Goal: Task Accomplishment & Management: Complete application form

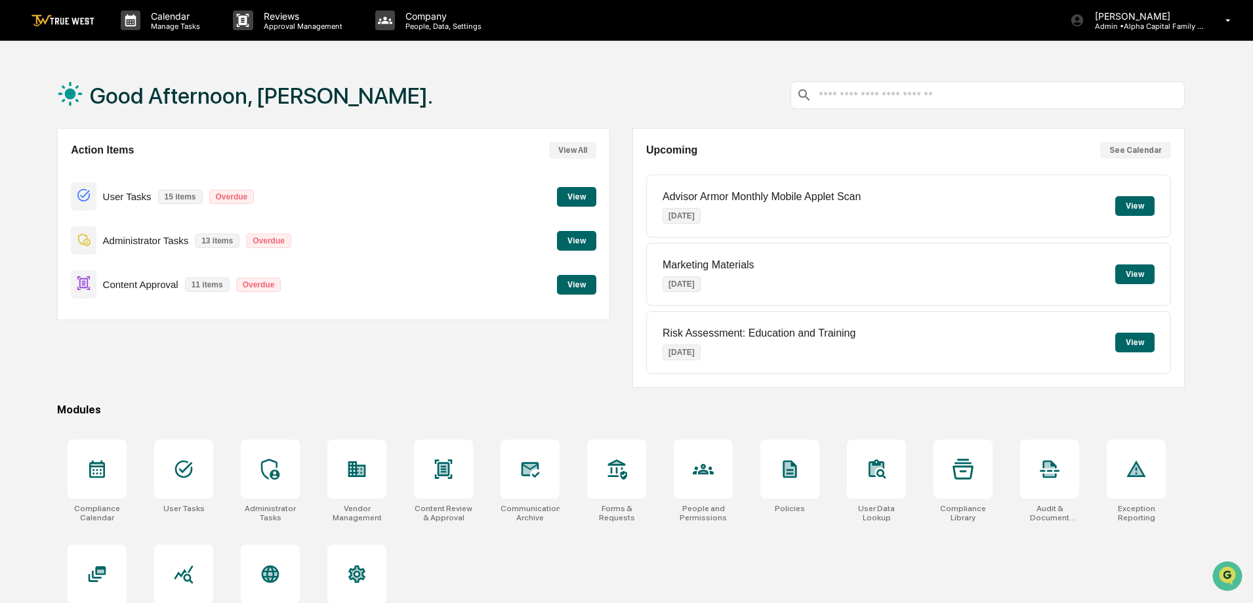
click at [562, 240] on button "View" at bounding box center [576, 241] width 39 height 20
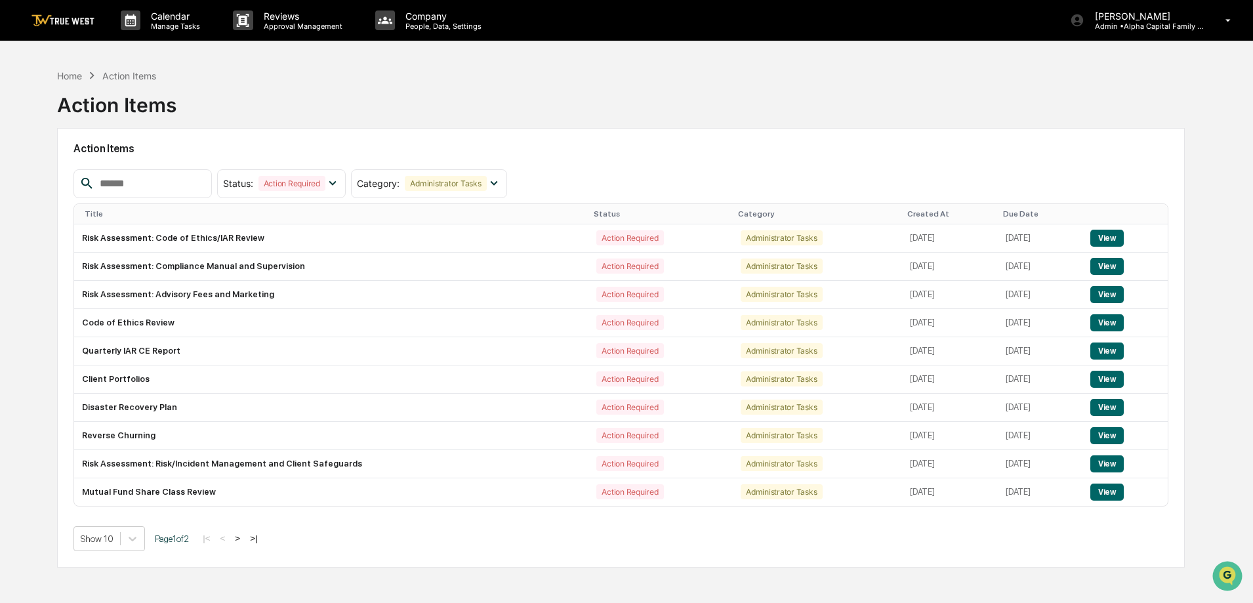
click at [51, 20] on img at bounding box center [62, 20] width 63 height 12
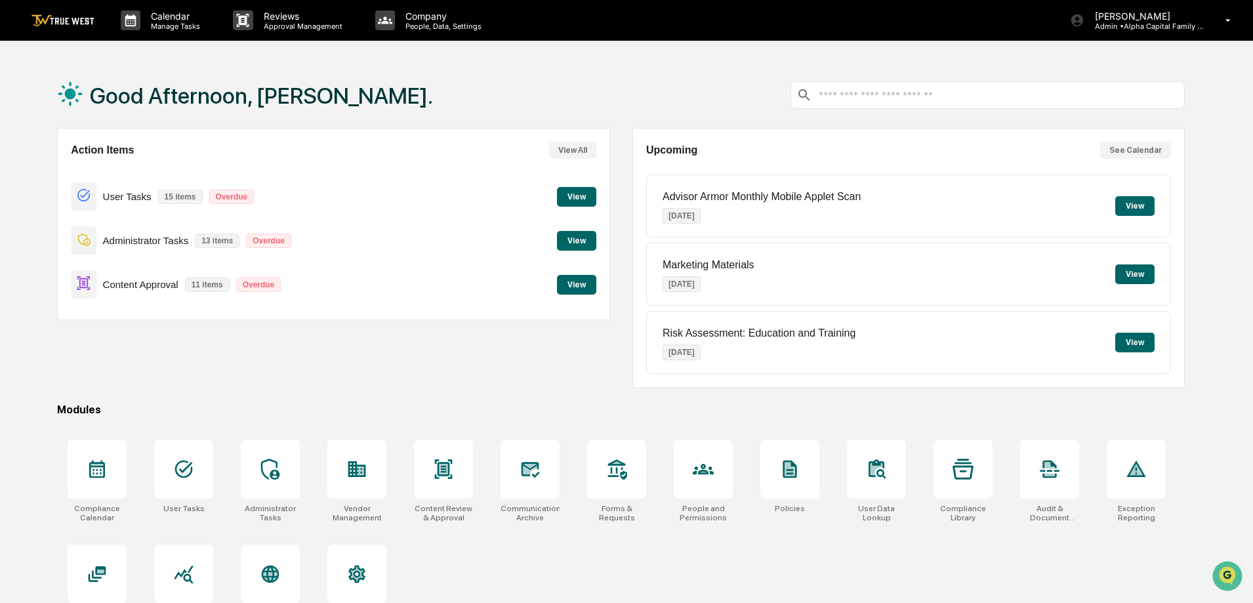
click at [585, 201] on button "View" at bounding box center [576, 197] width 39 height 20
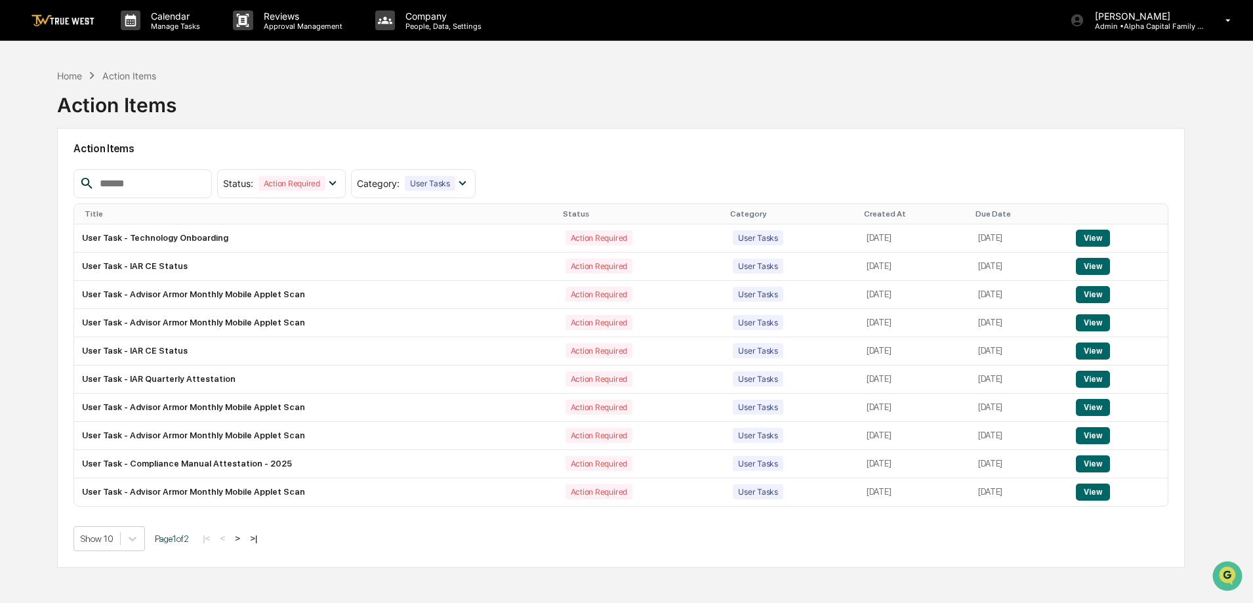
click at [76, 12] on link at bounding box center [70, 20] width 79 height 41
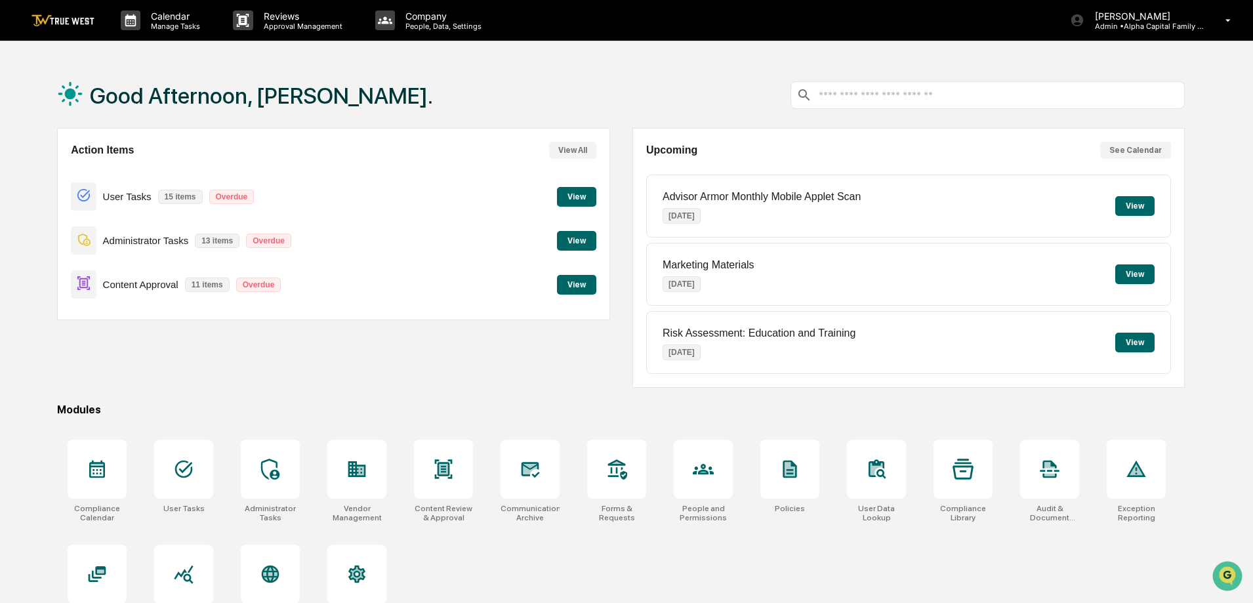
click at [1142, 210] on button "View" at bounding box center [1134, 206] width 39 height 20
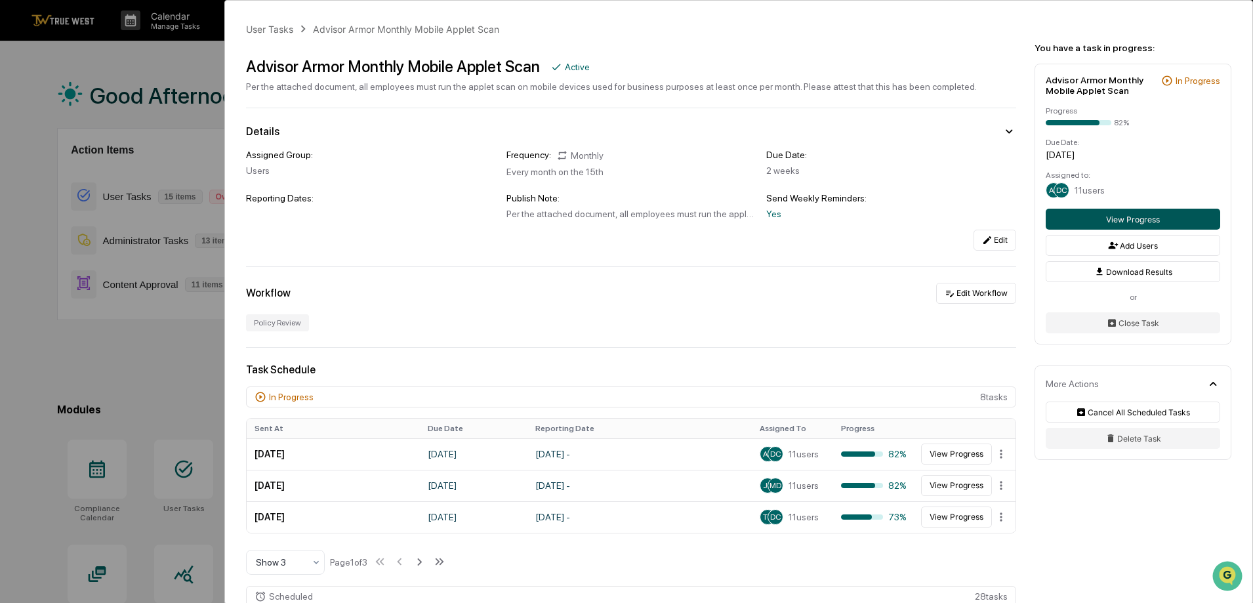
click at [1093, 217] on button "View Progress" at bounding box center [1133, 219] width 175 height 21
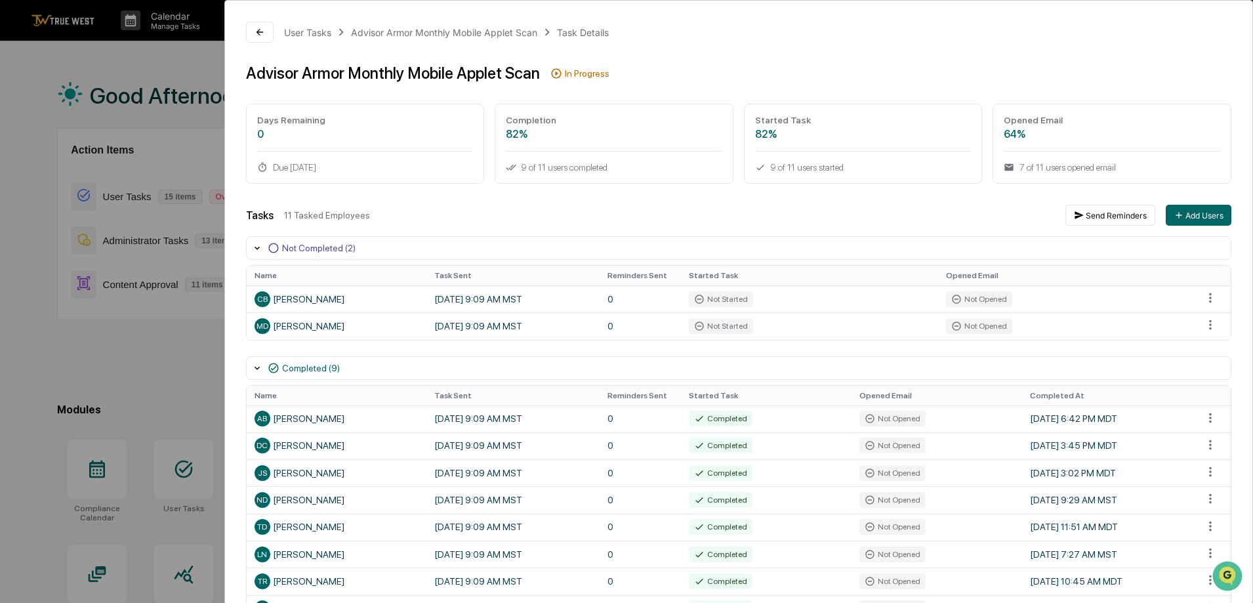
click at [45, 66] on div "User Tasks Advisor Armor Monthly Mobile Applet Scan Task Details Advisor Armor …" at bounding box center [626, 301] width 1253 height 603
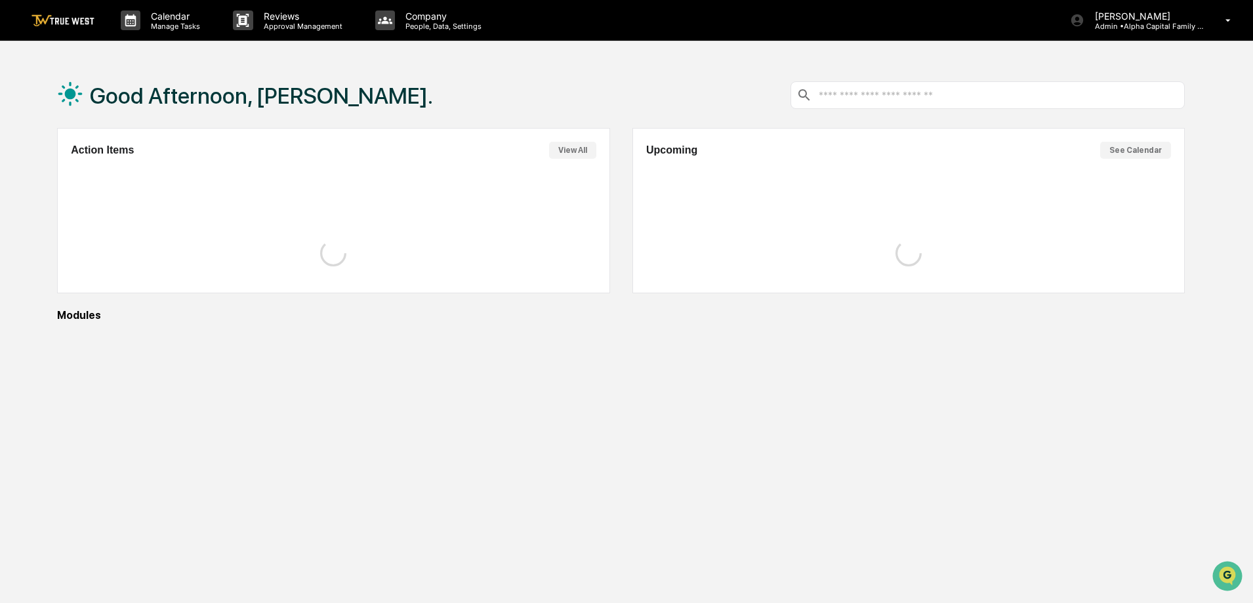
click at [55, 18] on img at bounding box center [62, 20] width 63 height 12
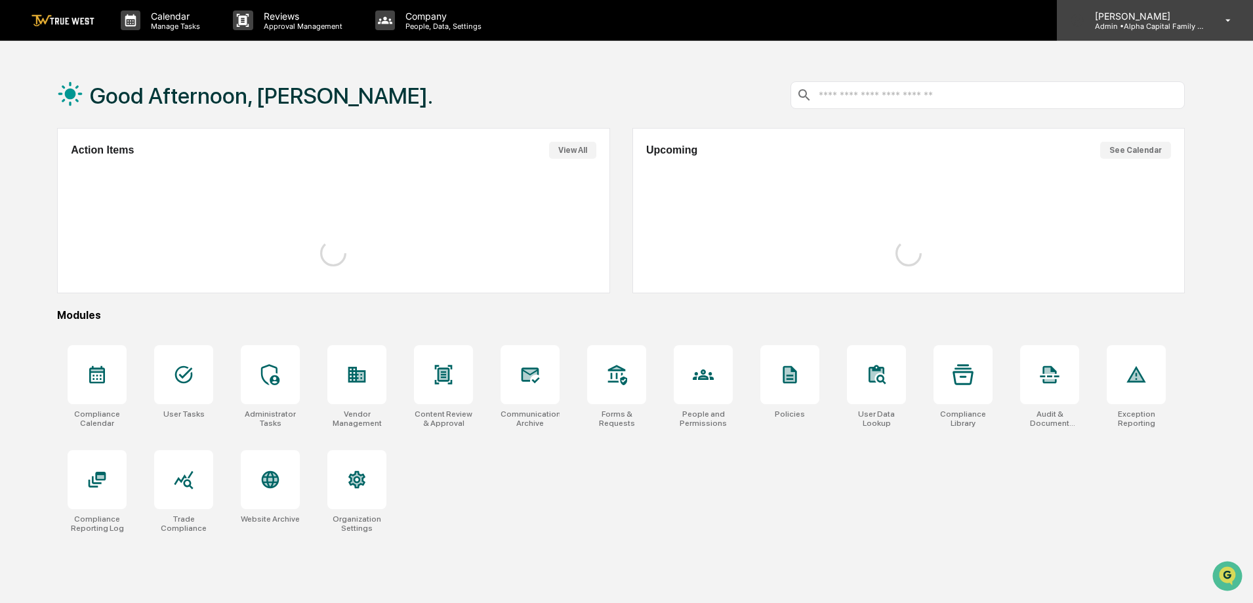
click at [1177, 36] on div "[PERSON_NAME] Admin • Alpha Capital Family Office" at bounding box center [1155, 20] width 196 height 41
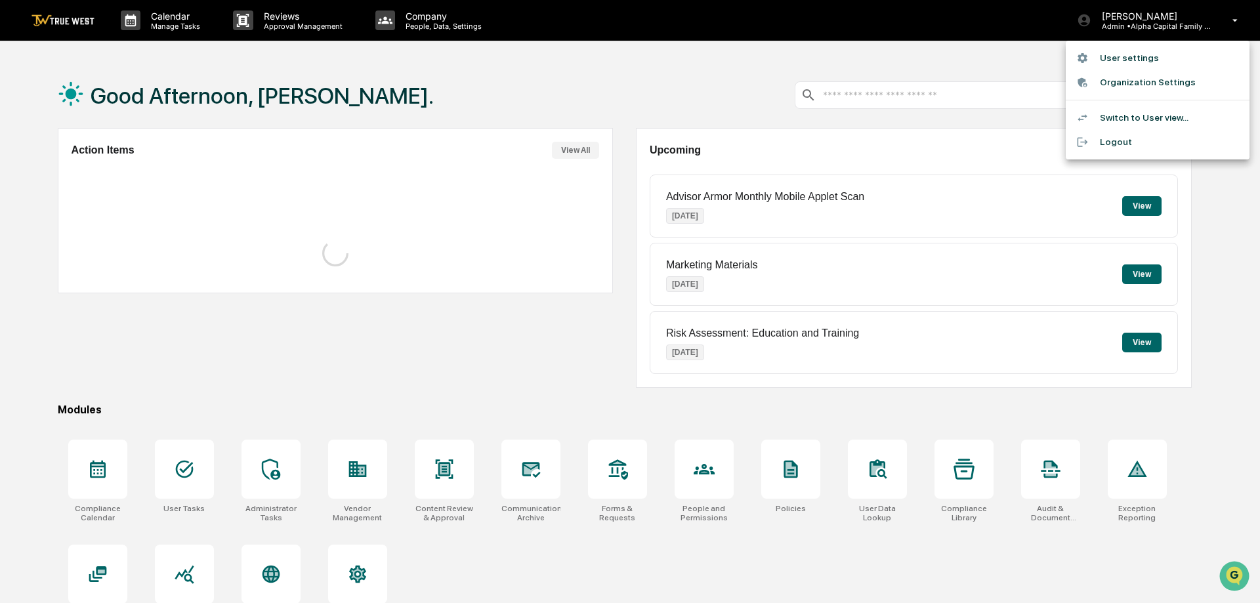
click at [1148, 58] on li "User settings" at bounding box center [1157, 58] width 184 height 24
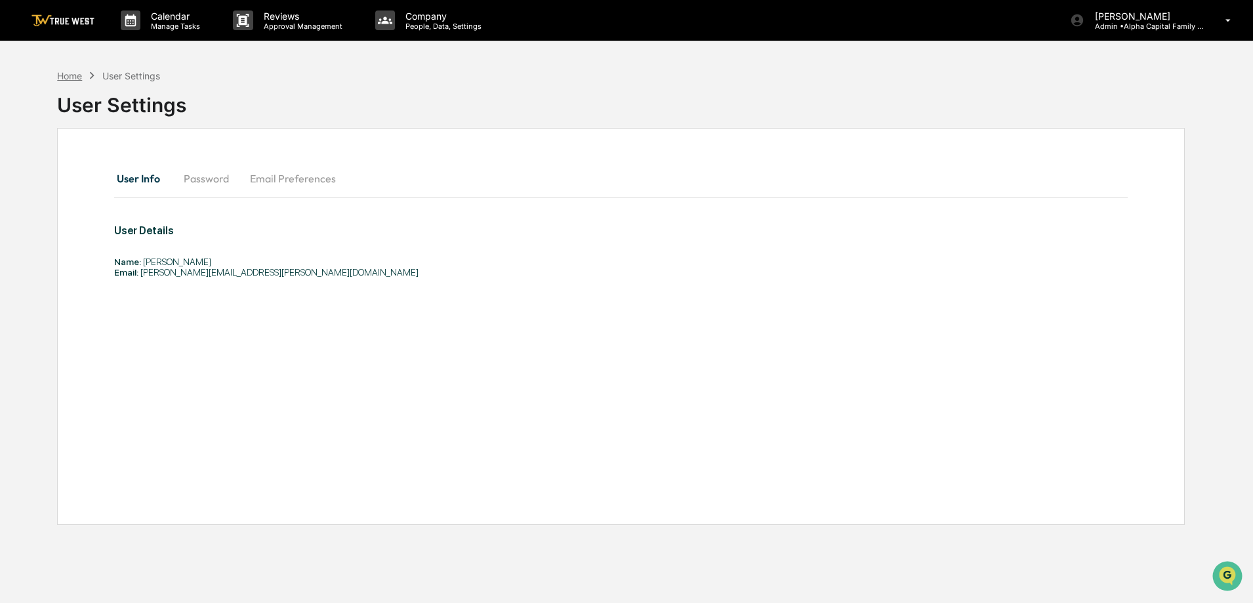
click at [65, 75] on div "Home" at bounding box center [69, 75] width 25 height 11
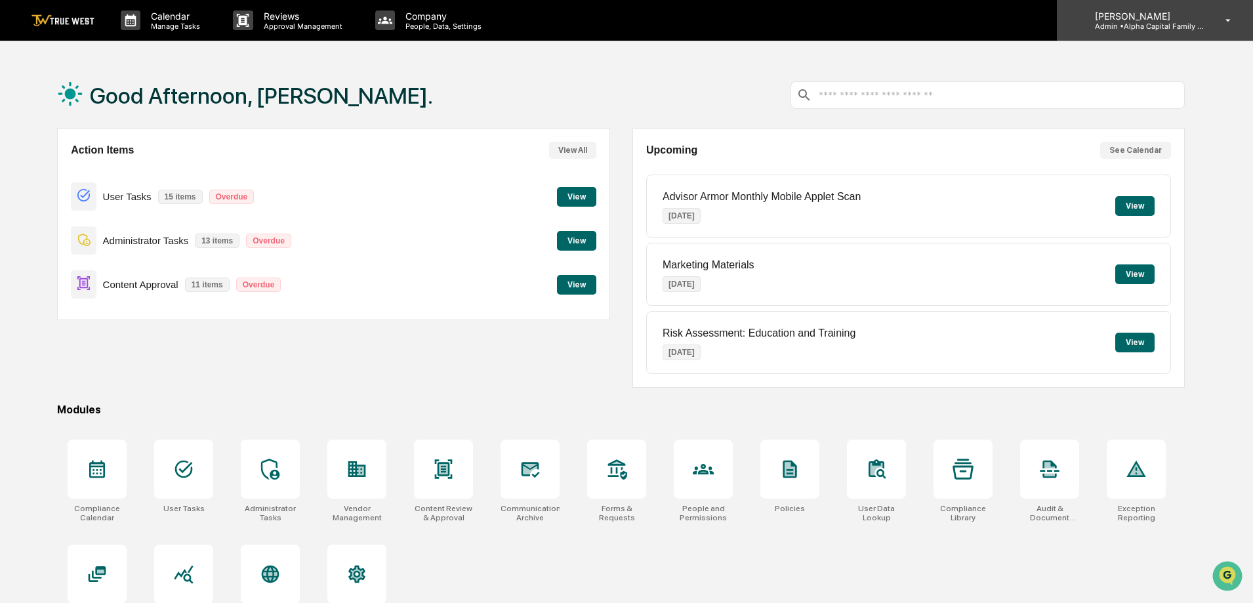
click at [1128, 26] on p "Admin • Alpha Capital Family Office" at bounding box center [1145, 26] width 122 height 9
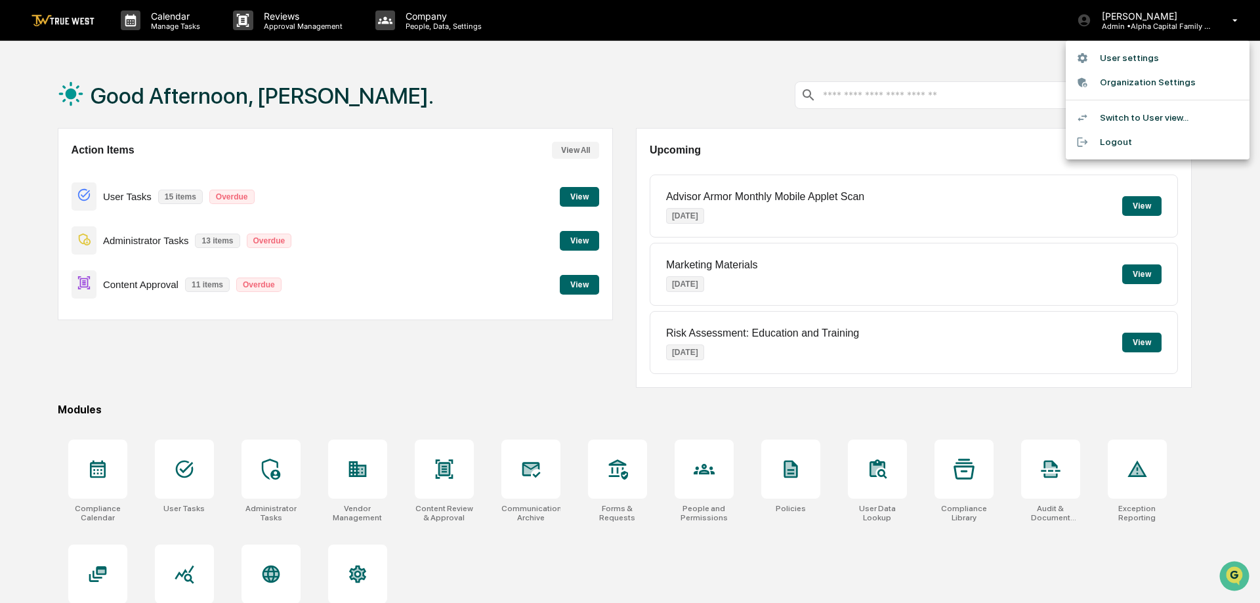
click at [1106, 114] on li "Switch to User view..." at bounding box center [1157, 118] width 184 height 24
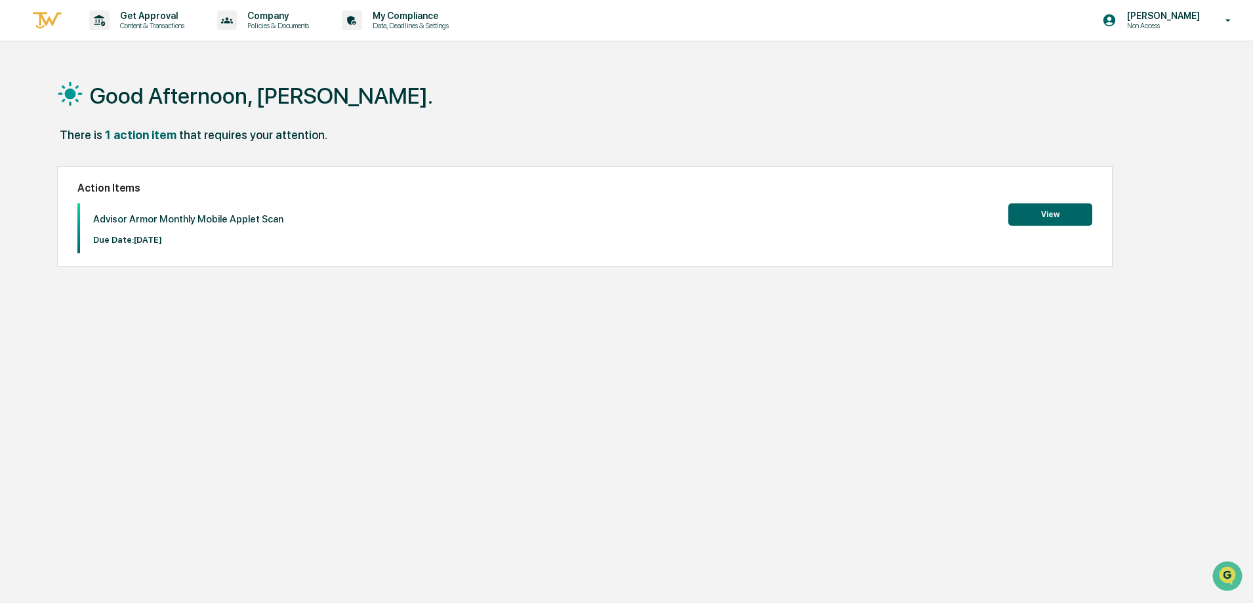
click at [1039, 216] on button "View" at bounding box center [1050, 214] width 84 height 22
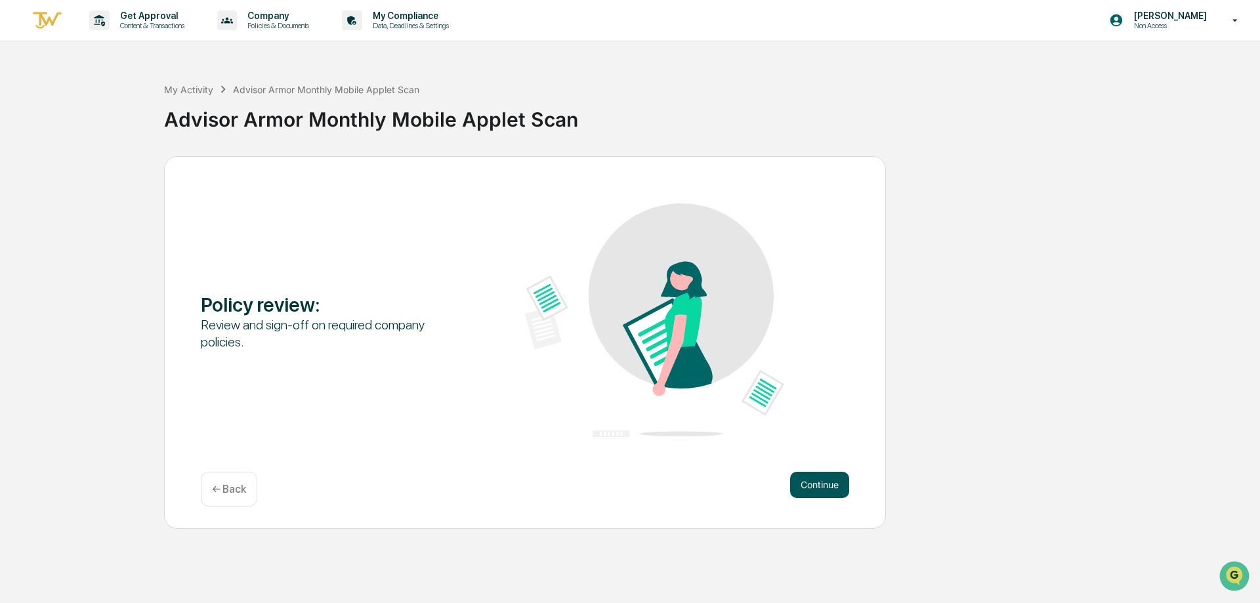
click at [827, 480] on button "Continue" at bounding box center [819, 485] width 59 height 26
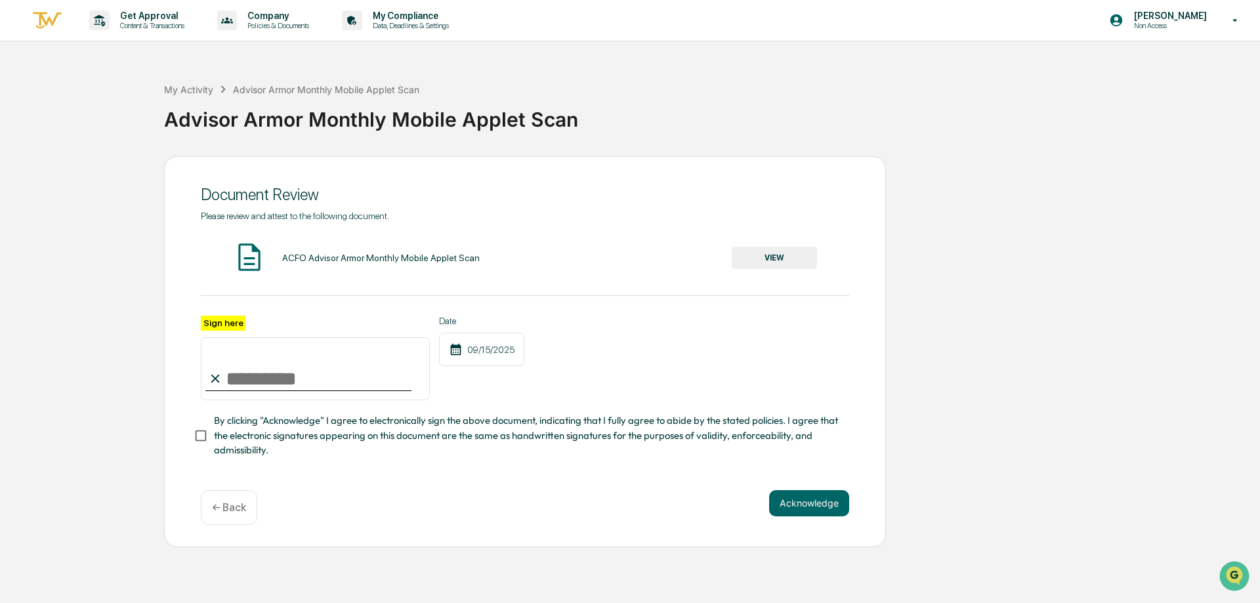
click at [754, 257] on button "VIEW" at bounding box center [773, 258] width 85 height 22
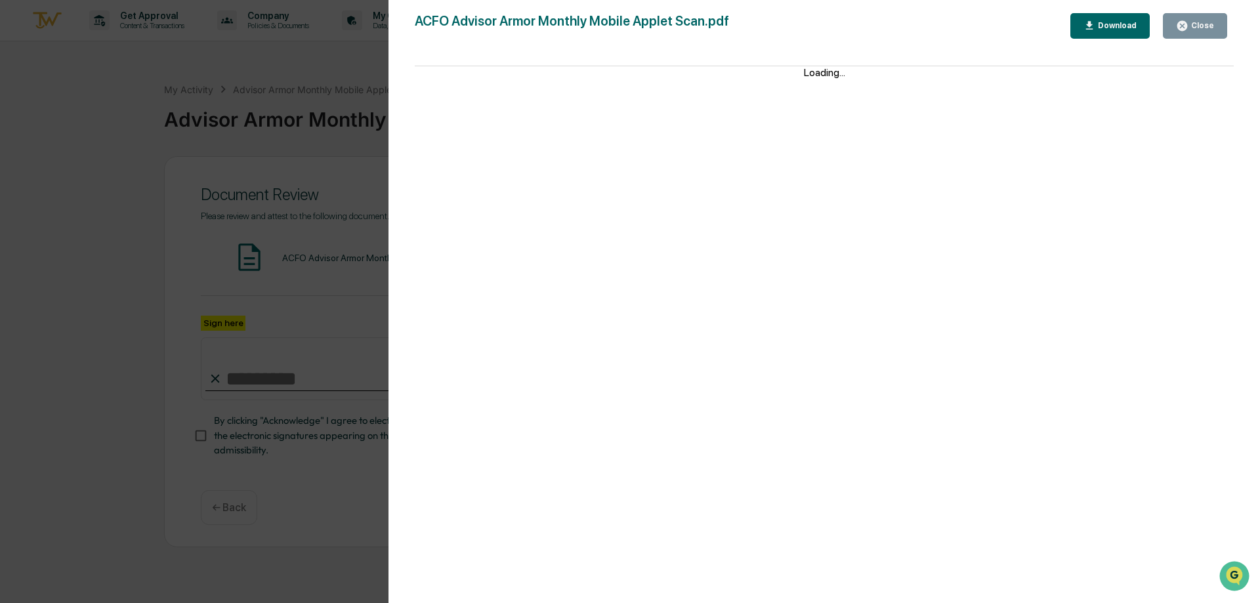
click at [1203, 20] on div "Close" at bounding box center [1195, 26] width 38 height 12
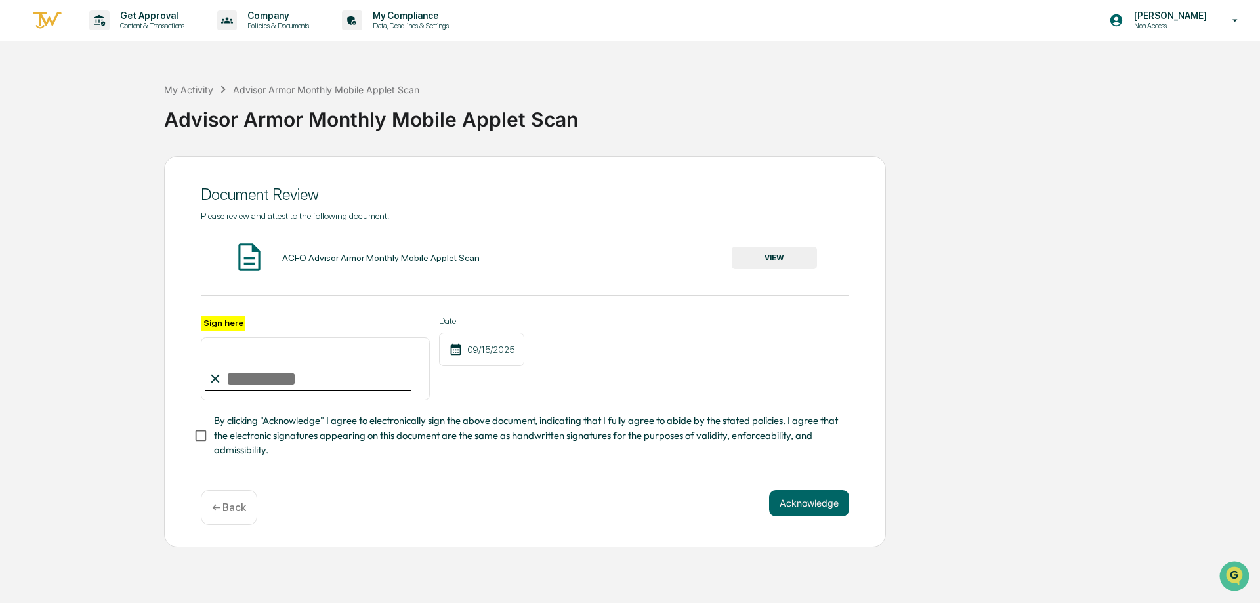
click at [257, 371] on input "Sign here" at bounding box center [315, 368] width 229 height 63
type input "**********"
click at [798, 508] on button "Acknowledge" at bounding box center [809, 503] width 80 height 26
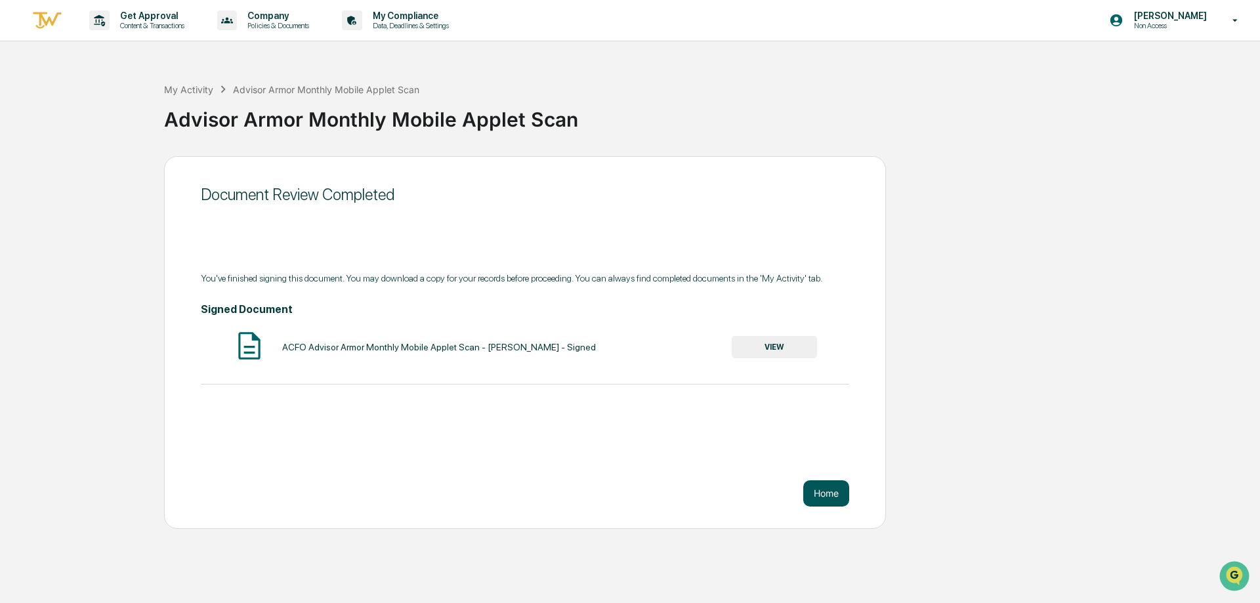
click at [822, 490] on button "Home" at bounding box center [826, 493] width 46 height 26
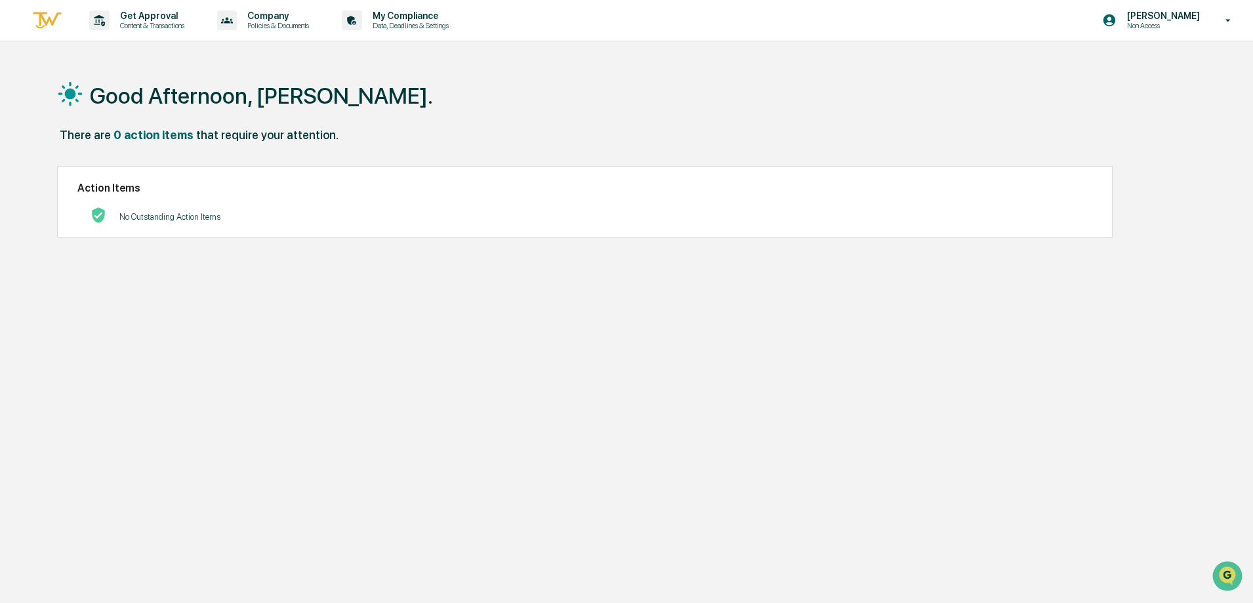
click at [52, 19] on img at bounding box center [46, 21] width 31 height 22
click at [1180, 31] on div "[PERSON_NAME] Non Access" at bounding box center [1171, 20] width 164 height 41
click at [1137, 59] on li "Switch to Admin view..." at bounding box center [1157, 66] width 184 height 24
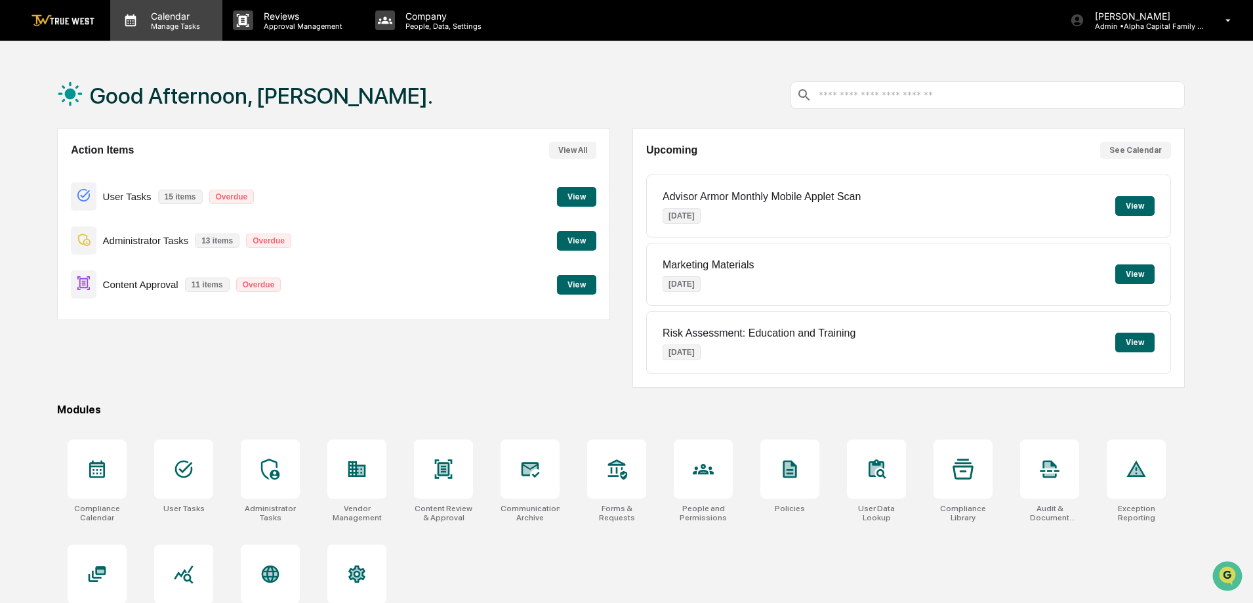
click at [145, 24] on p "Manage Tasks" at bounding box center [173, 26] width 66 height 9
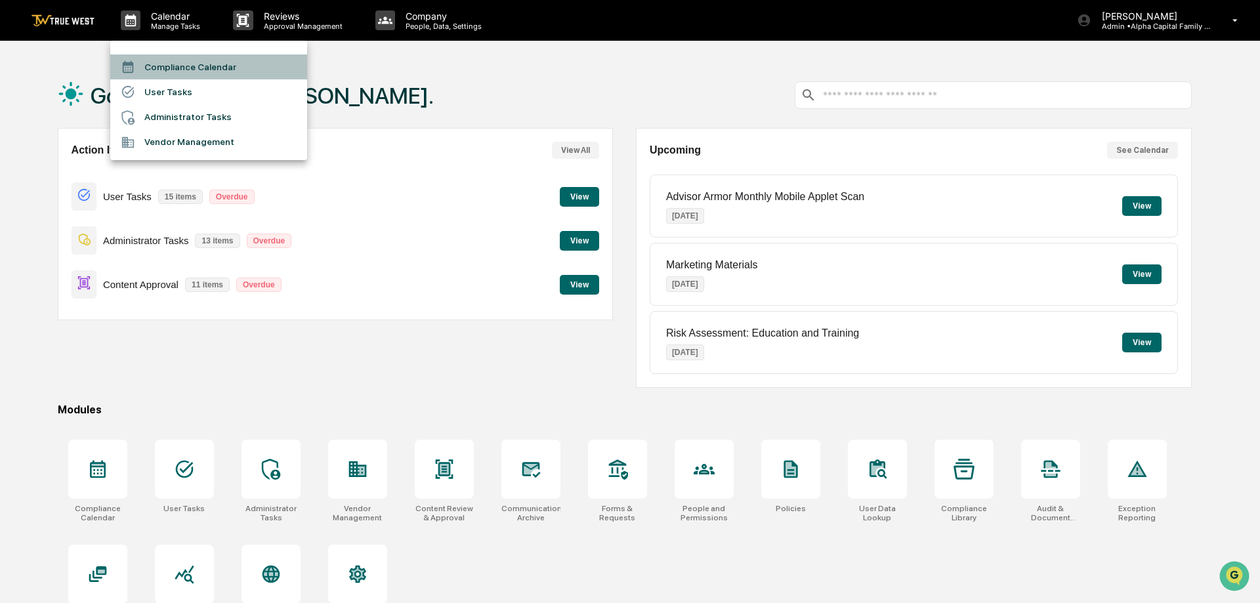
click at [159, 66] on li "Compliance Calendar" at bounding box center [208, 66] width 197 height 25
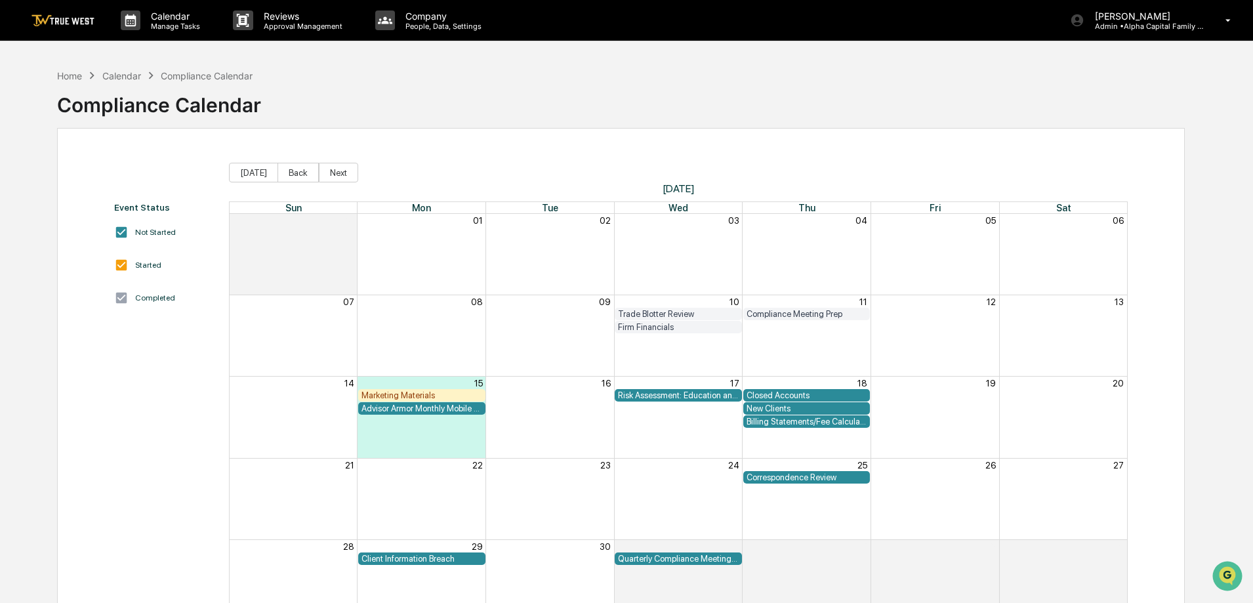
click at [434, 396] on div "Marketing Materials" at bounding box center [421, 395] width 121 height 10
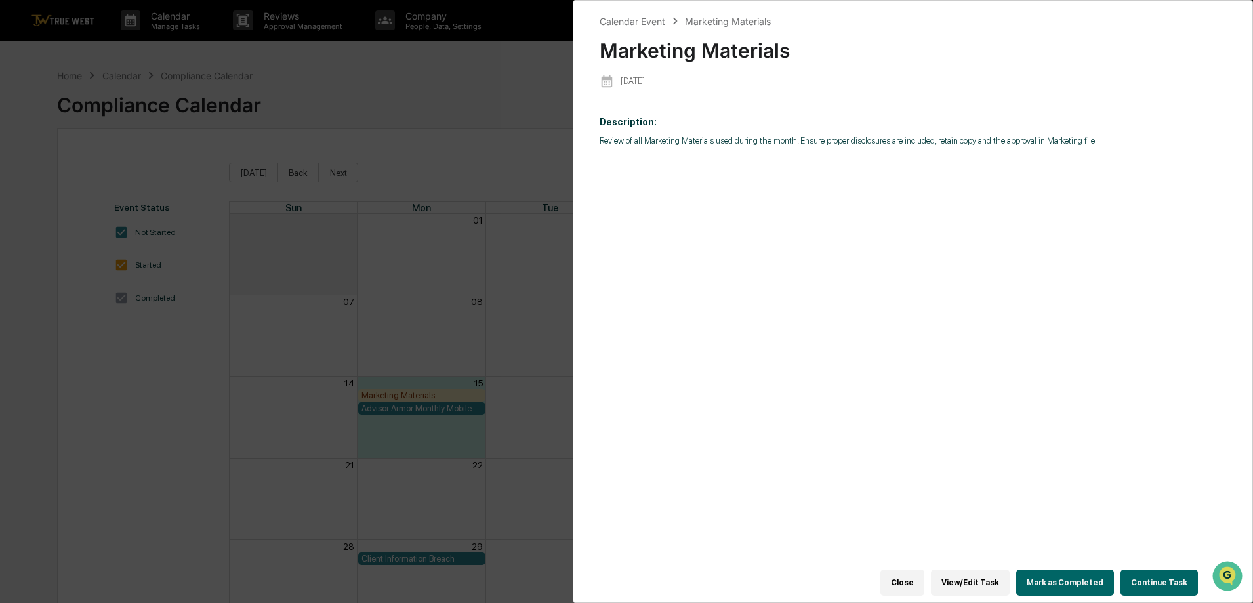
click at [1142, 575] on button "Continue Task" at bounding box center [1159, 582] width 77 height 26
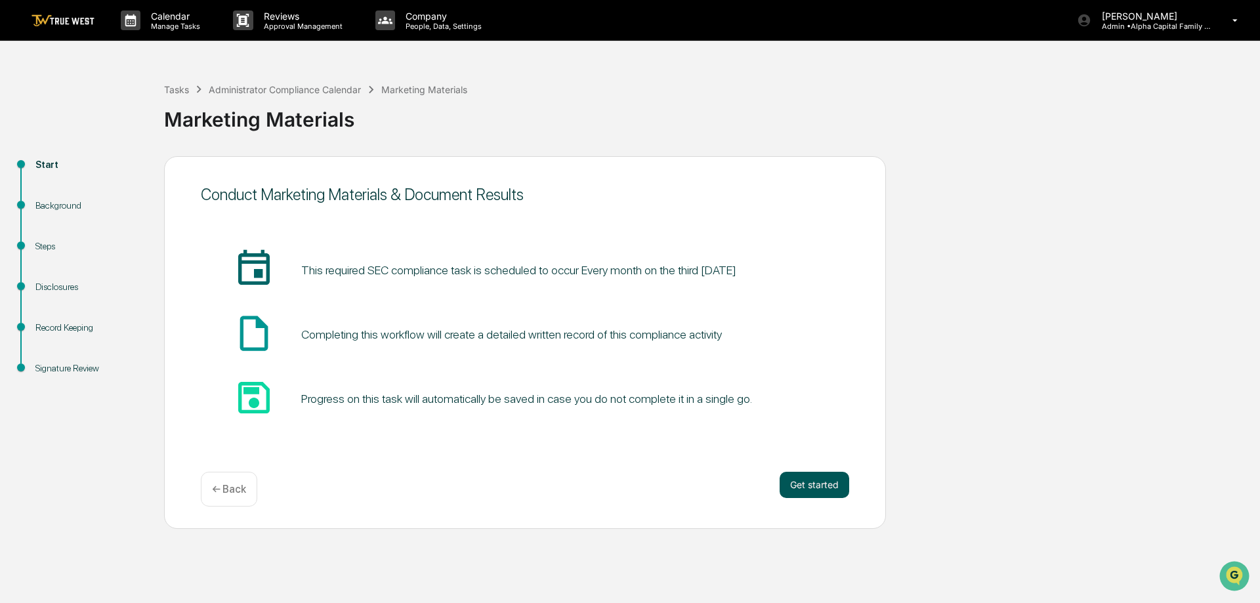
click at [800, 484] on button "Get started" at bounding box center [814, 485] width 70 height 26
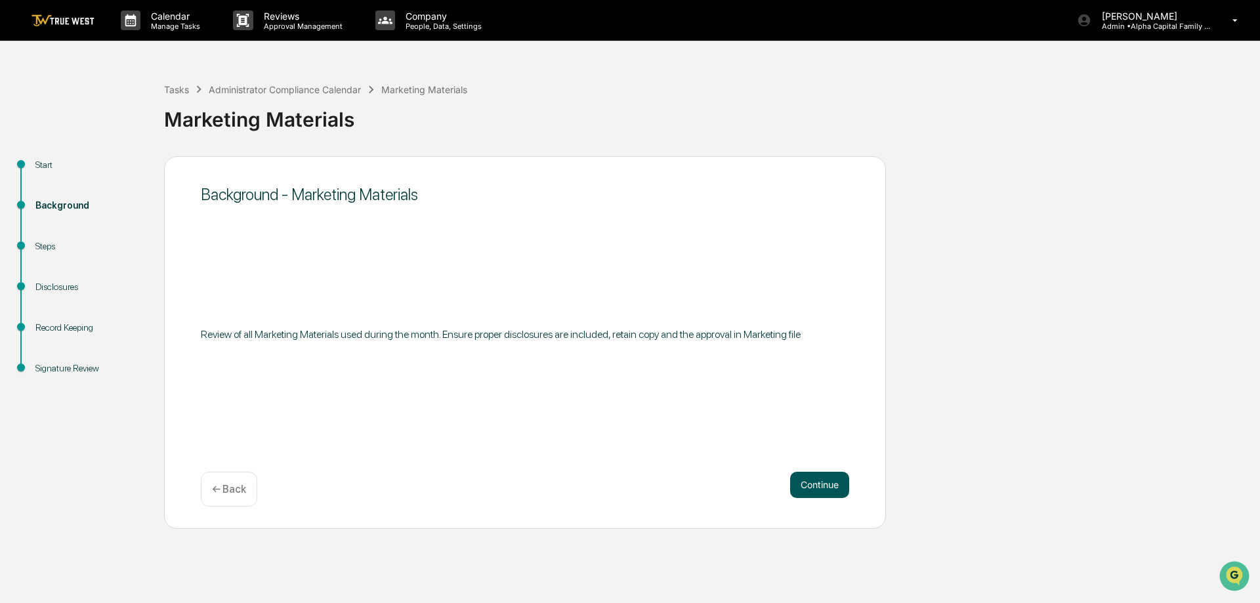
click at [806, 489] on button "Continue" at bounding box center [819, 485] width 59 height 26
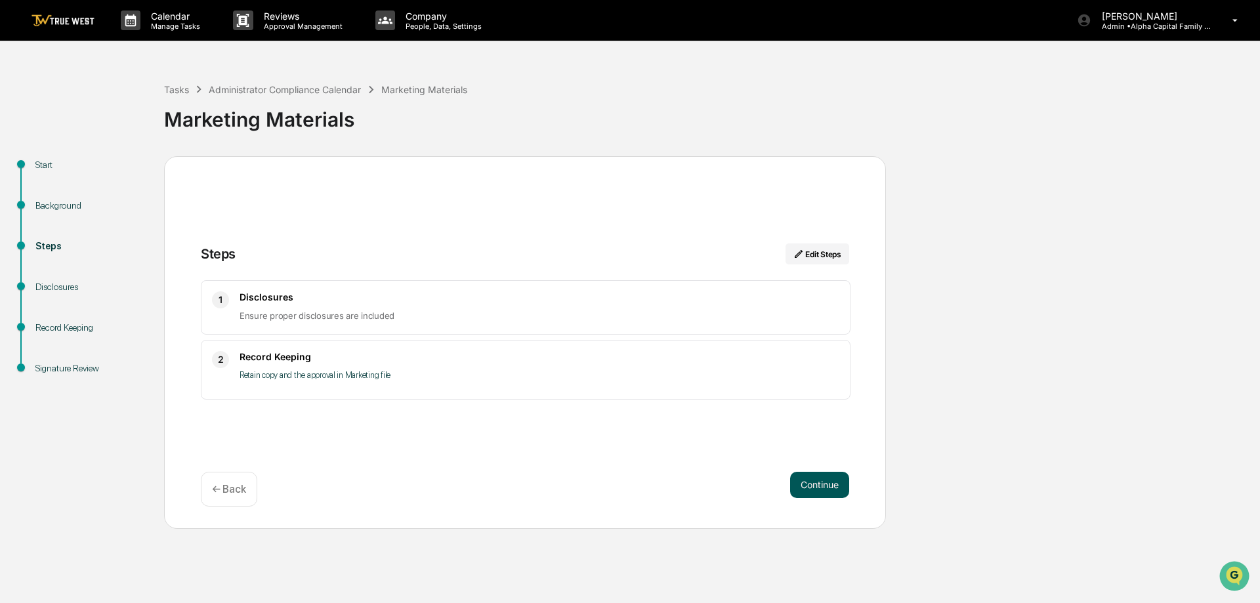
click at [807, 489] on button "Continue" at bounding box center [819, 485] width 59 height 26
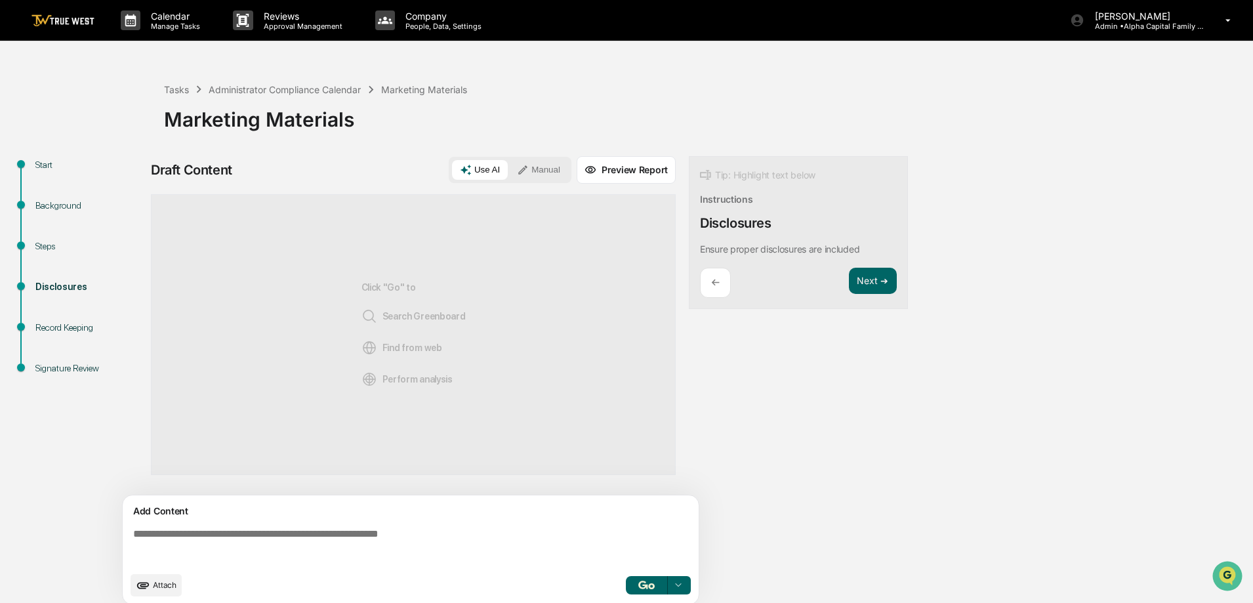
click at [552, 171] on button "Manual" at bounding box center [538, 170] width 59 height 20
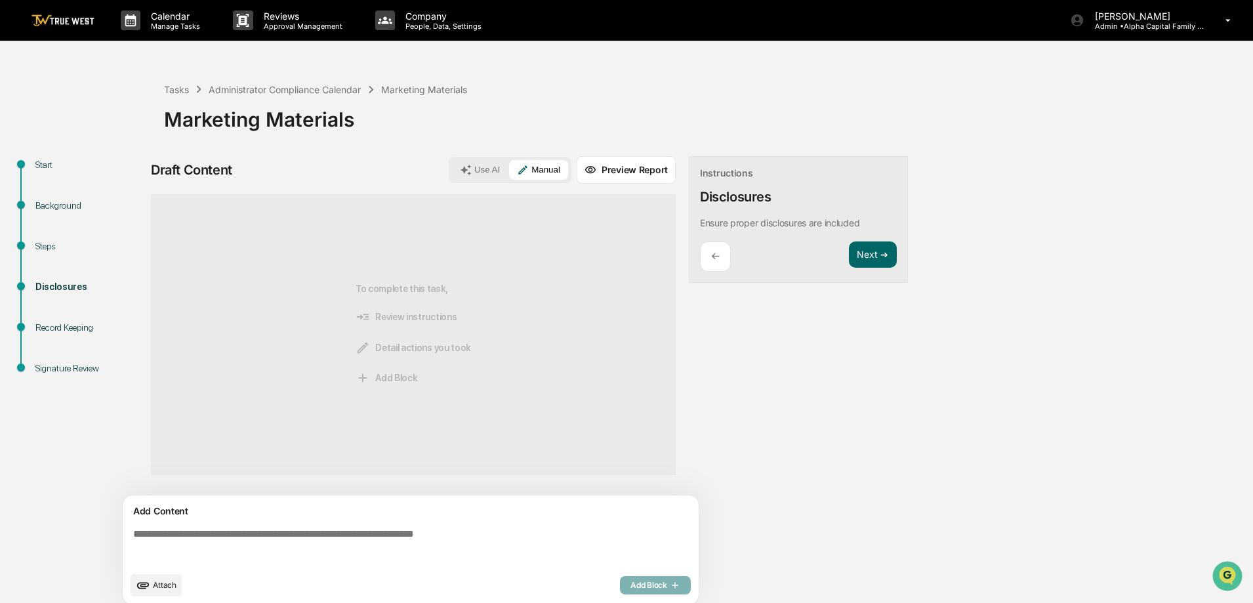
click at [349, 527] on textarea at bounding box center [413, 546] width 571 height 47
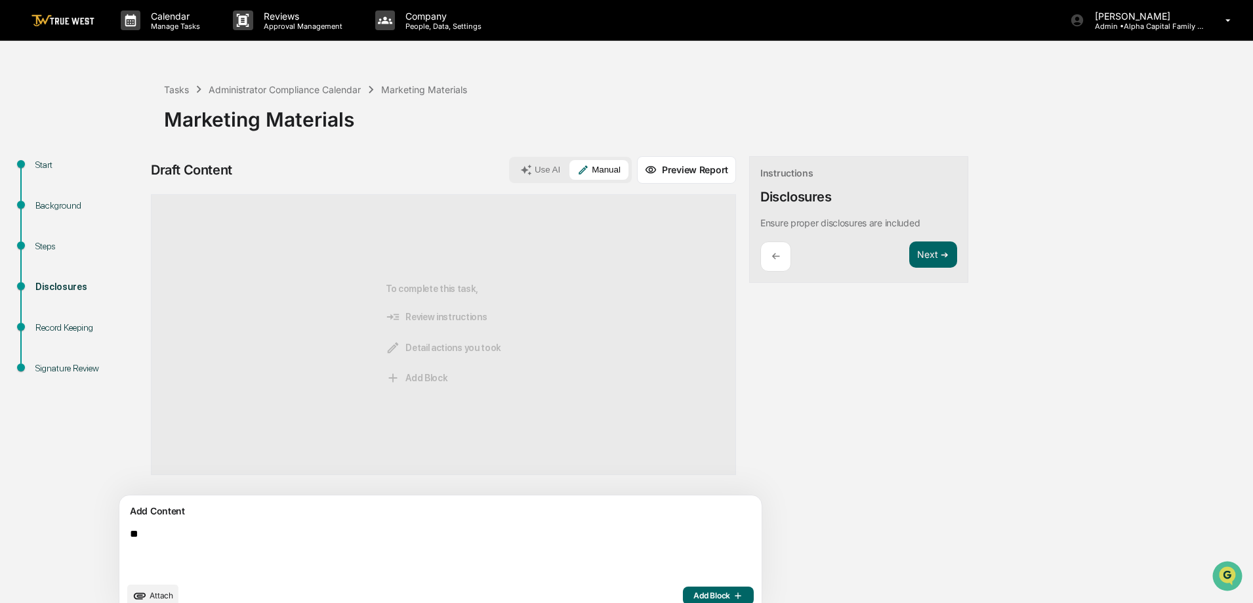
type textarea "*"
type textarea "**********"
click at [683, 586] on button "Add Block" at bounding box center [718, 595] width 71 height 18
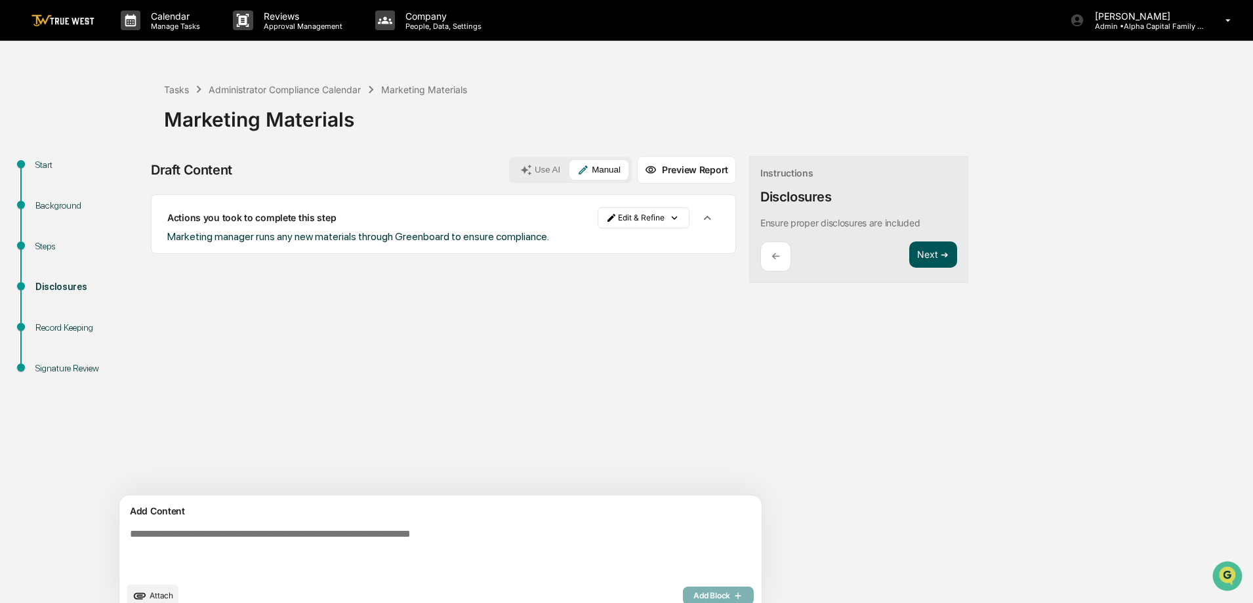
click at [909, 255] on button "Next ➔" at bounding box center [933, 254] width 48 height 27
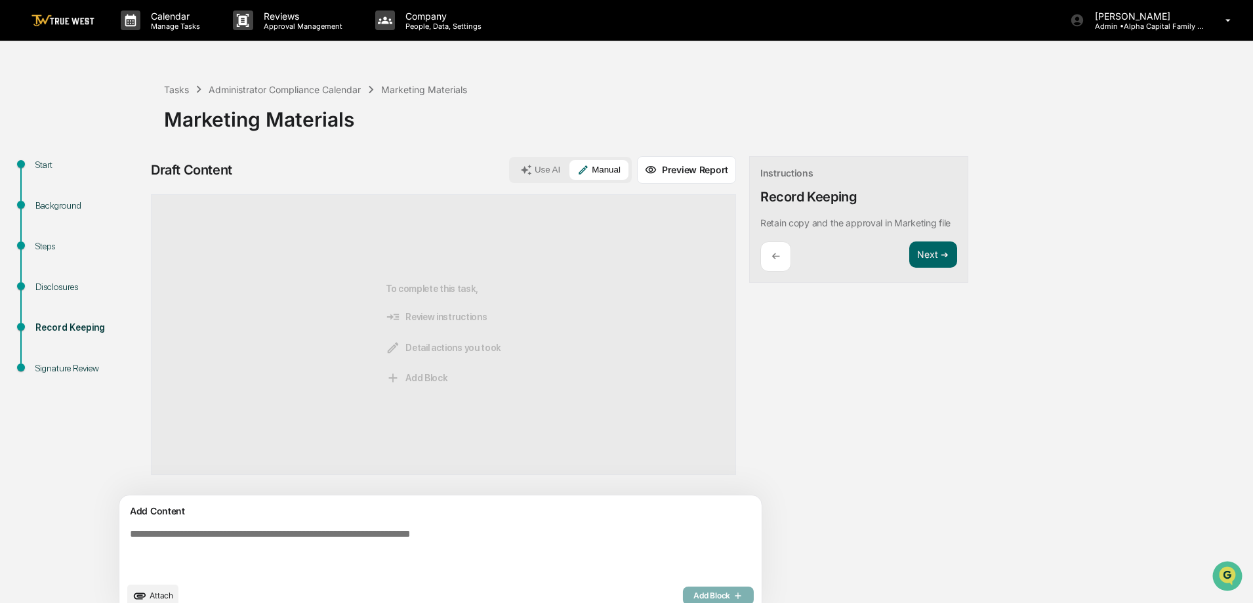
click at [234, 524] on textarea at bounding box center [410, 552] width 571 height 58
type textarea "**********"
click at [693, 592] on span "Add Block" at bounding box center [718, 595] width 50 height 10
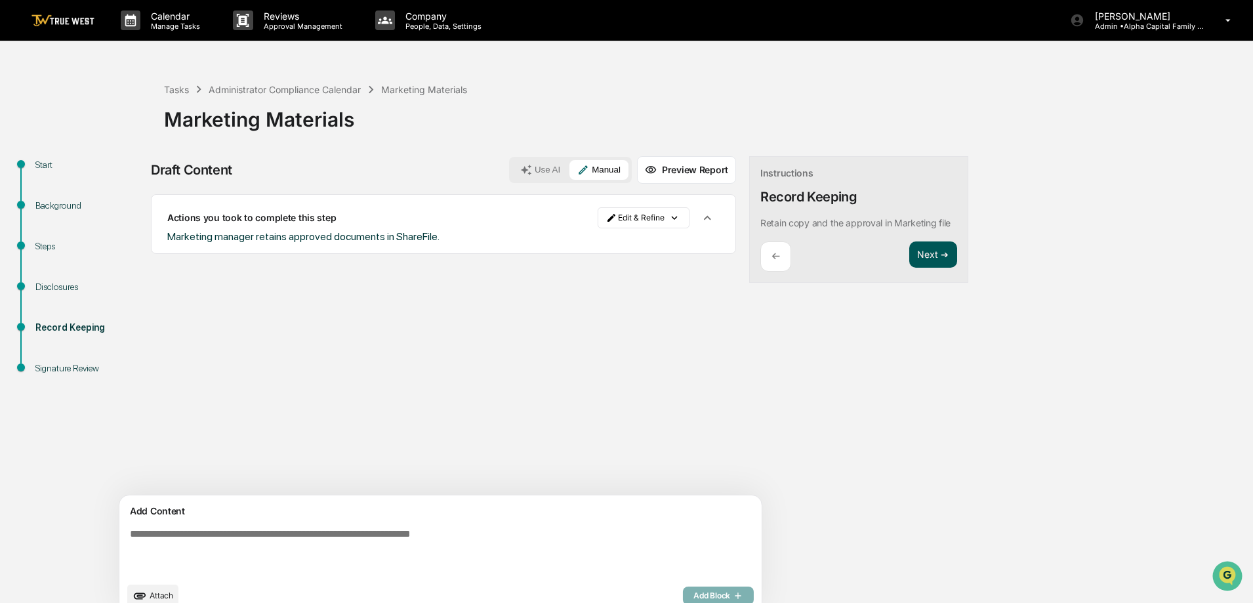
click at [909, 253] on button "Next ➔" at bounding box center [933, 254] width 48 height 27
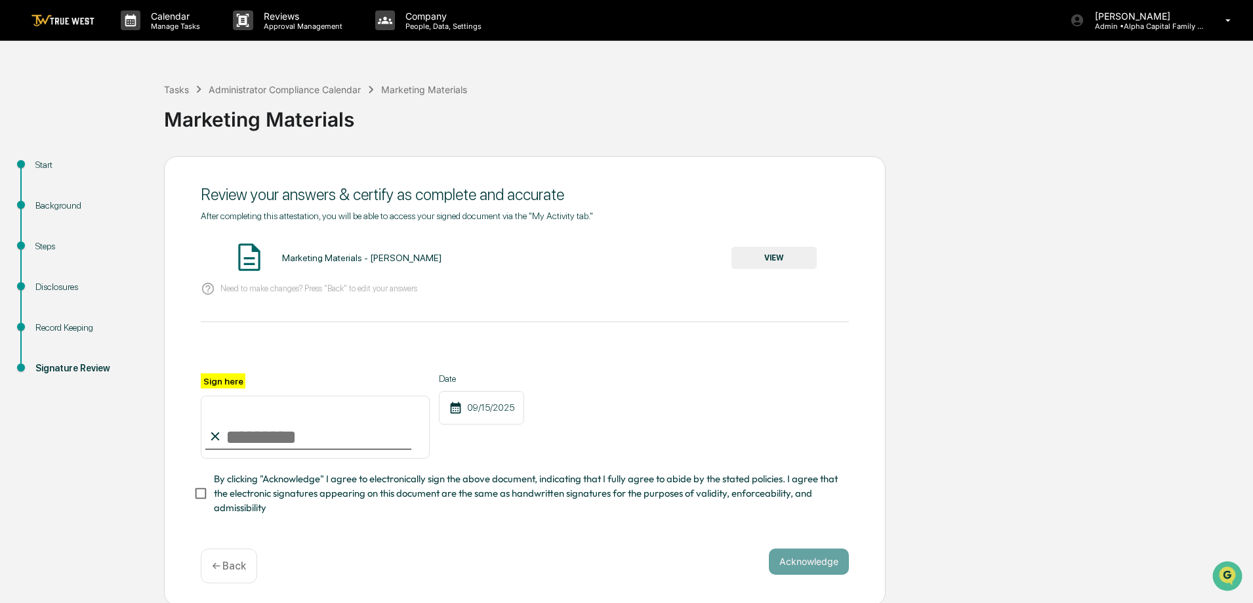
click at [789, 262] on button "VIEW" at bounding box center [773, 258] width 85 height 22
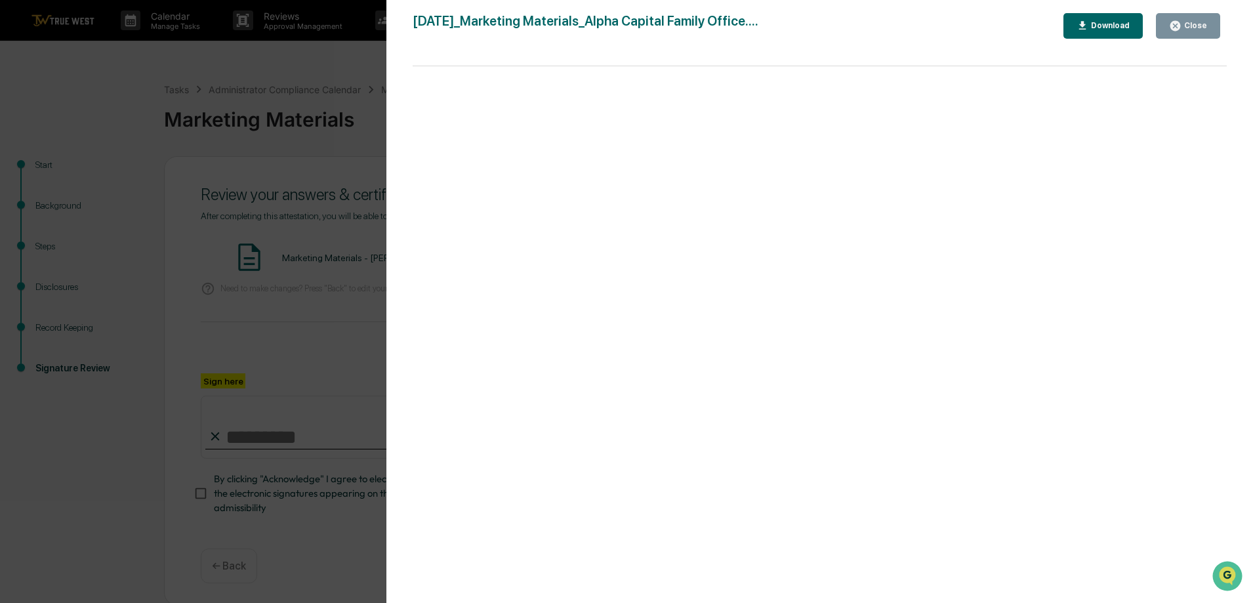
click at [1188, 30] on div "Close" at bounding box center [1195, 25] width 26 height 9
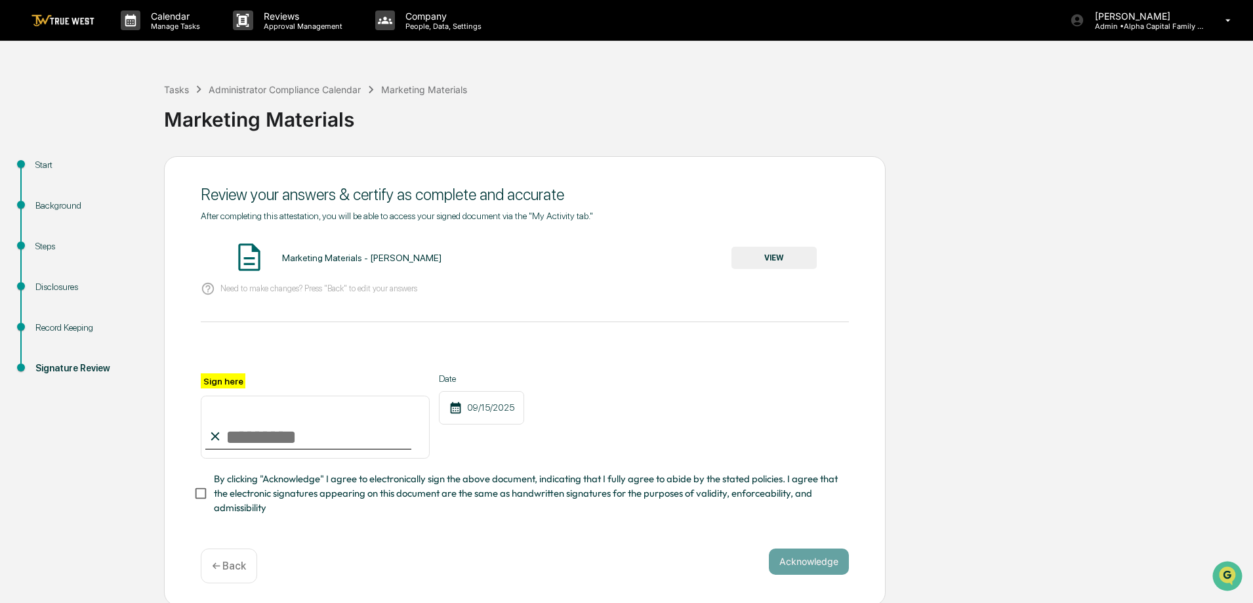
drag, startPoint x: 277, startPoint y: 428, endPoint x: 248, endPoint y: 445, distance: 33.5
click at [277, 428] on input "Sign here" at bounding box center [315, 427] width 229 height 63
type input "**********"
click at [788, 572] on button "Acknowledge" at bounding box center [809, 561] width 80 height 26
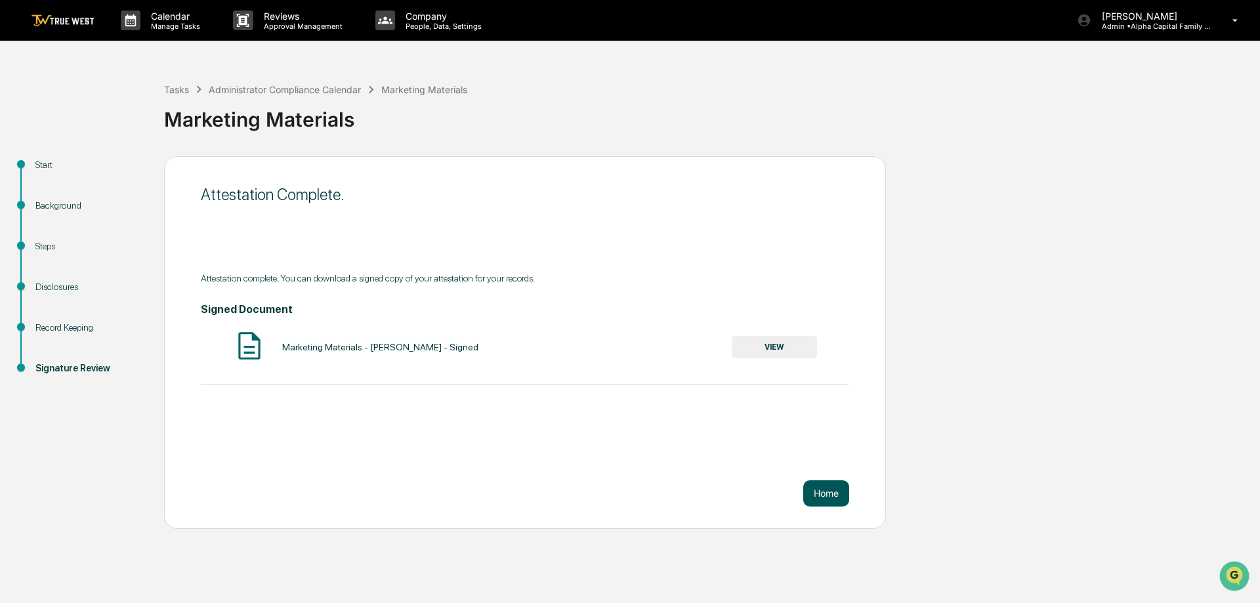
click at [831, 489] on button "Home" at bounding box center [826, 493] width 46 height 26
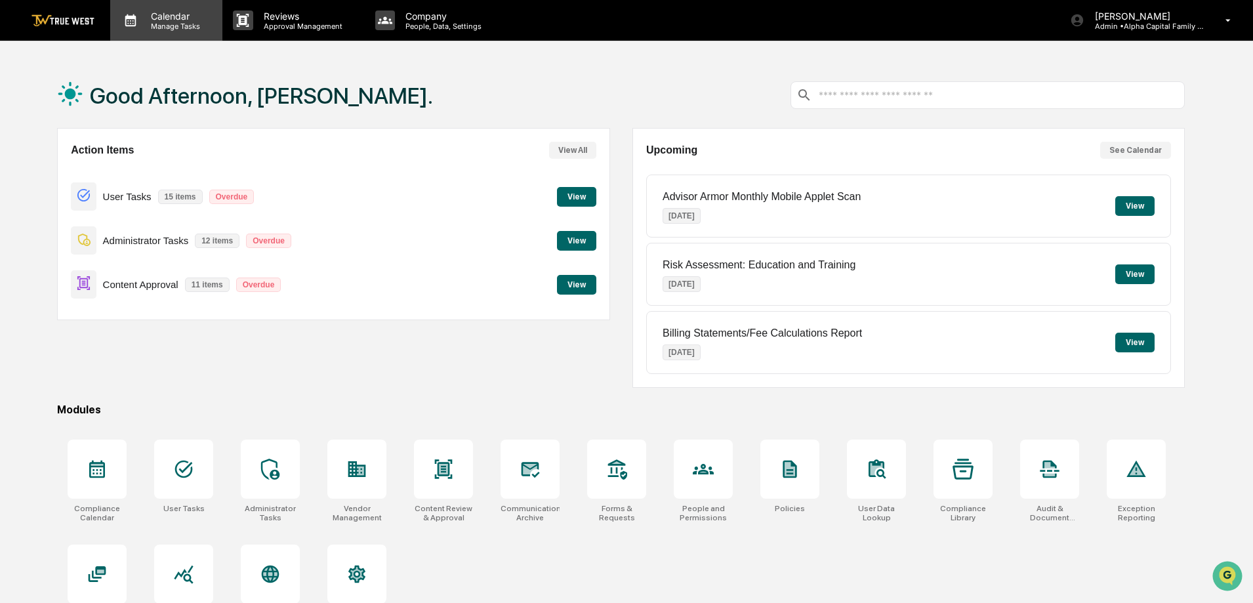
click at [185, 26] on p "Manage Tasks" at bounding box center [173, 26] width 66 height 9
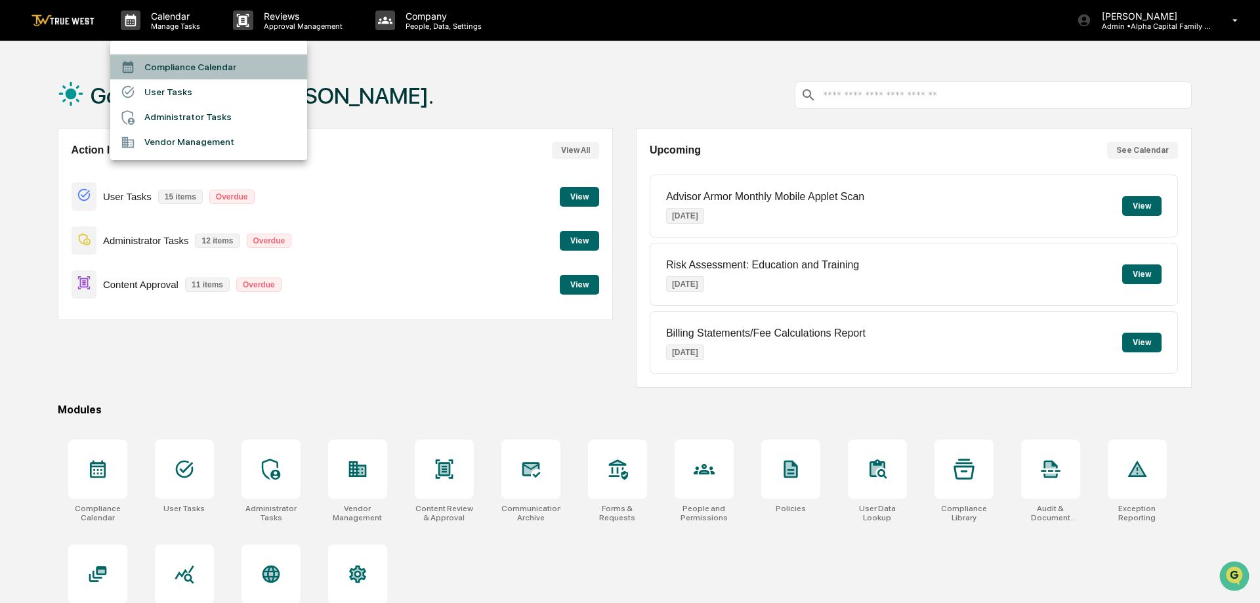
click at [188, 56] on li "Compliance Calendar" at bounding box center [208, 66] width 197 height 25
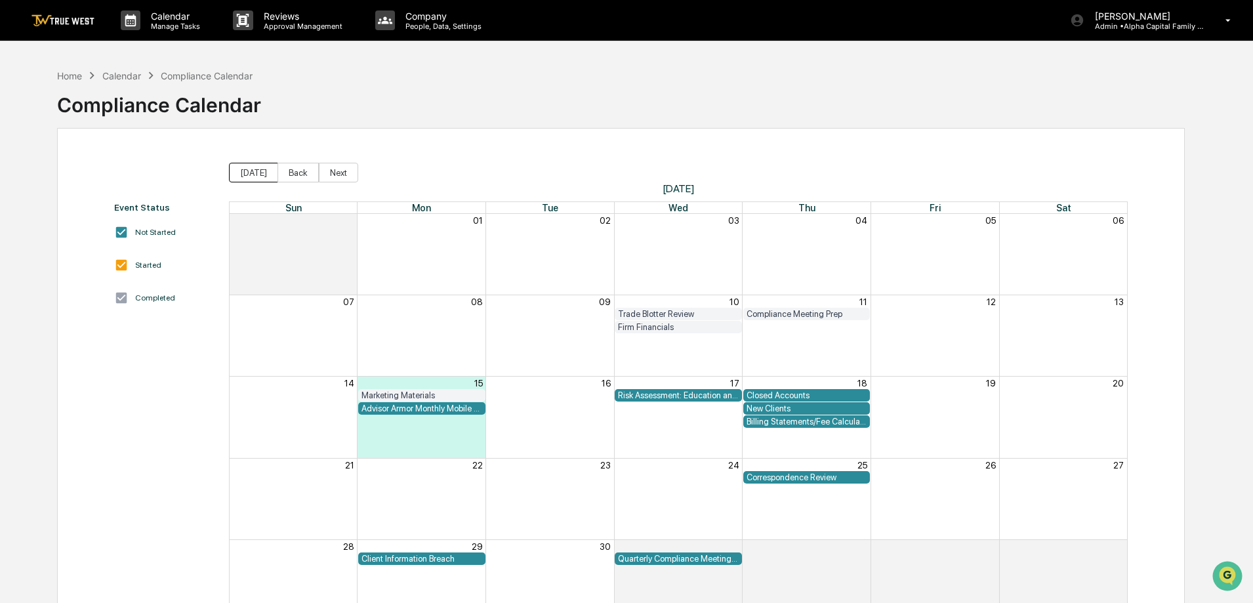
click at [245, 180] on button "[DATE]" at bounding box center [253, 173] width 49 height 20
click at [302, 177] on button "Back" at bounding box center [298, 173] width 41 height 20
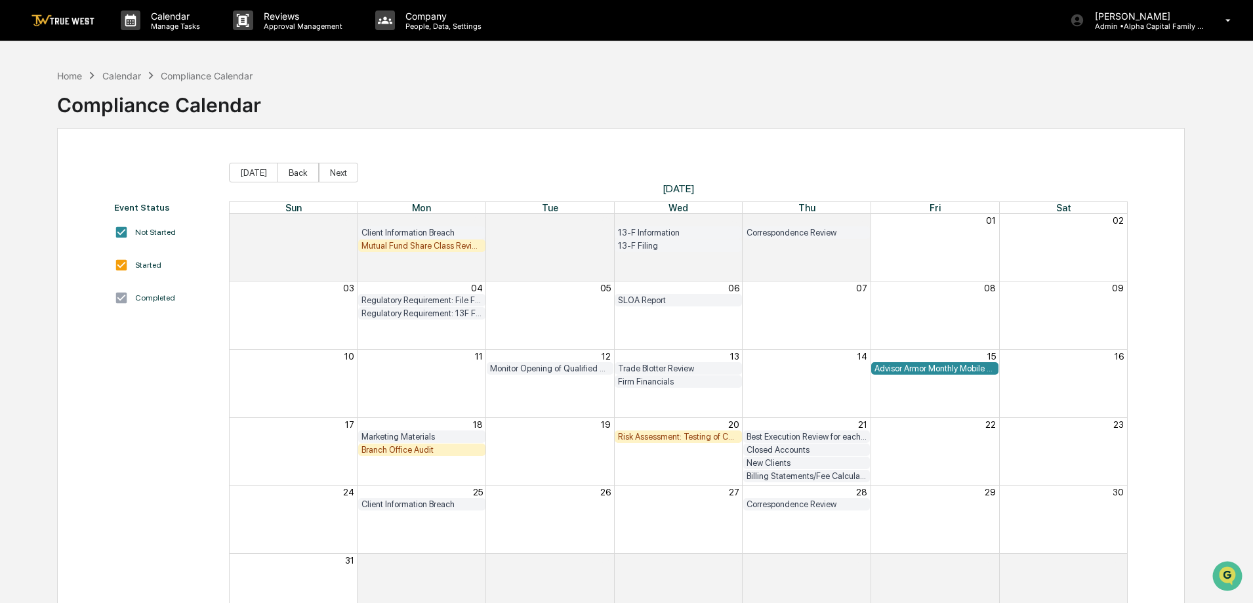
click at [383, 248] on div "Mutual Fund Share Class Review" at bounding box center [421, 246] width 121 height 10
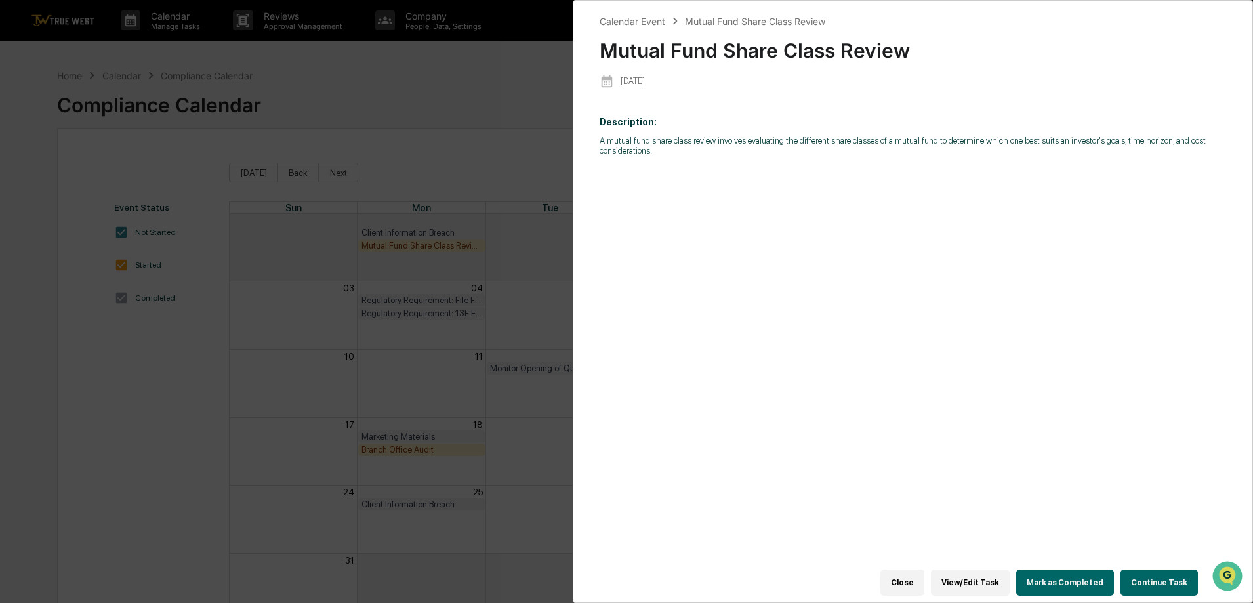
click at [1145, 573] on button "Continue Task" at bounding box center [1159, 582] width 77 height 26
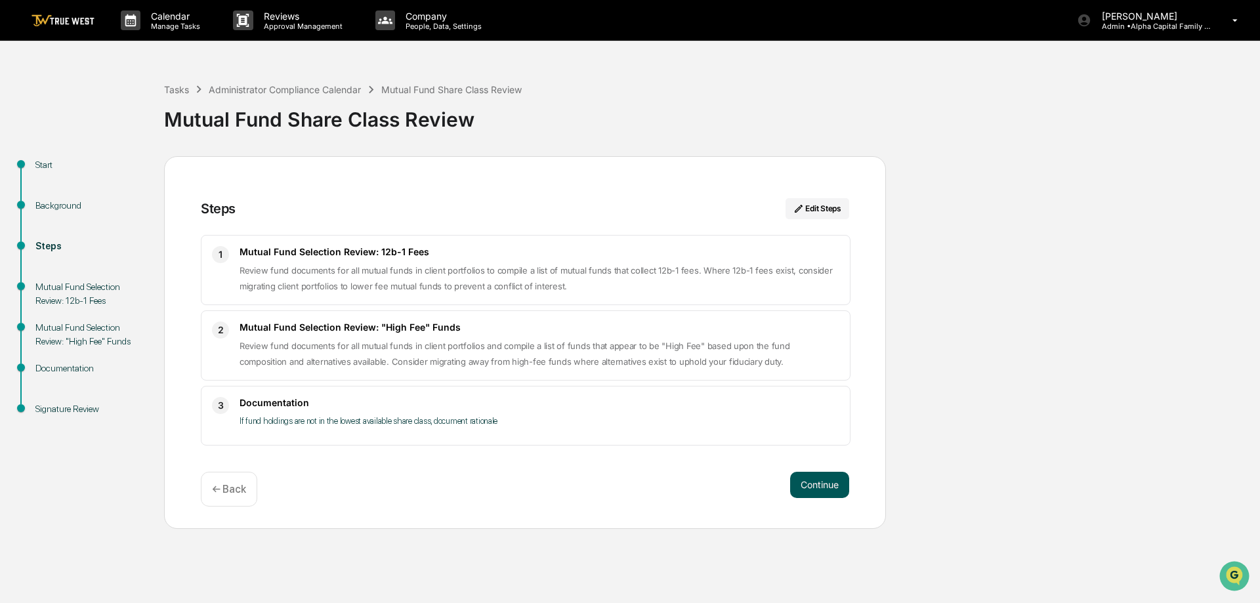
click at [822, 478] on button "Continue" at bounding box center [819, 485] width 59 height 26
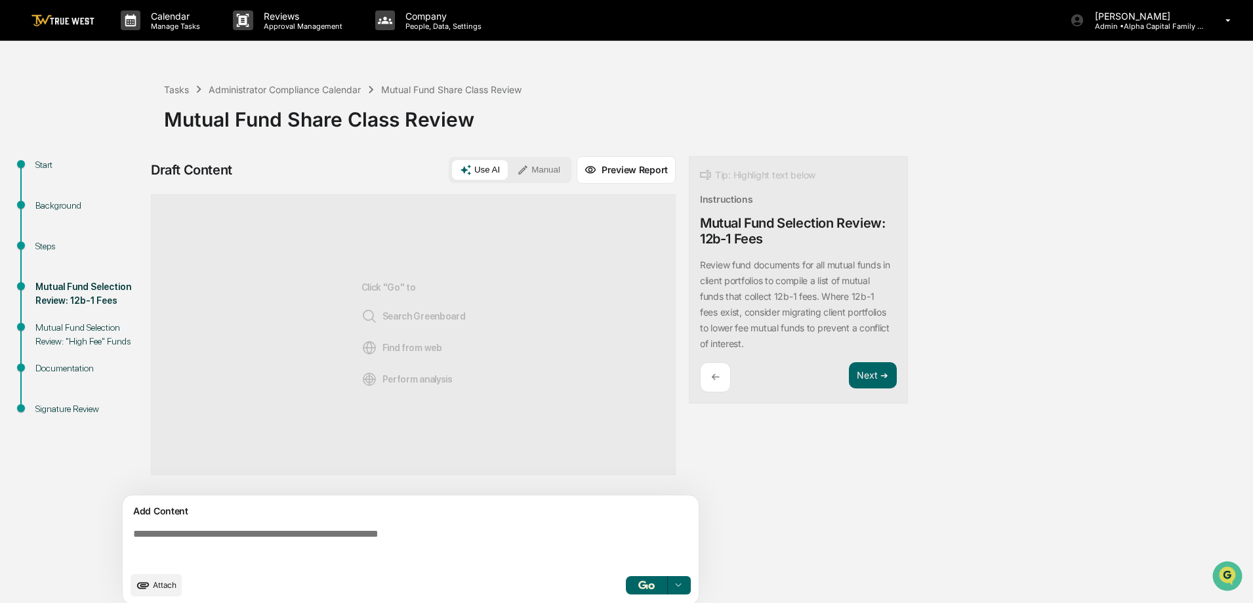
click at [557, 167] on button "Manual" at bounding box center [538, 170] width 59 height 20
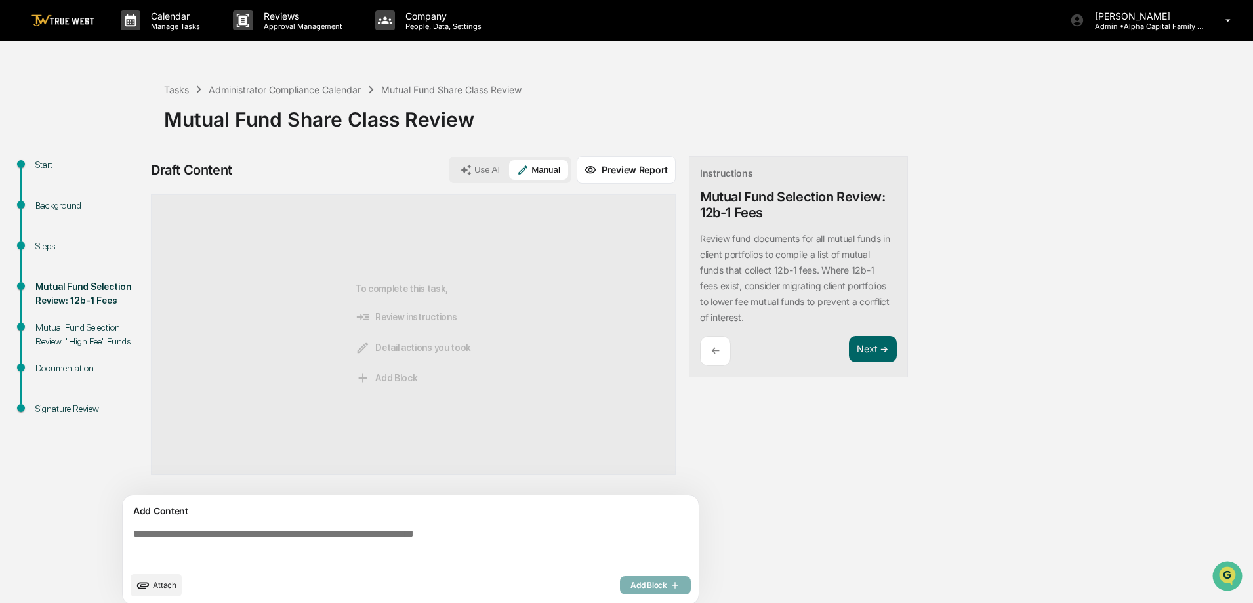
click at [445, 547] on textarea at bounding box center [413, 546] width 571 height 47
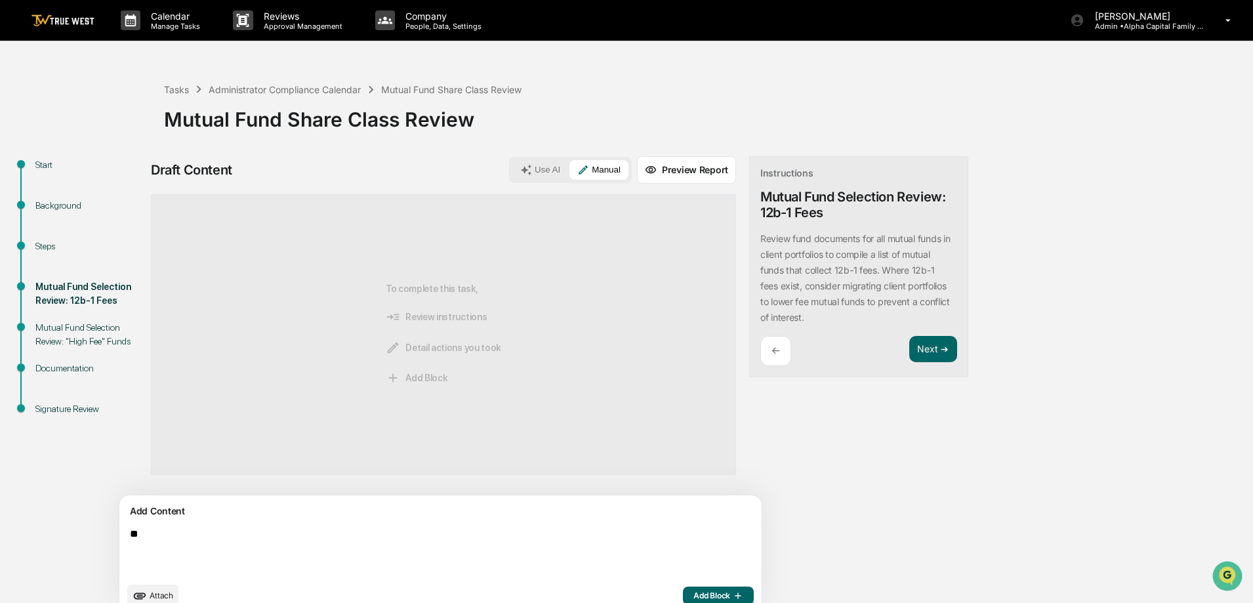
type textarea "*"
type textarea "**********"
click at [693, 592] on span "Add Block" at bounding box center [718, 595] width 50 height 10
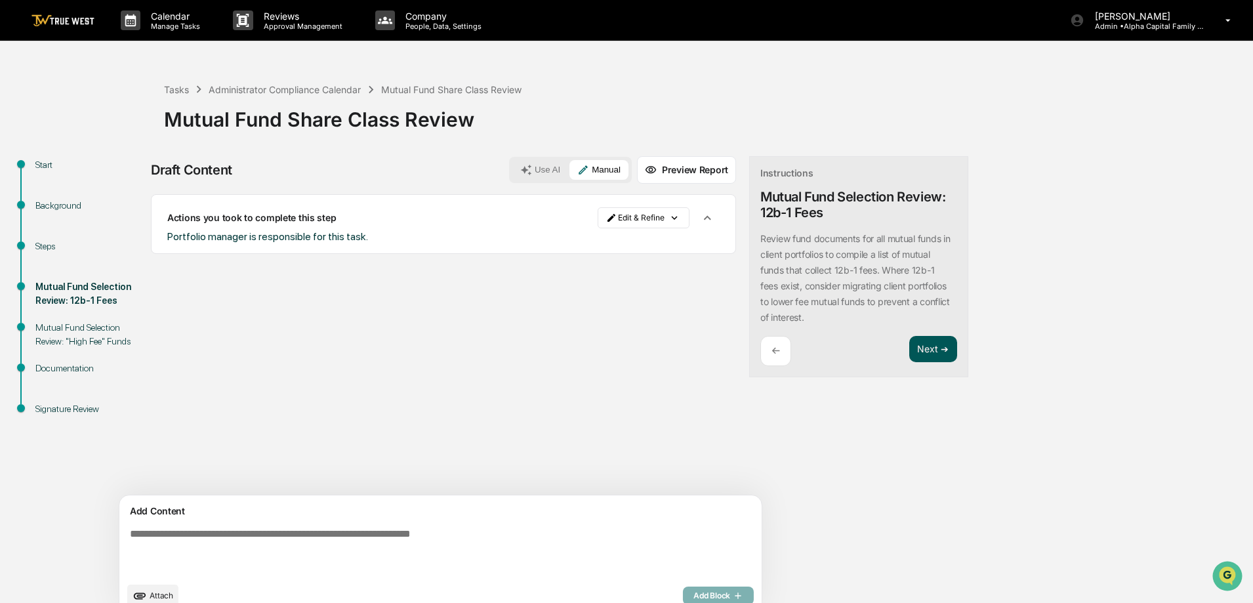
click at [909, 350] on button "Next ➔" at bounding box center [933, 349] width 48 height 27
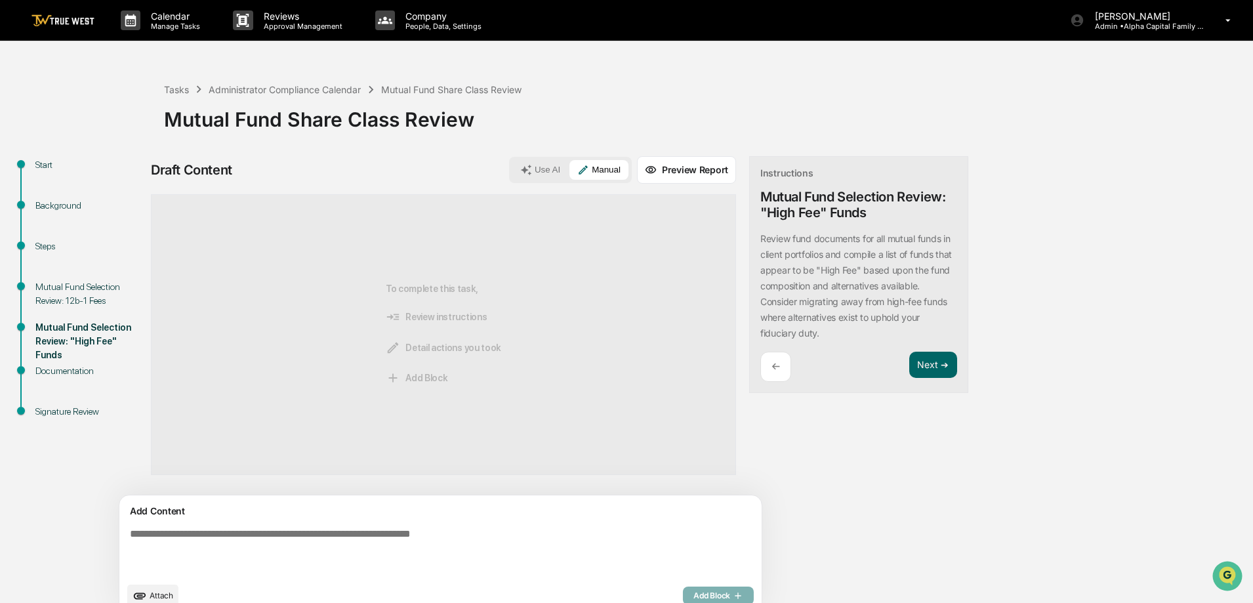
click at [304, 523] on textarea at bounding box center [410, 552] width 571 height 58
type textarea "**********"
click at [683, 588] on button "Add Block" at bounding box center [718, 595] width 71 height 18
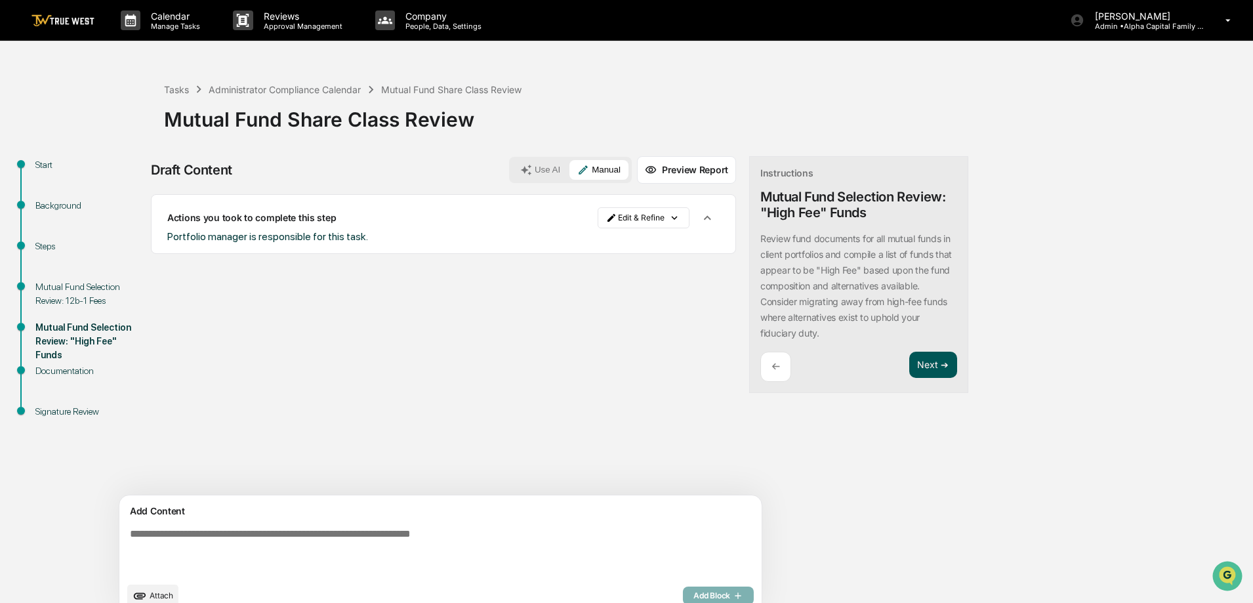
click at [909, 365] on button "Next ➔" at bounding box center [933, 365] width 48 height 27
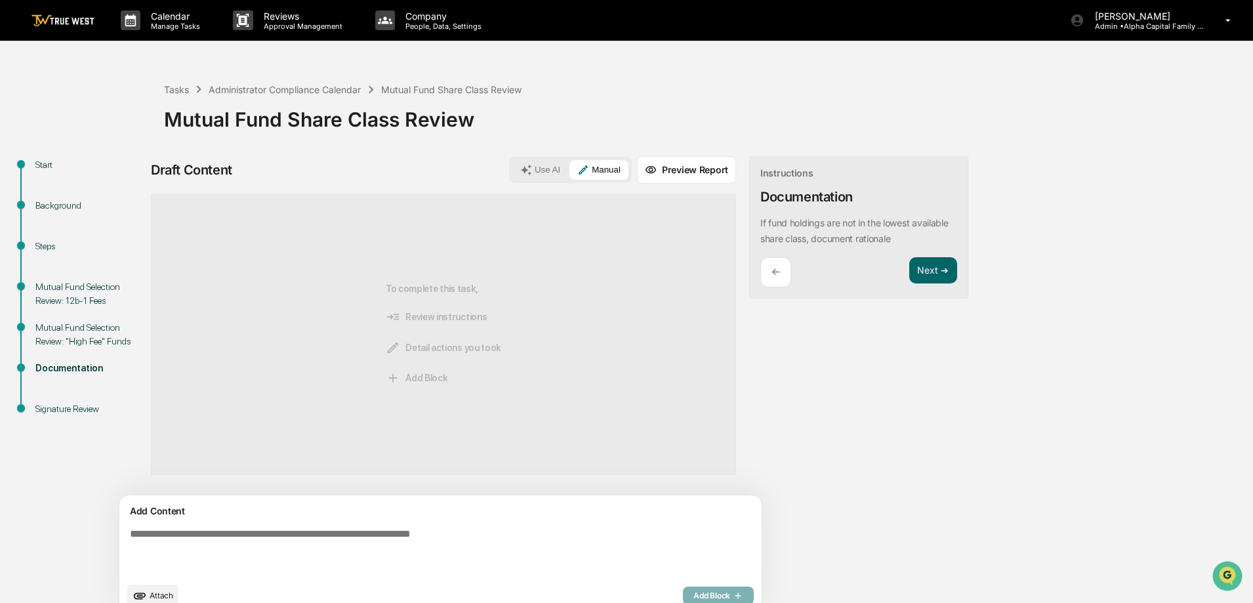
click at [371, 545] on textarea at bounding box center [410, 552] width 571 height 58
type textarea "**********"
click at [693, 591] on span "Add Block" at bounding box center [718, 595] width 50 height 10
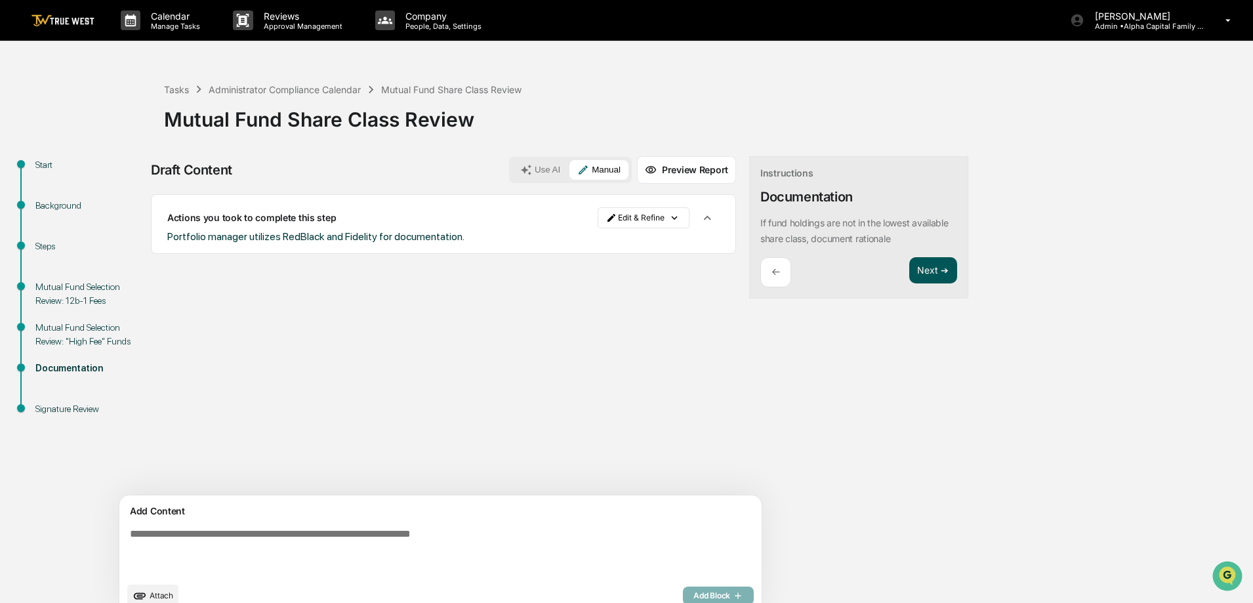
click at [909, 274] on button "Next ➔" at bounding box center [933, 270] width 48 height 27
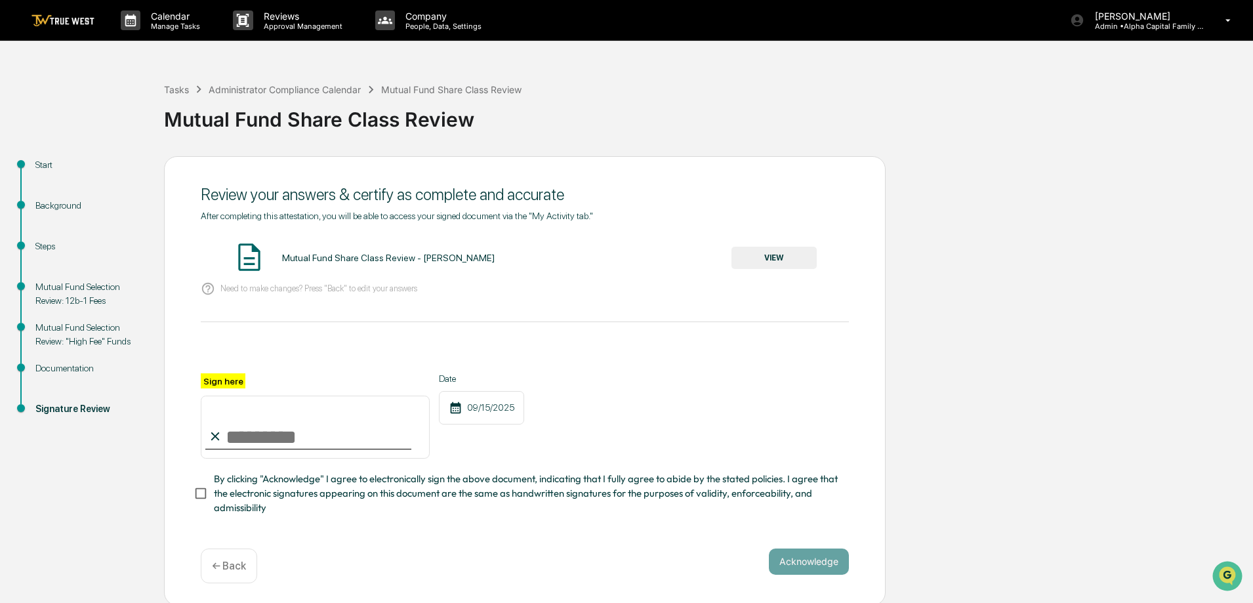
click at [770, 256] on button "VIEW" at bounding box center [773, 258] width 85 height 22
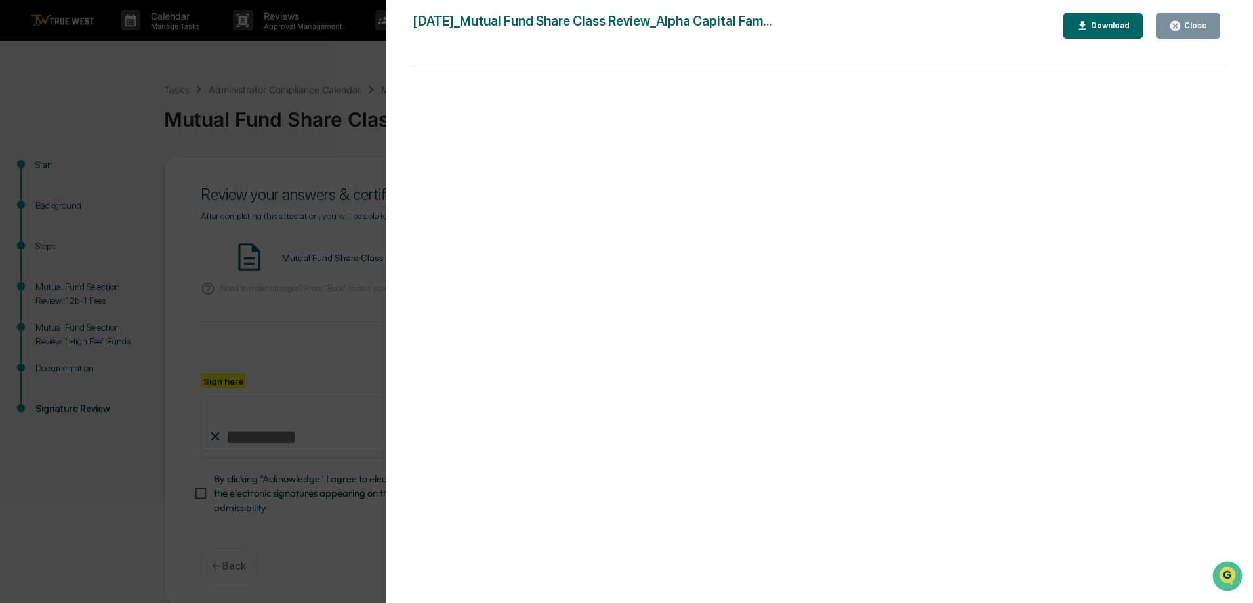
click at [1185, 31] on div "Close" at bounding box center [1188, 26] width 38 height 12
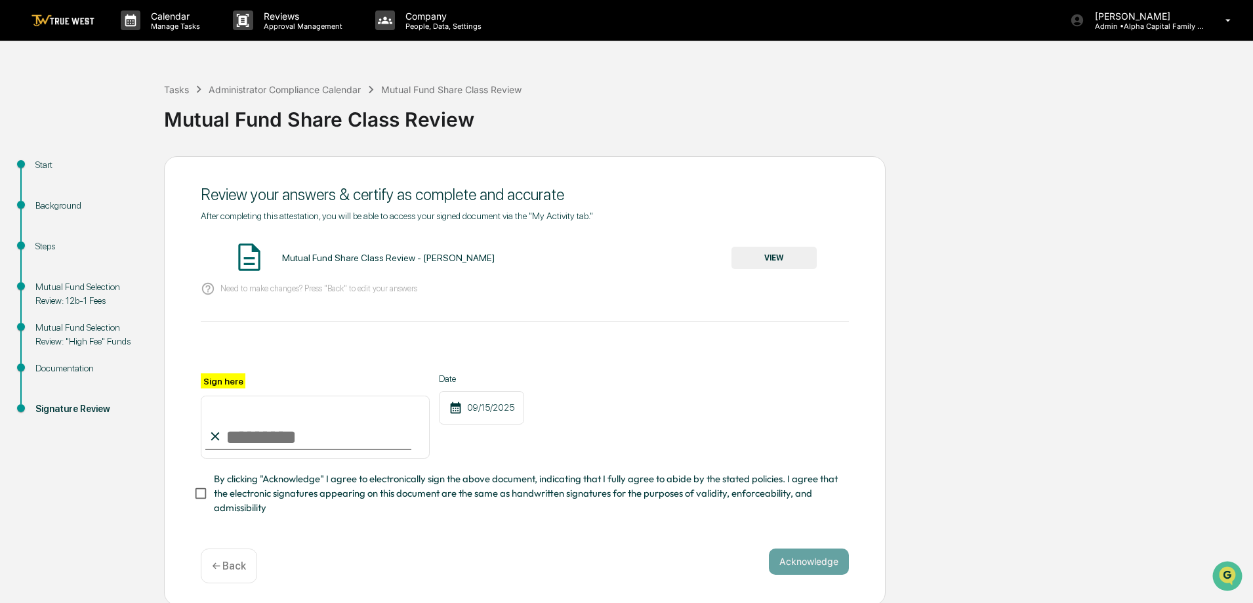
click at [278, 432] on input "Sign here" at bounding box center [315, 427] width 229 height 63
type input "**********"
click at [817, 575] on button "Acknowledge" at bounding box center [809, 561] width 80 height 26
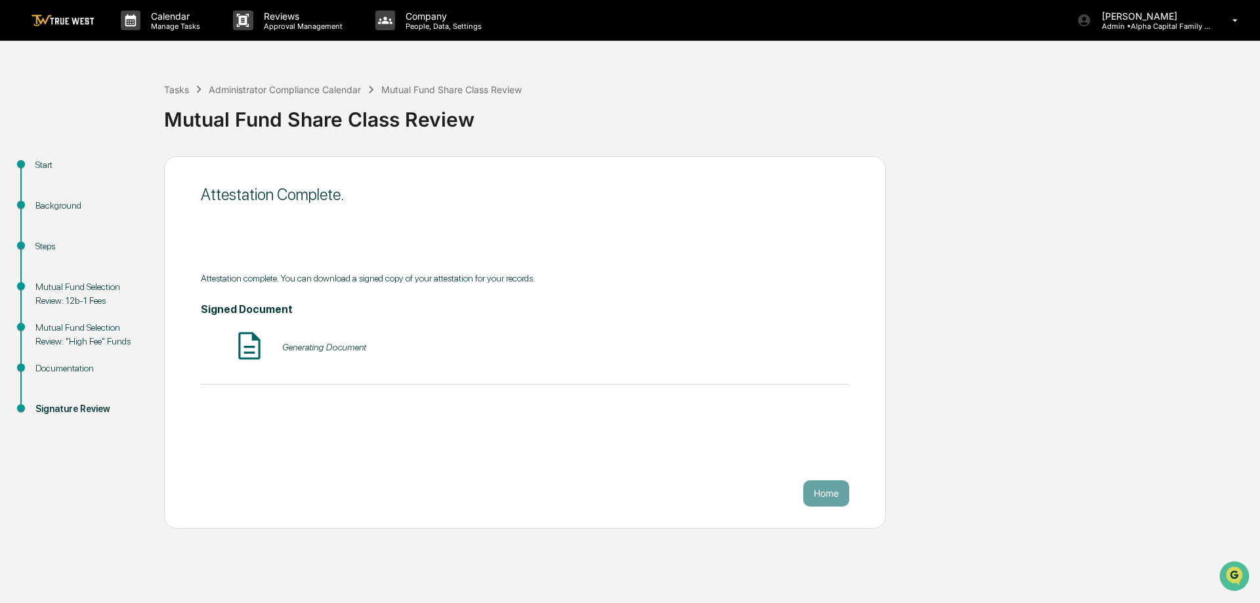
click at [1013, 422] on div "Start Background Steps Mutual Fund Selection Review: 12b-1 Fees Mutual Fund Sel…" at bounding box center [630, 342] width 1246 height 373
click at [828, 493] on button "Home" at bounding box center [826, 493] width 46 height 26
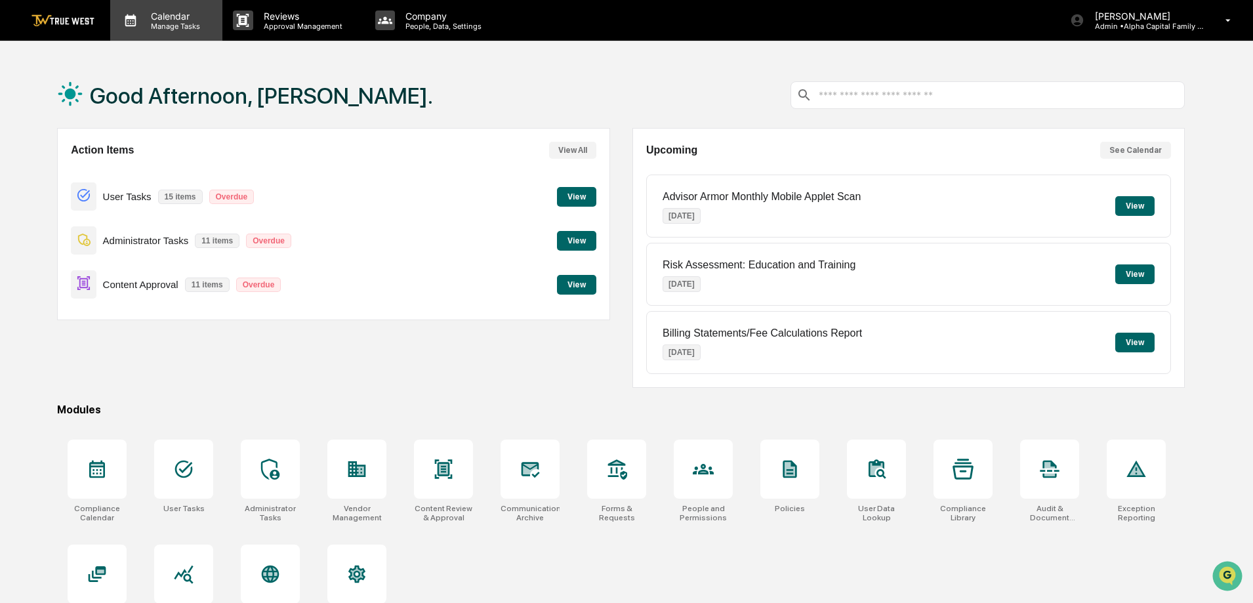
click at [182, 16] on p "Calendar" at bounding box center [173, 15] width 66 height 11
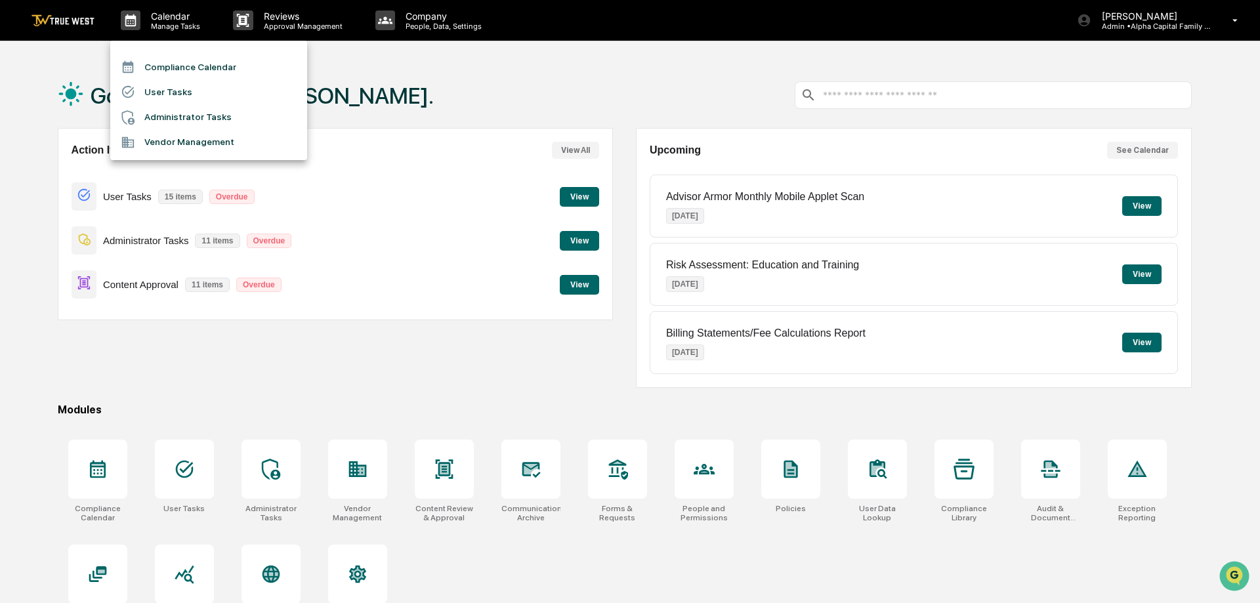
click at [192, 71] on li "Compliance Calendar" at bounding box center [208, 66] width 197 height 25
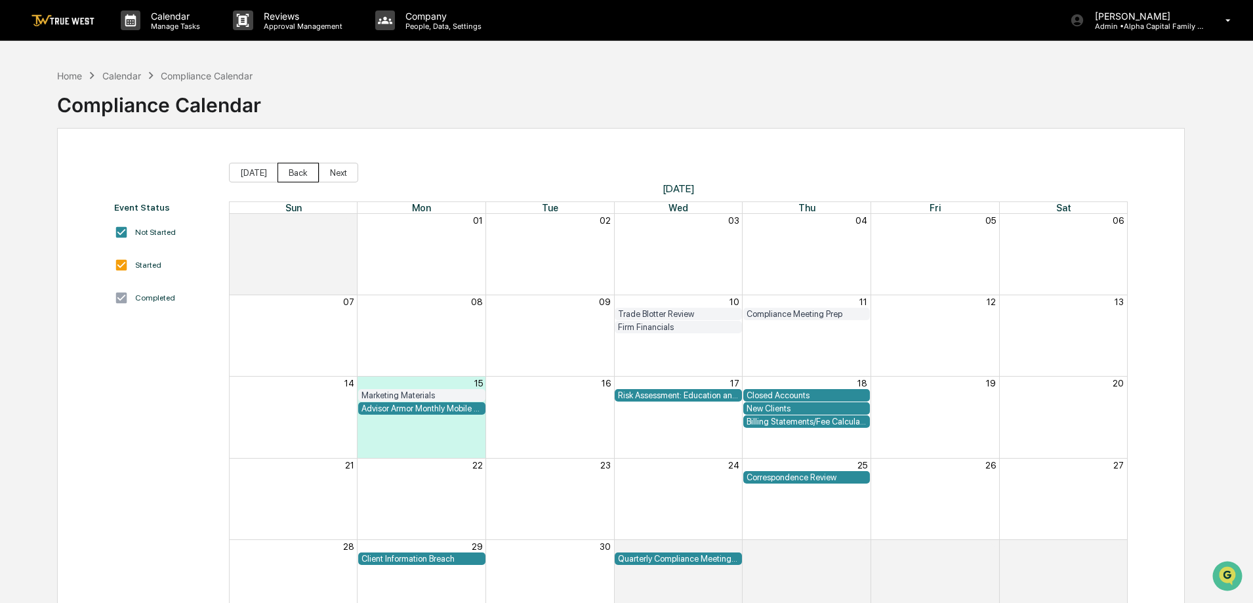
click at [293, 174] on button "Back" at bounding box center [298, 173] width 41 height 20
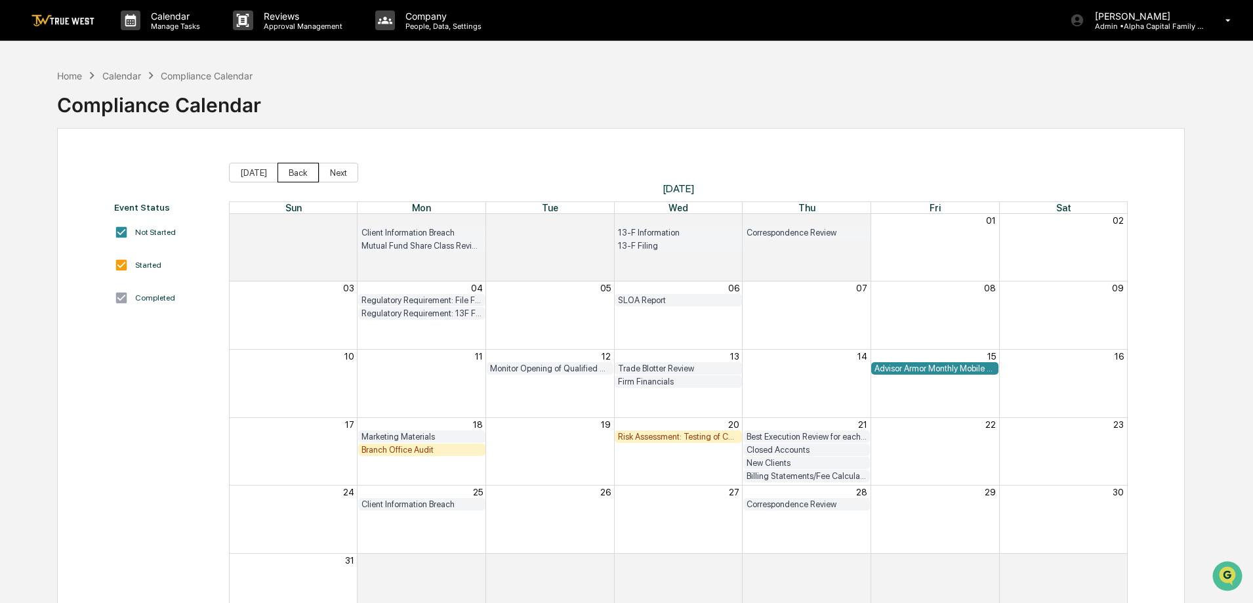
click at [293, 174] on button "Back" at bounding box center [298, 173] width 41 height 20
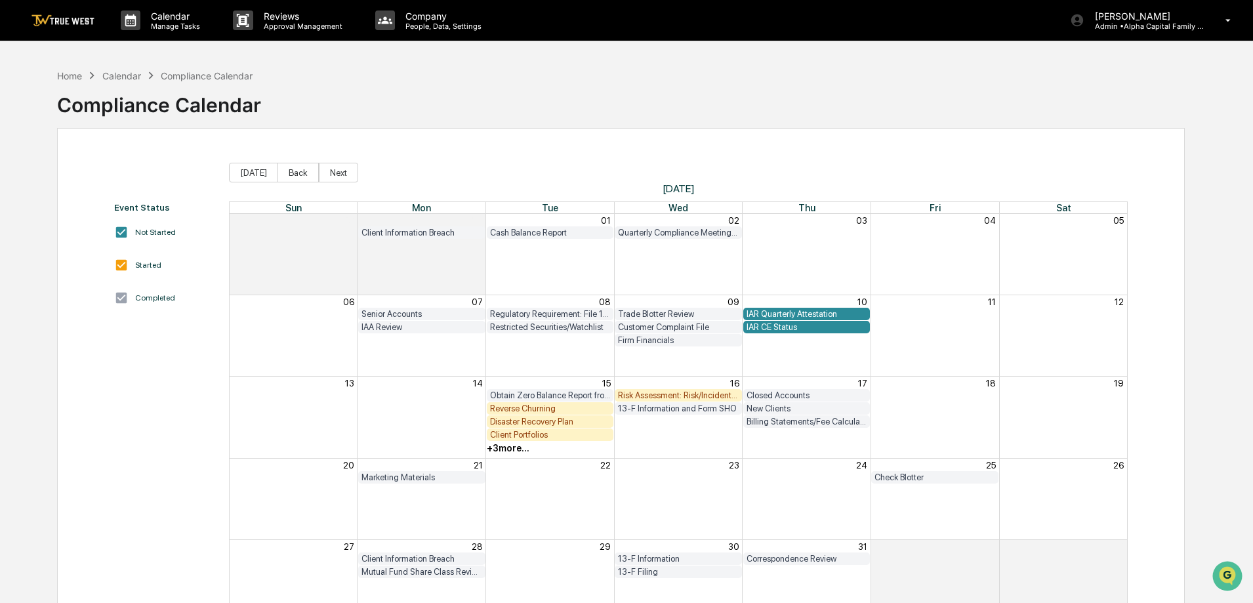
click at [518, 443] on div "+ 3 more..." at bounding box center [508, 448] width 43 height 10
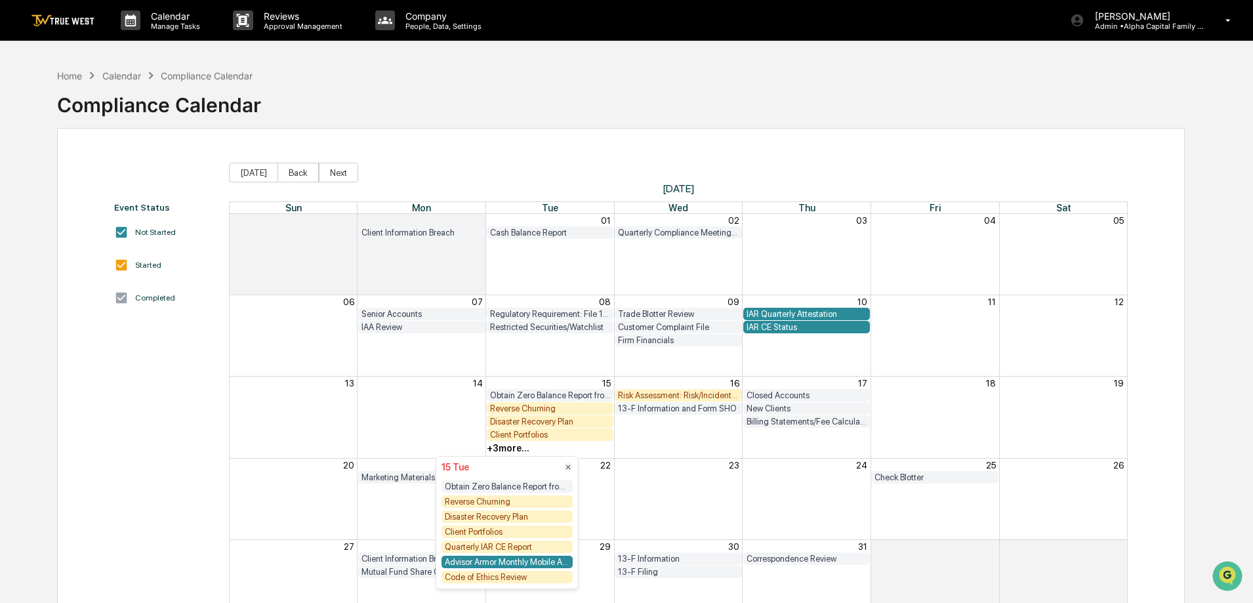
click at [487, 547] on div "Quarterly IAR CE Report" at bounding box center [507, 547] width 131 height 12
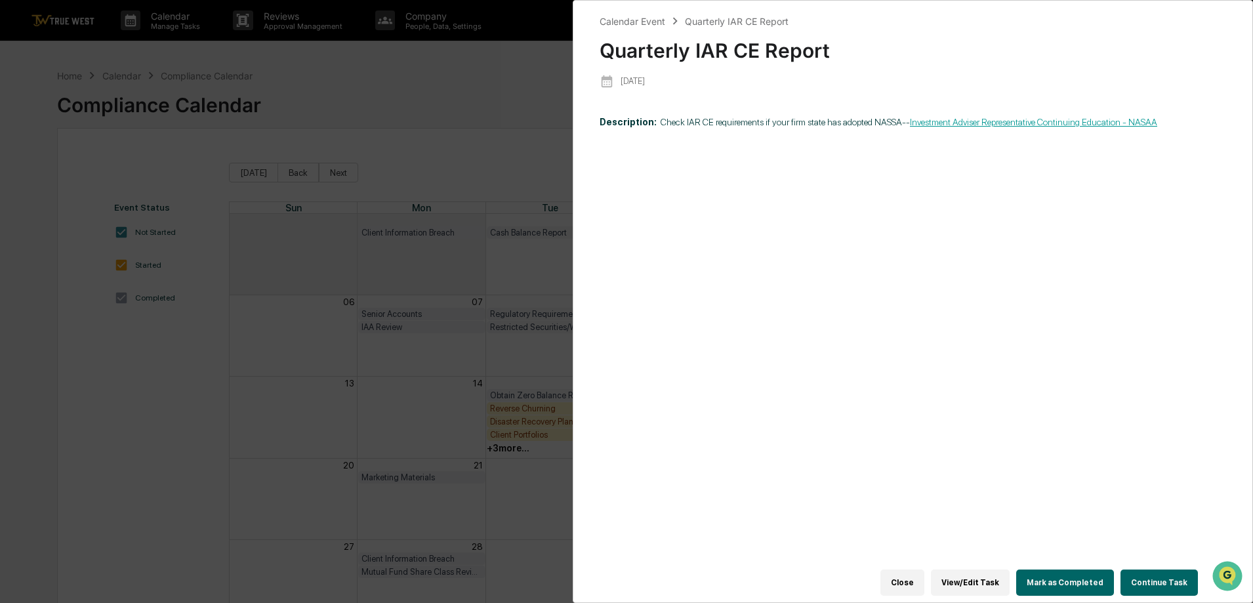
click at [1149, 573] on button "Continue Task" at bounding box center [1159, 582] width 77 height 26
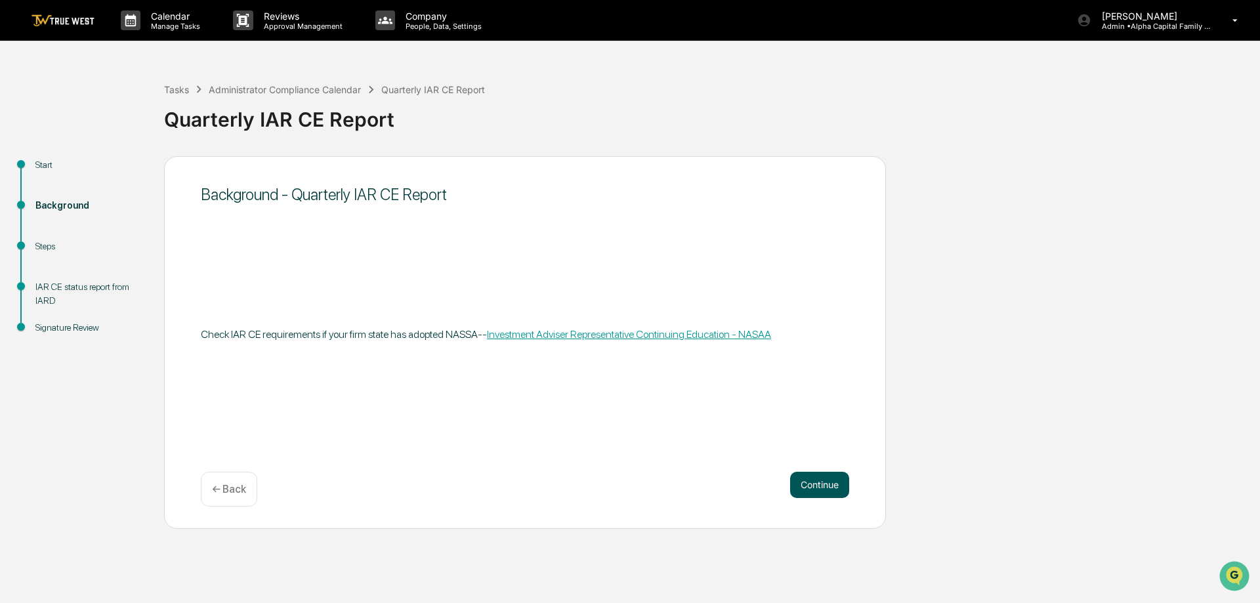
click at [808, 475] on button "Continue" at bounding box center [819, 485] width 59 height 26
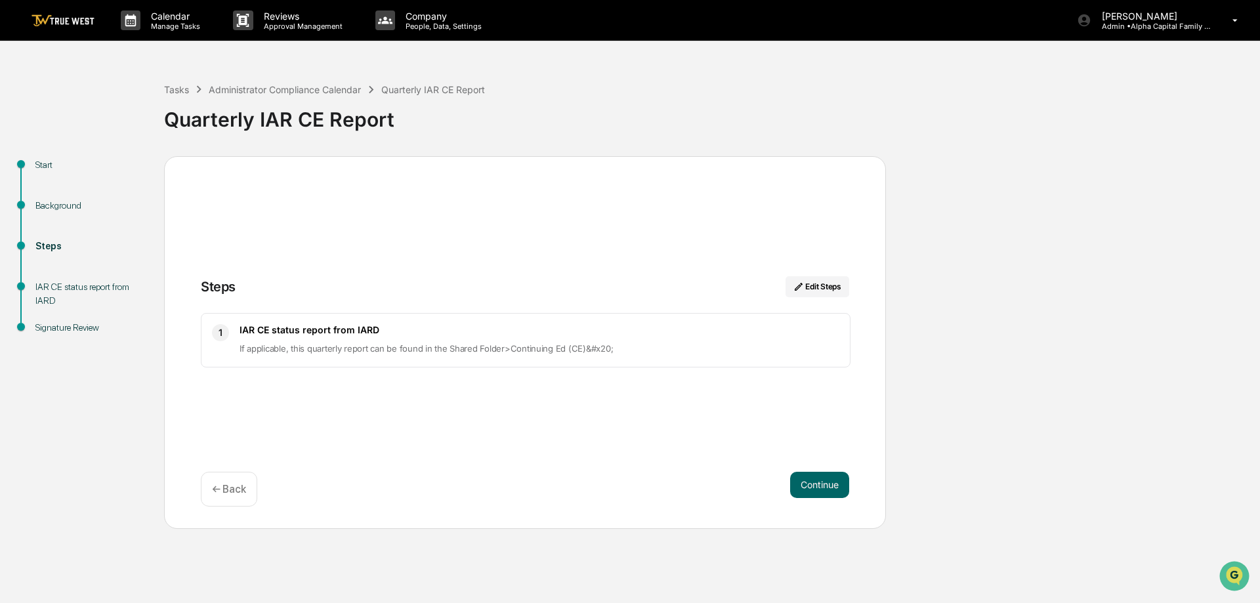
click at [808, 475] on button "Continue" at bounding box center [819, 485] width 59 height 26
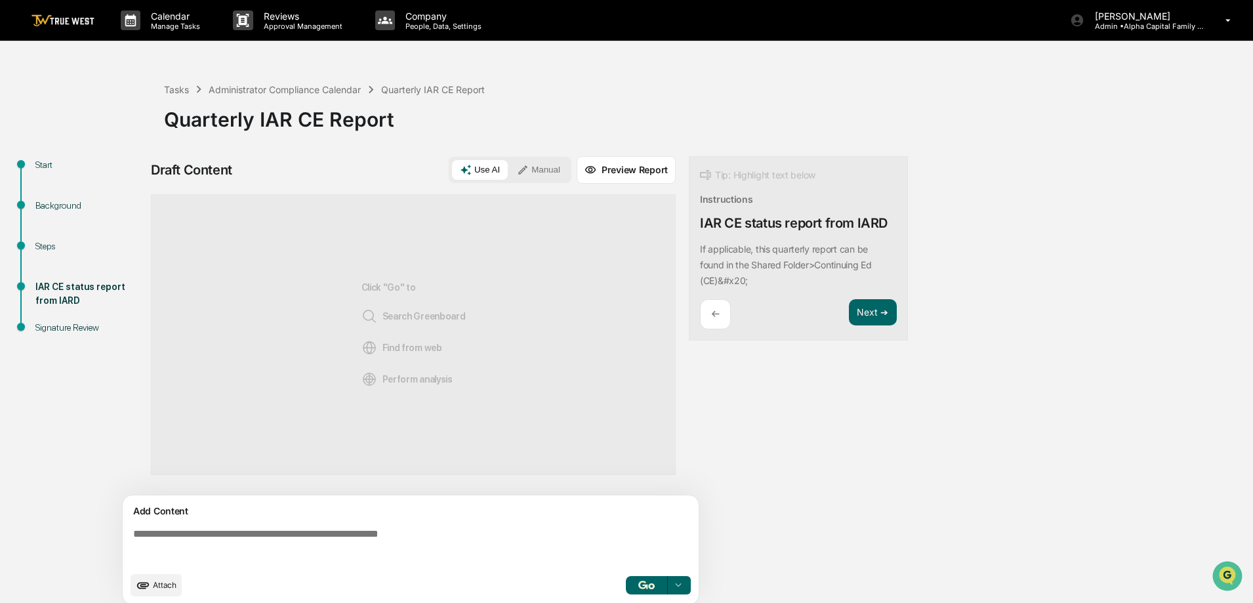
click at [558, 167] on button "Manual" at bounding box center [538, 170] width 59 height 20
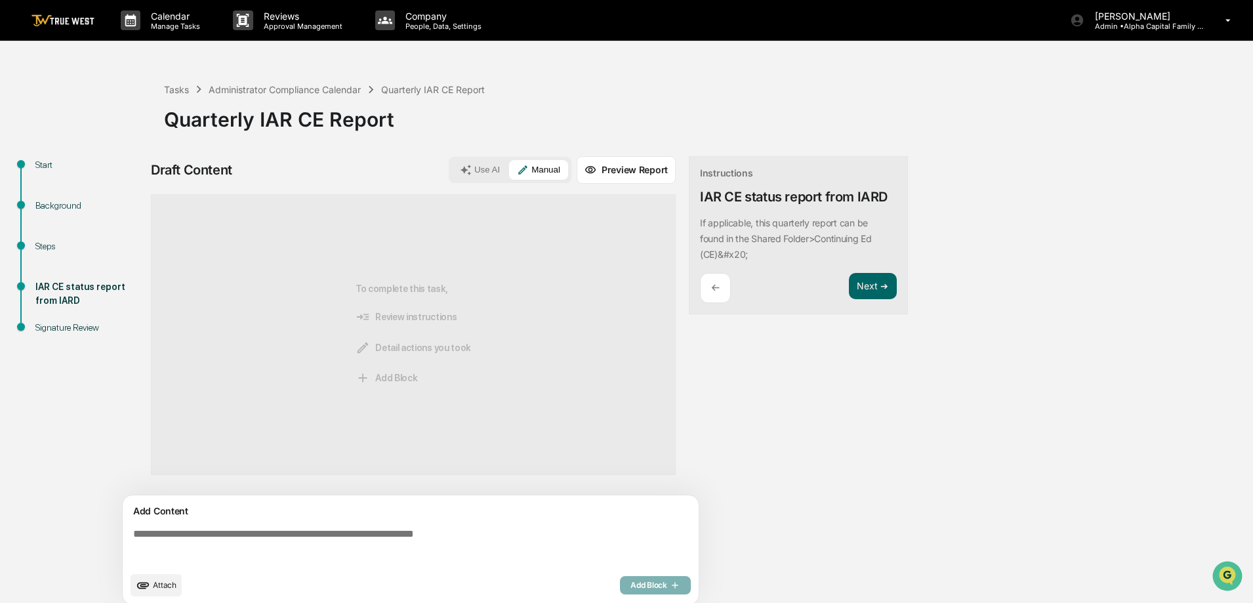
click at [321, 545] on textarea at bounding box center [413, 546] width 571 height 47
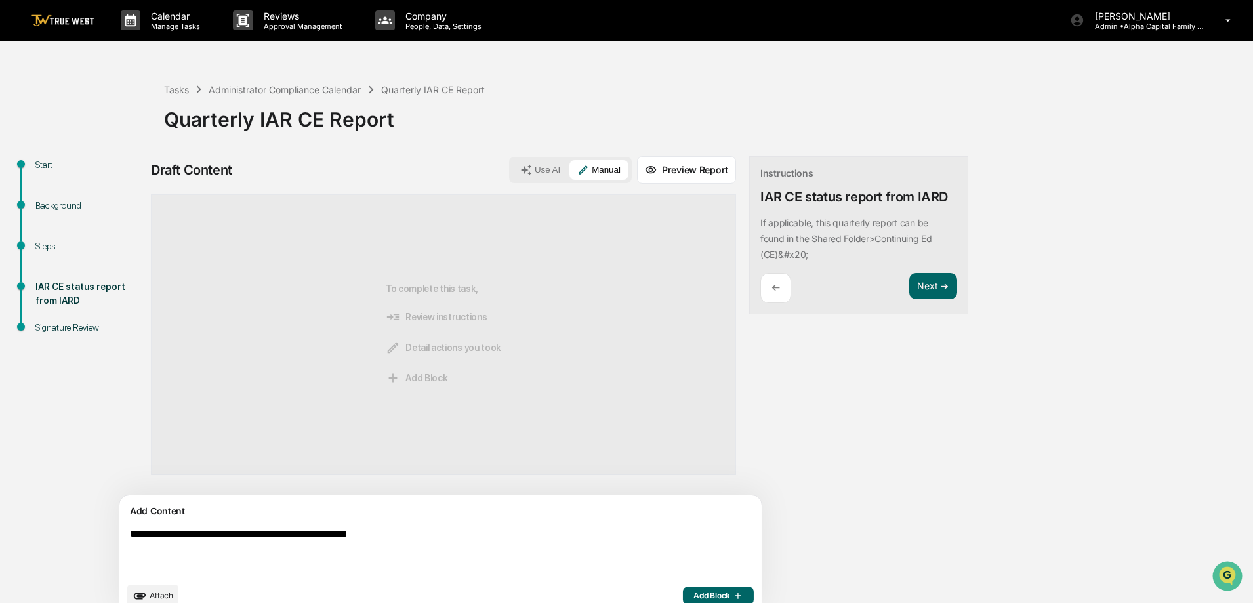
type textarea "**********"
click at [683, 595] on button "Add Block" at bounding box center [718, 595] width 71 height 18
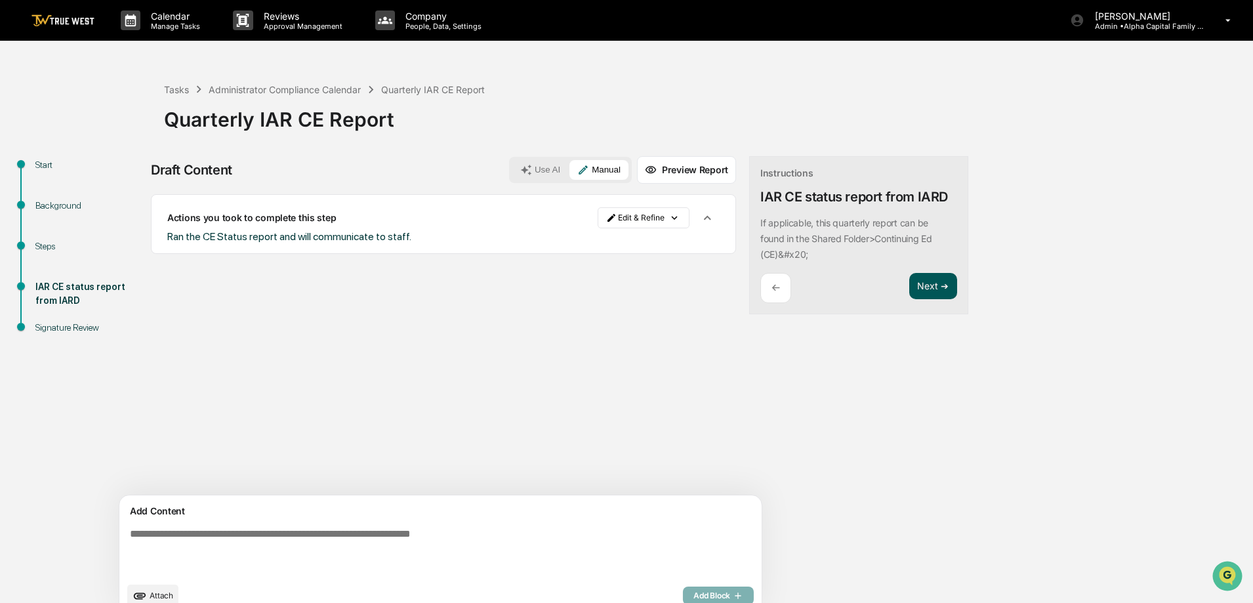
click at [909, 281] on button "Next ➔" at bounding box center [933, 286] width 48 height 27
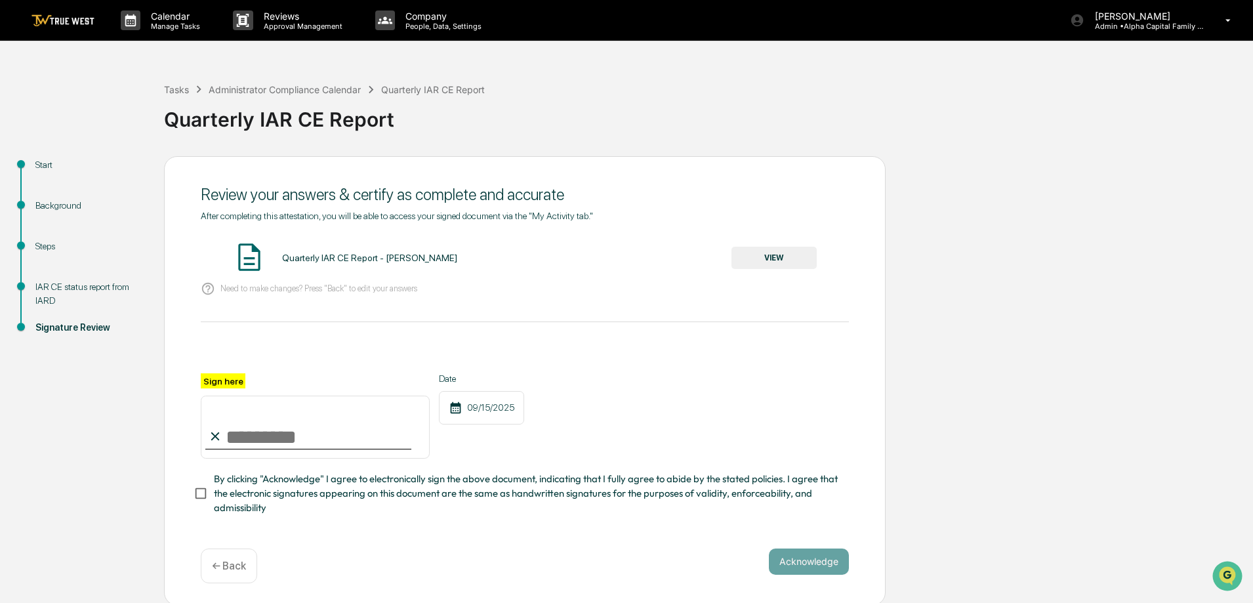
click at [741, 258] on button "VIEW" at bounding box center [773, 258] width 85 height 22
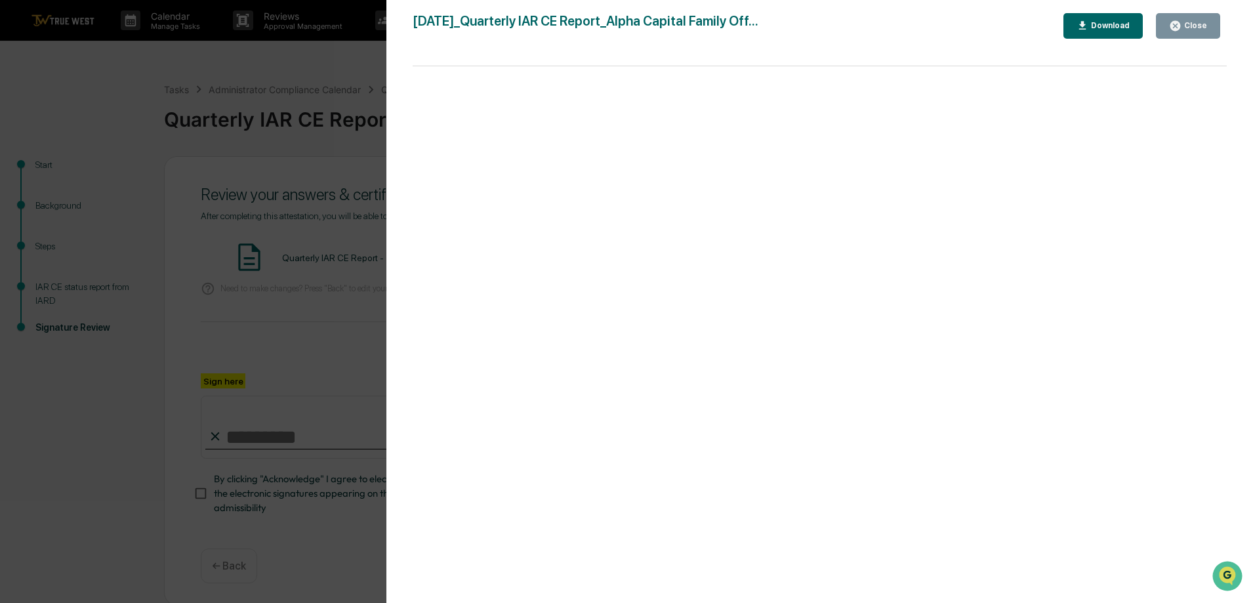
click at [1182, 30] on icon "button" at bounding box center [1175, 26] width 12 height 12
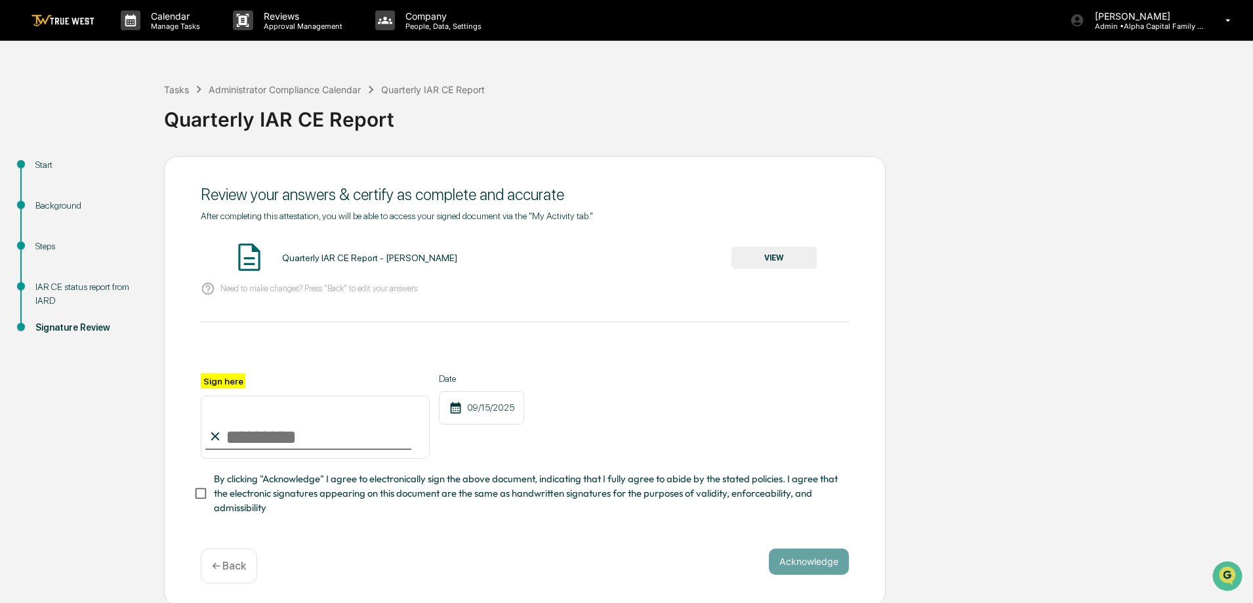
click at [287, 441] on input "Sign here" at bounding box center [315, 427] width 229 height 63
type input "**********"
click at [810, 573] on button "Acknowledge" at bounding box center [809, 561] width 80 height 26
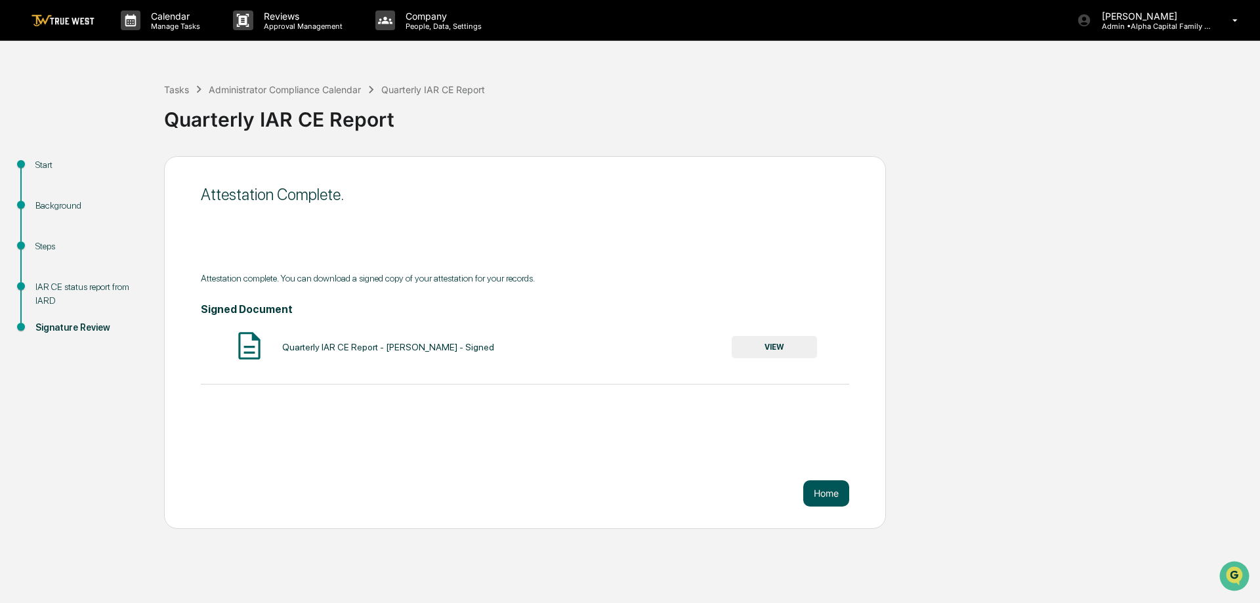
click at [827, 496] on button "Home" at bounding box center [826, 493] width 46 height 26
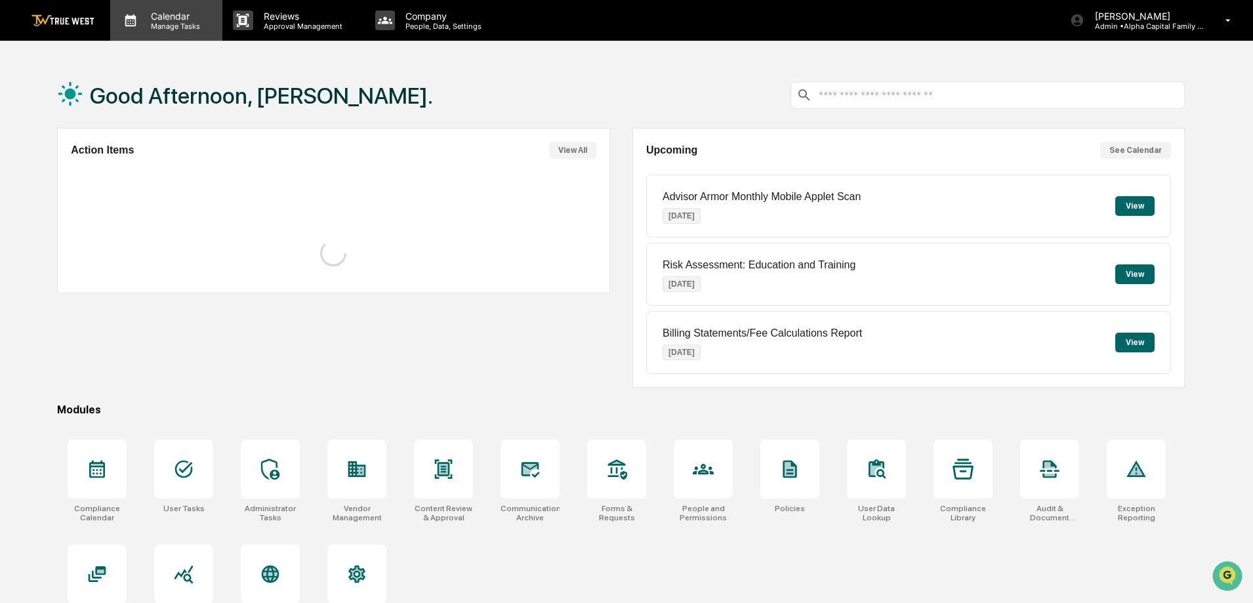
click at [186, 20] on p "Calendar" at bounding box center [173, 15] width 66 height 11
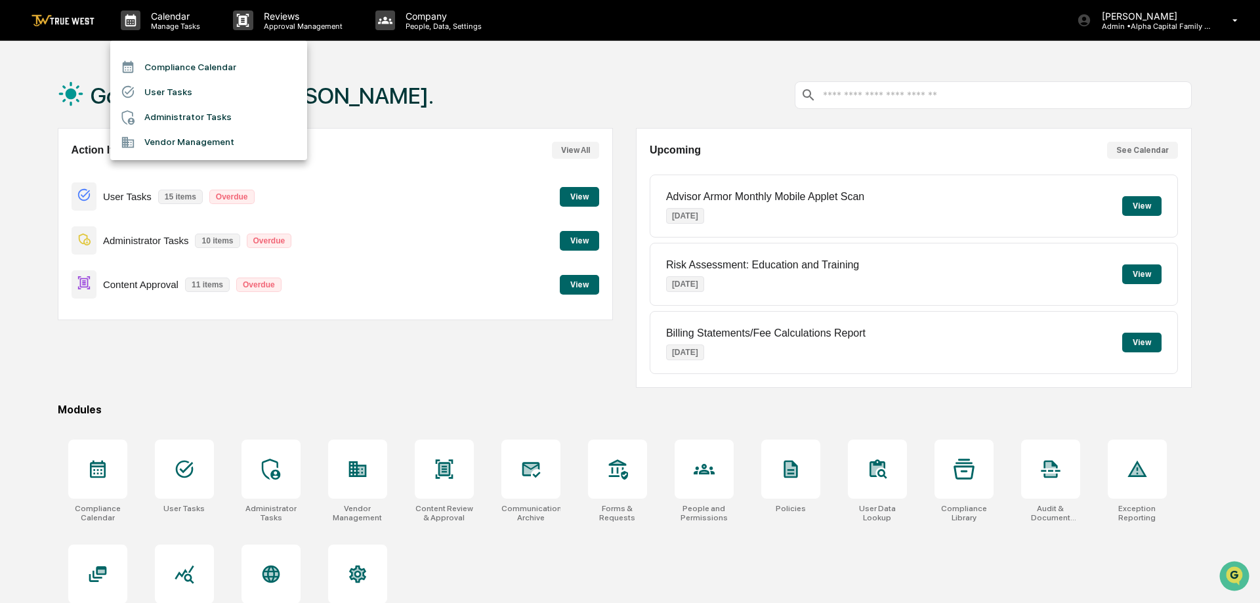
click at [191, 63] on li "Compliance Calendar" at bounding box center [208, 66] width 197 height 25
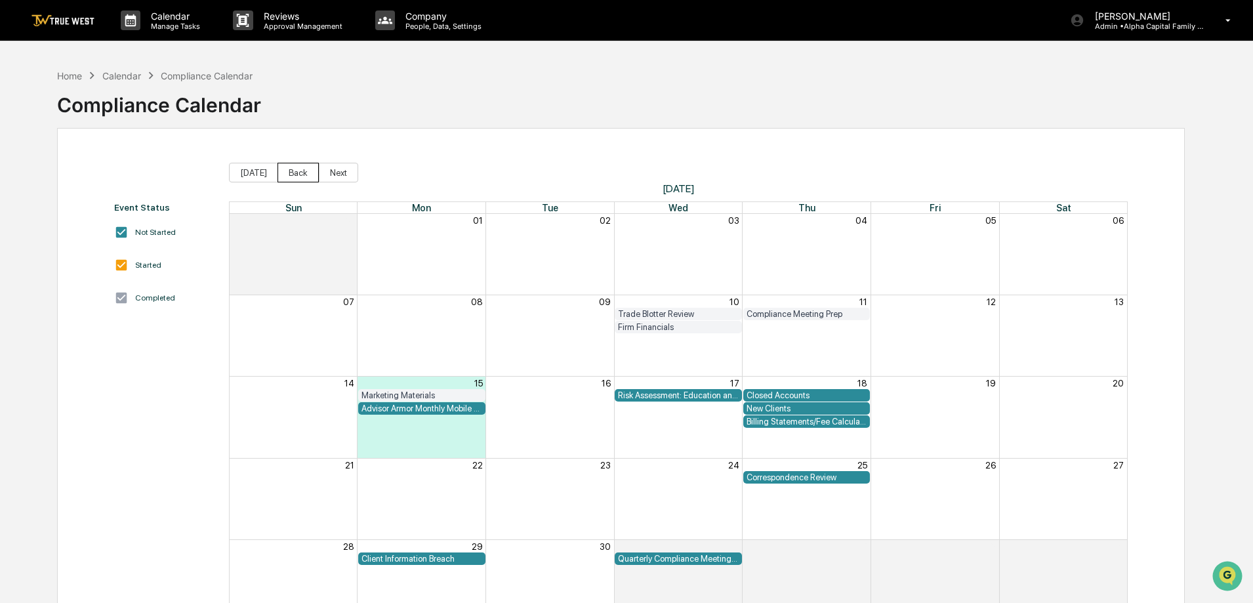
click at [289, 169] on button "Back" at bounding box center [298, 173] width 41 height 20
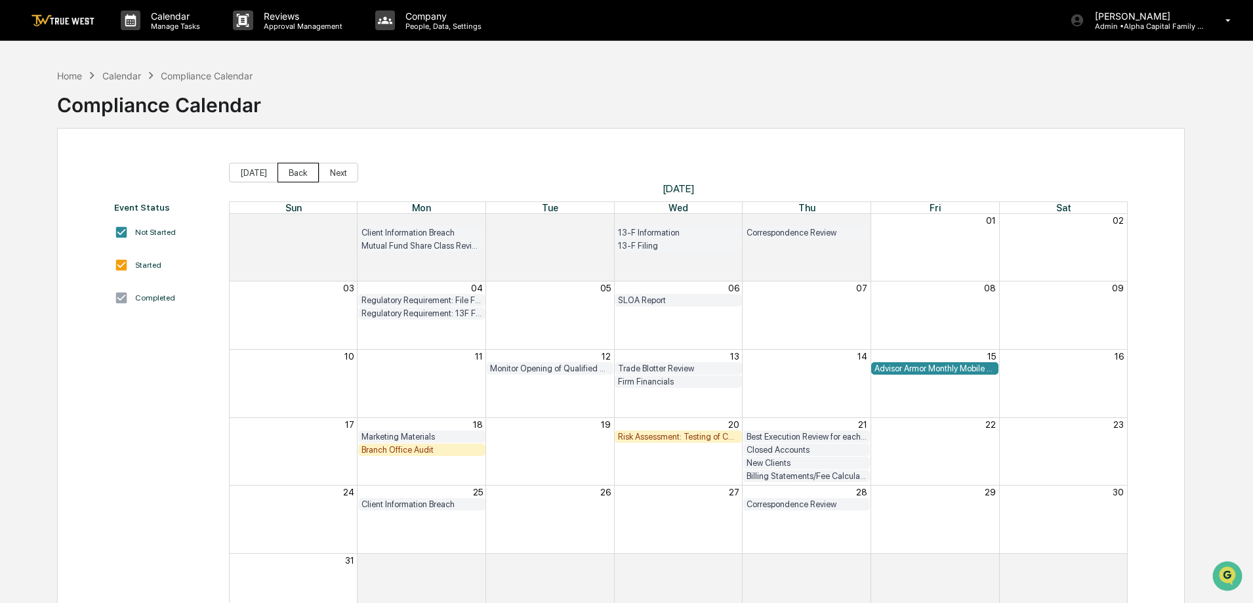
click at [295, 173] on button "Back" at bounding box center [298, 173] width 41 height 20
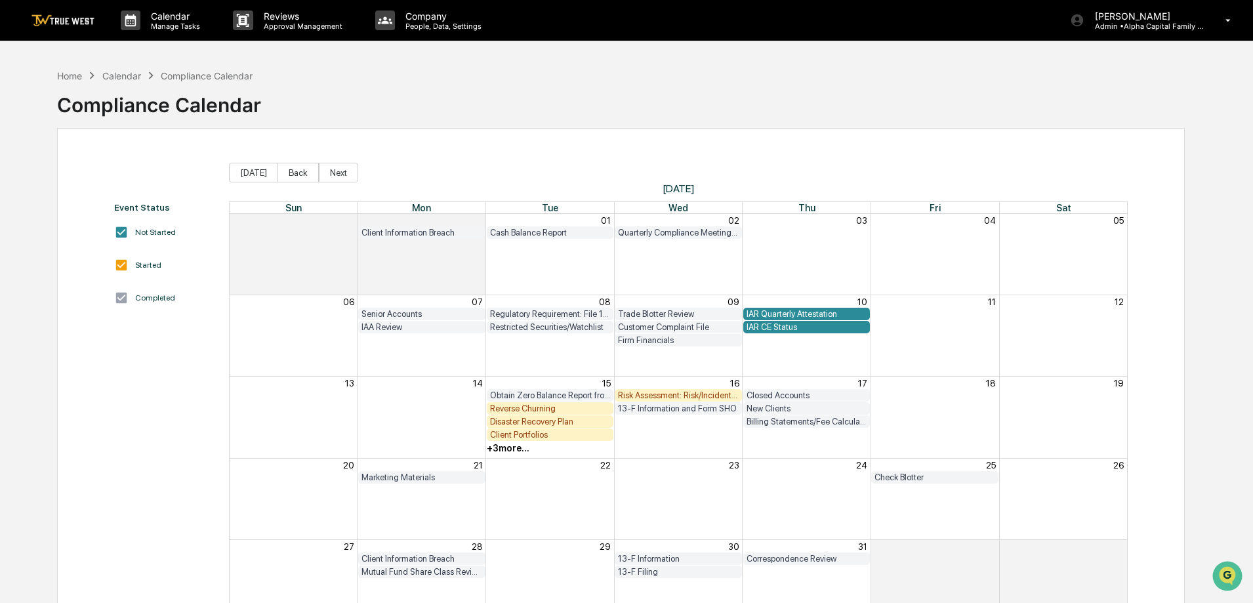
click at [548, 445] on div "+ 3 more..." at bounding box center [550, 448] width 129 height 13
click at [516, 443] on div "+ 3 more..." at bounding box center [508, 448] width 43 height 10
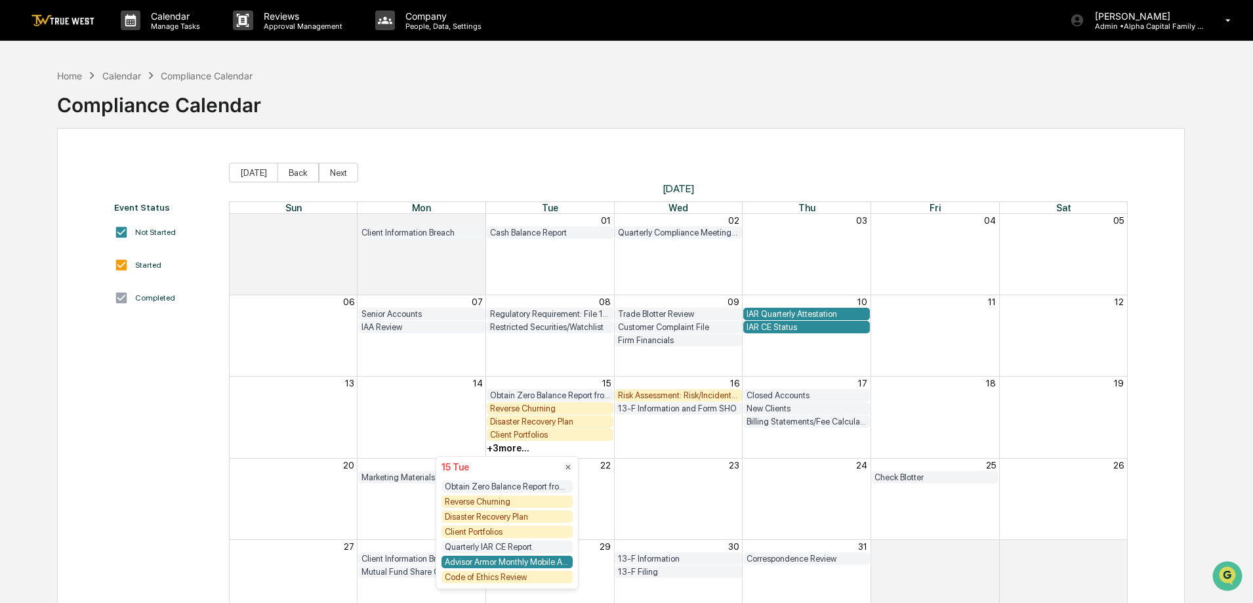
click at [487, 529] on div "Client Portfolios" at bounding box center [507, 531] width 131 height 12
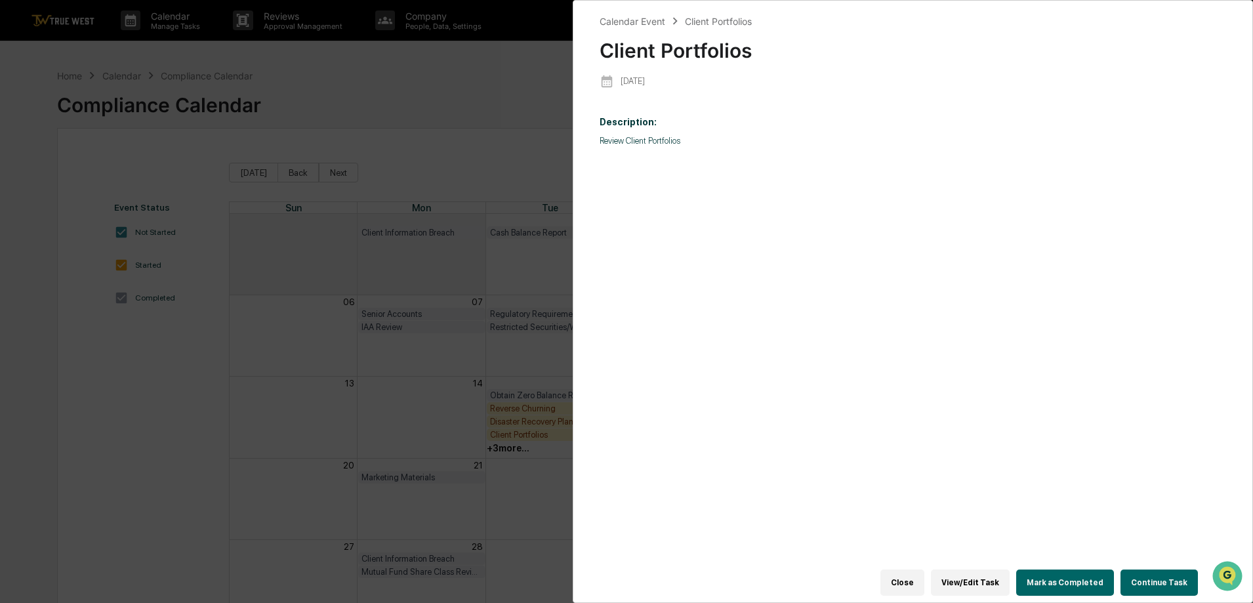
click at [1128, 569] on button "Continue Task" at bounding box center [1159, 582] width 77 height 26
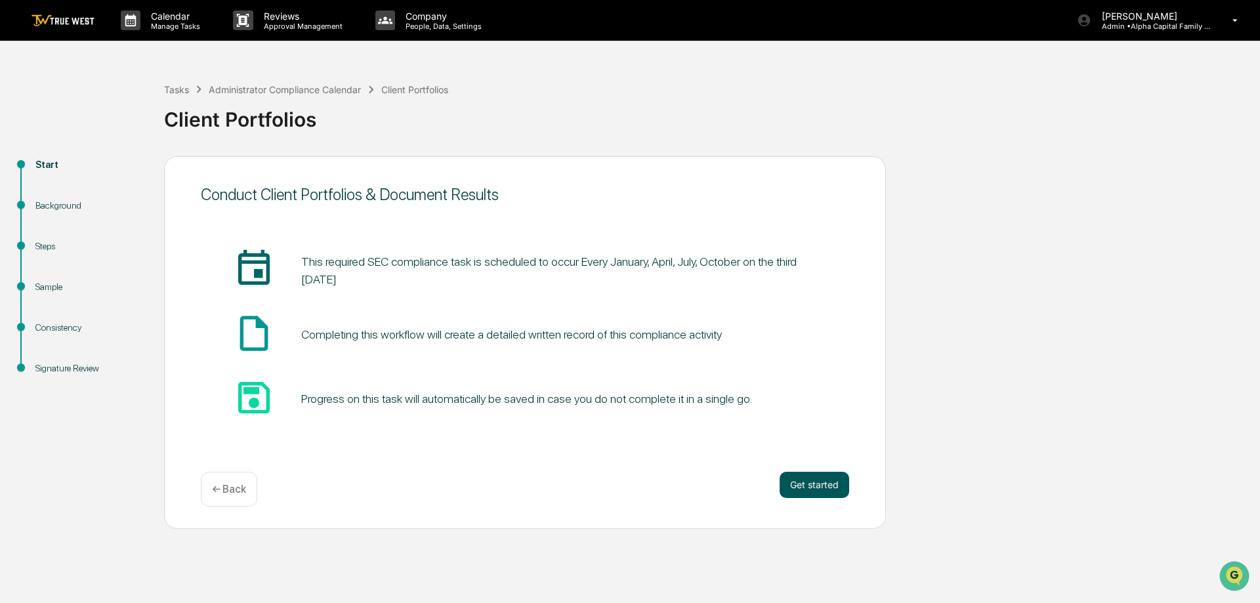
click at [794, 483] on button "Get started" at bounding box center [814, 485] width 70 height 26
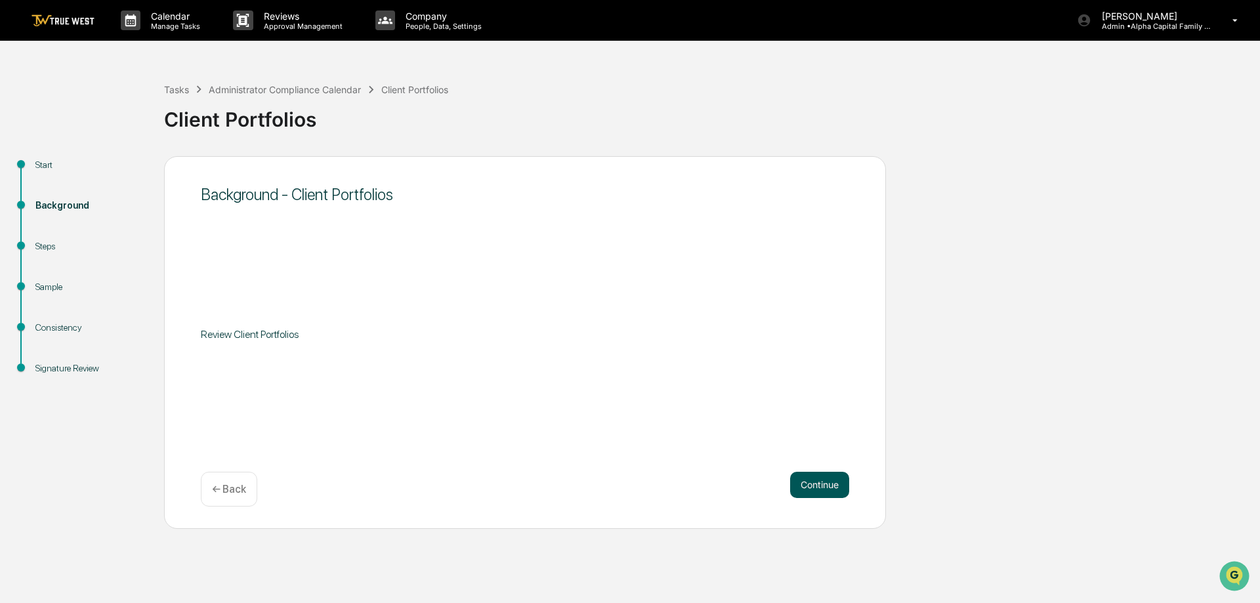
click at [800, 489] on button "Continue" at bounding box center [819, 485] width 59 height 26
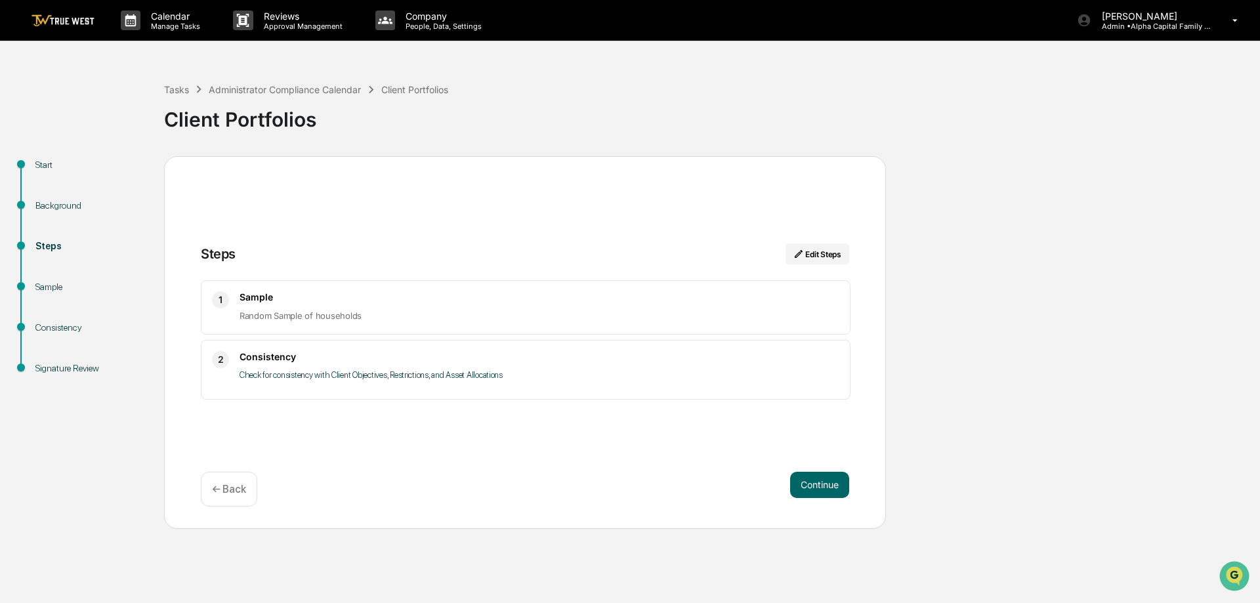
click at [800, 489] on button "Continue" at bounding box center [819, 485] width 59 height 26
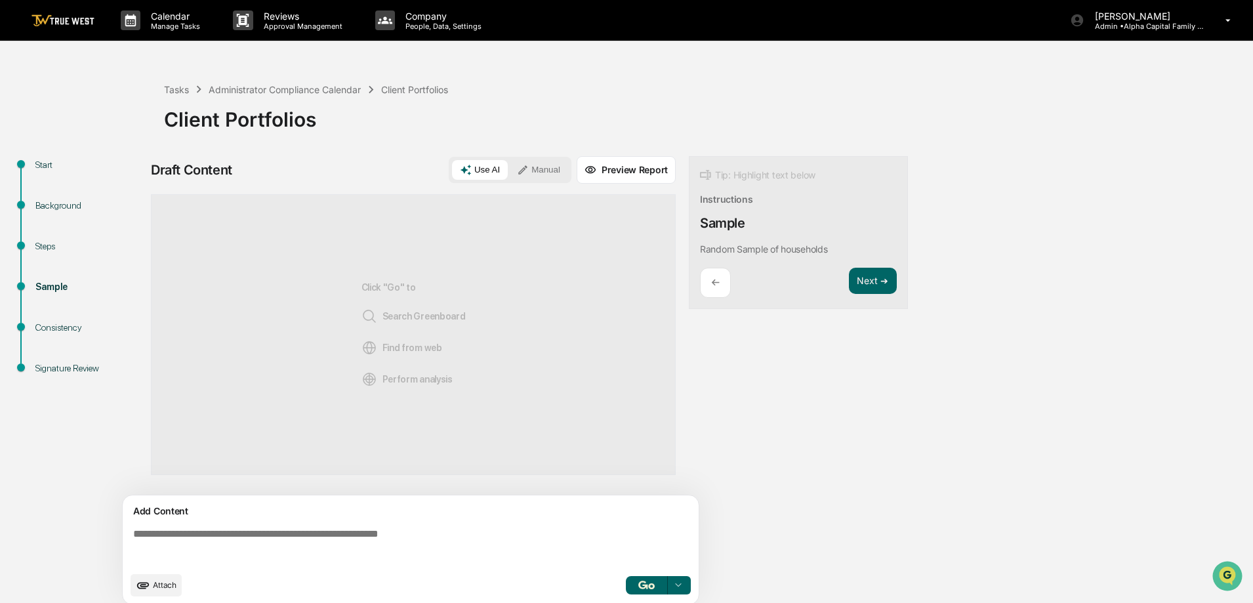
click at [554, 158] on div "Use AI Manual" at bounding box center [510, 170] width 123 height 26
click at [438, 546] on textarea at bounding box center [413, 546] width 571 height 47
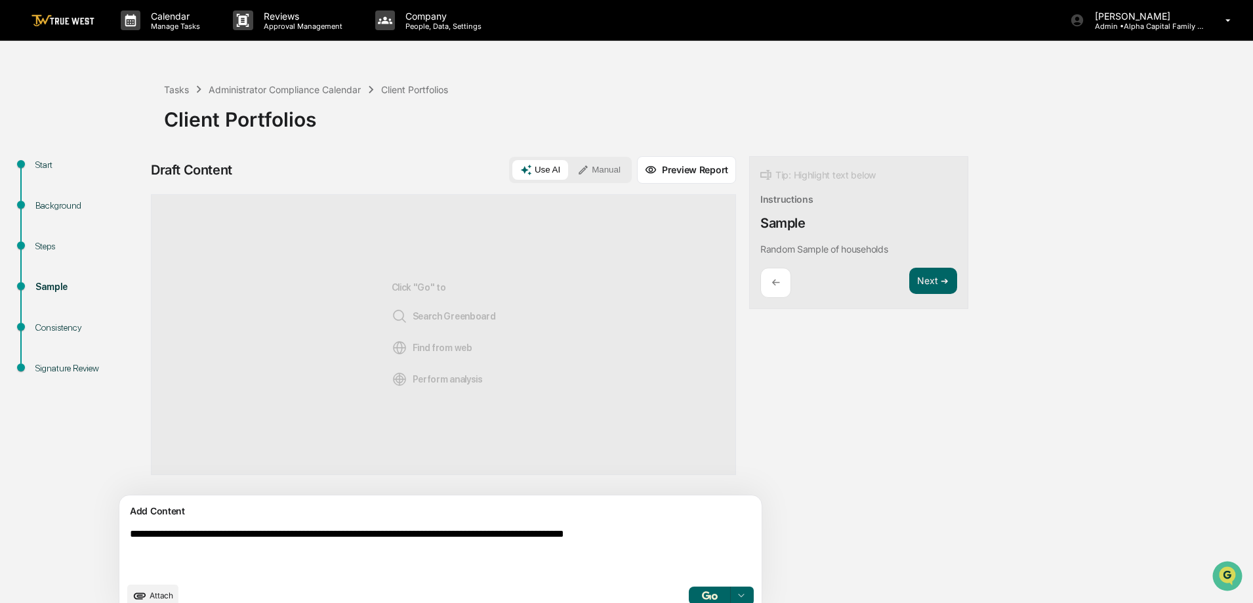
type textarea "**********"
click at [689, 594] on button "button" at bounding box center [710, 595] width 42 height 18
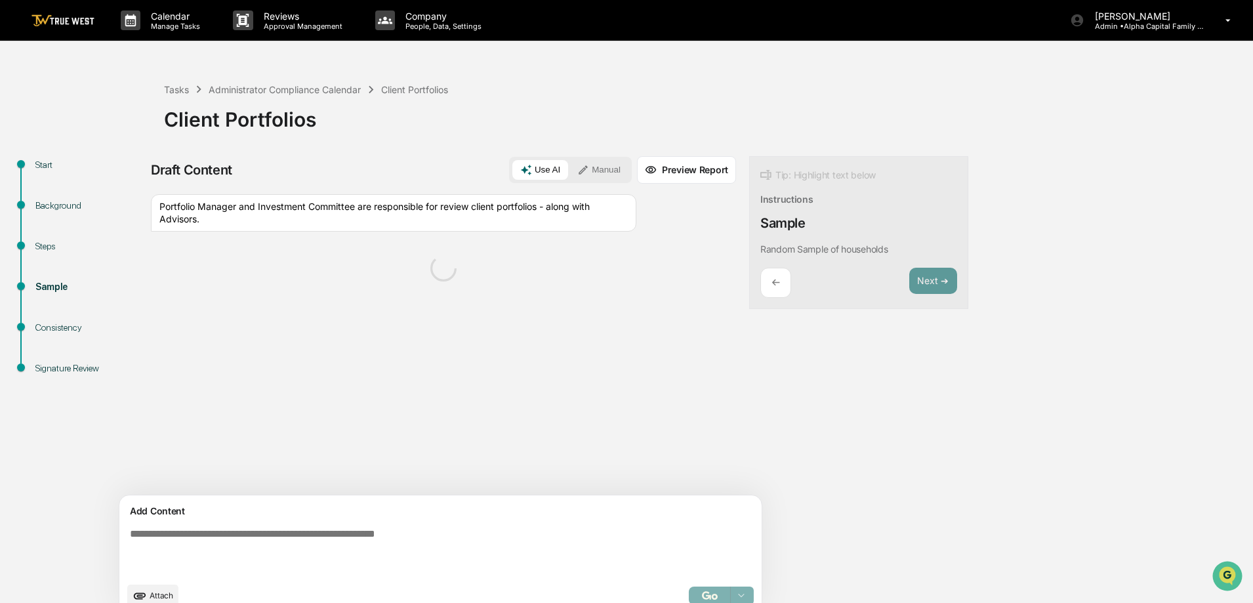
scroll to position [20, 0]
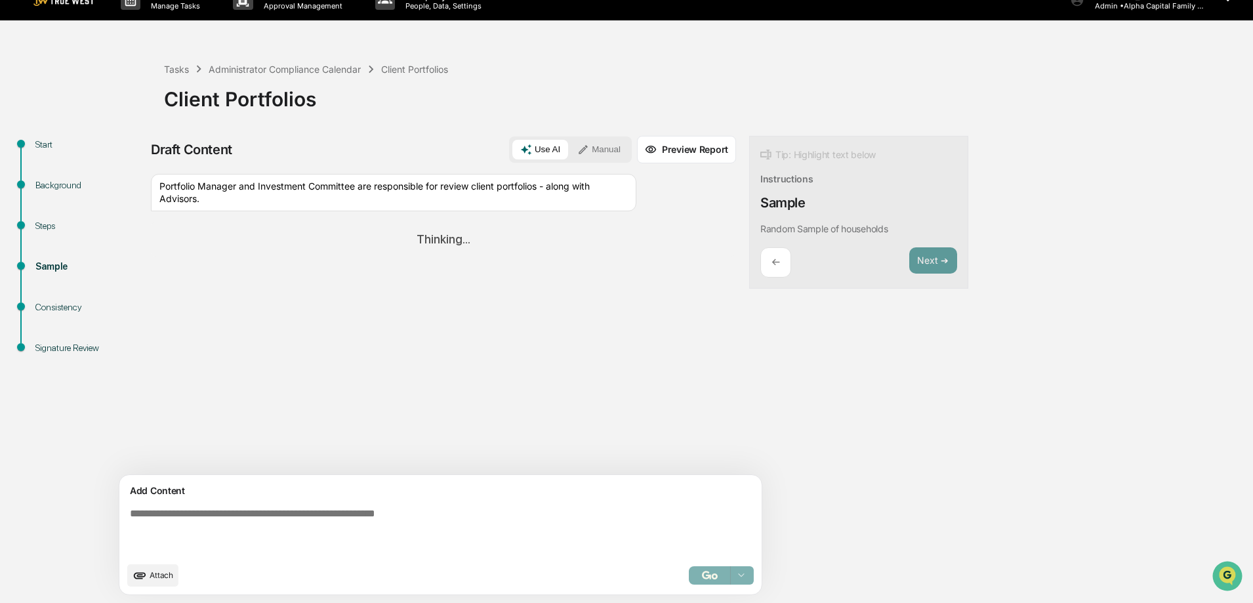
click at [569, 148] on button "Manual" at bounding box center [598, 150] width 59 height 20
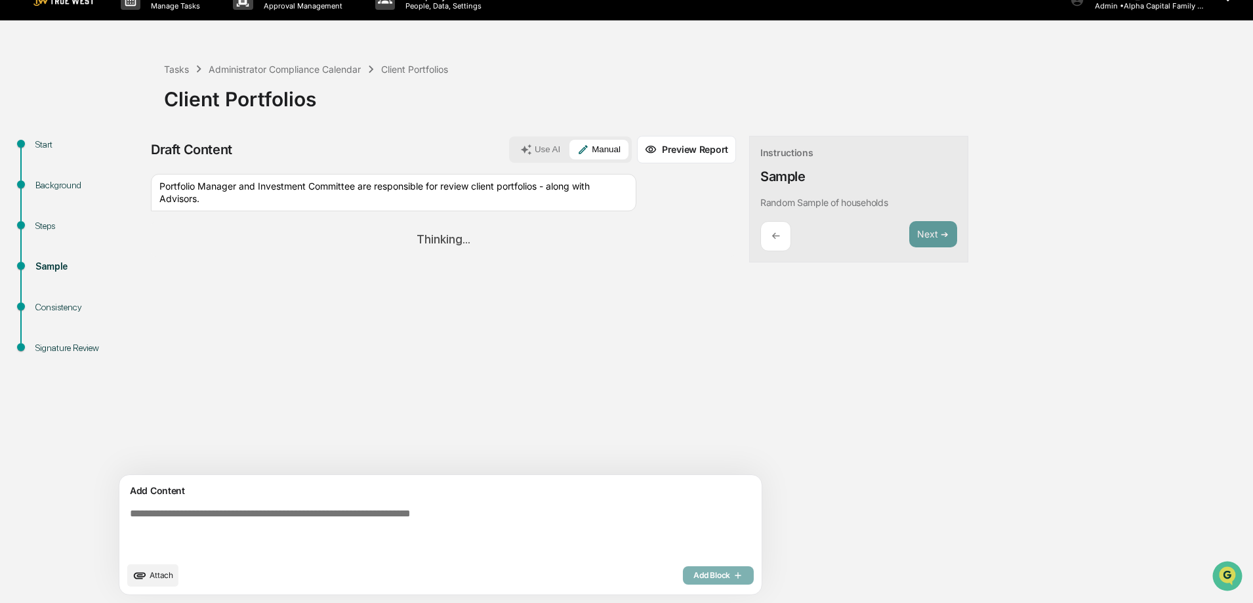
drag, startPoint x: 253, startPoint y: 198, endPoint x: 245, endPoint y: 197, distance: 8.0
click at [245, 197] on div "Portfolio Manager and Investment Committee are responsible for review client po…" at bounding box center [393, 192] width 485 height 37
click at [331, 194] on div "Portfolio Manager and Investment Committee are responsible for review client po…" at bounding box center [393, 192] width 485 height 37
click at [329, 184] on div "Portfolio Manager and Investment Committee are responsible for review client po…" at bounding box center [393, 192] width 485 height 37
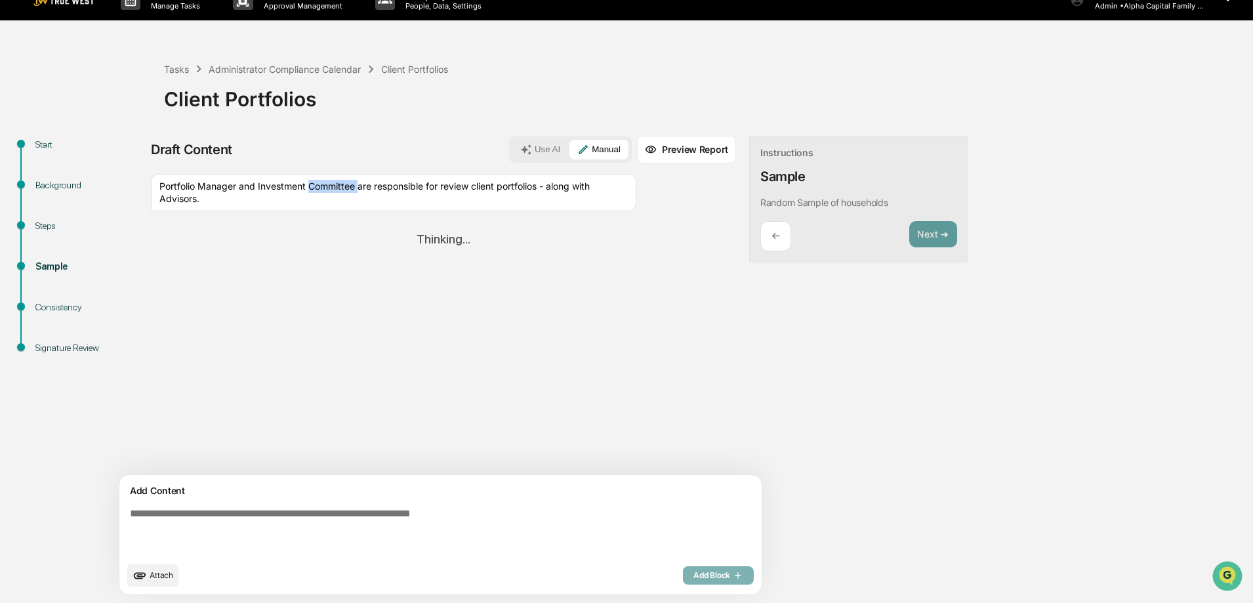
click at [329, 184] on div "Portfolio Manager and Investment Committee are responsible for review client po…" at bounding box center [393, 192] width 485 height 37
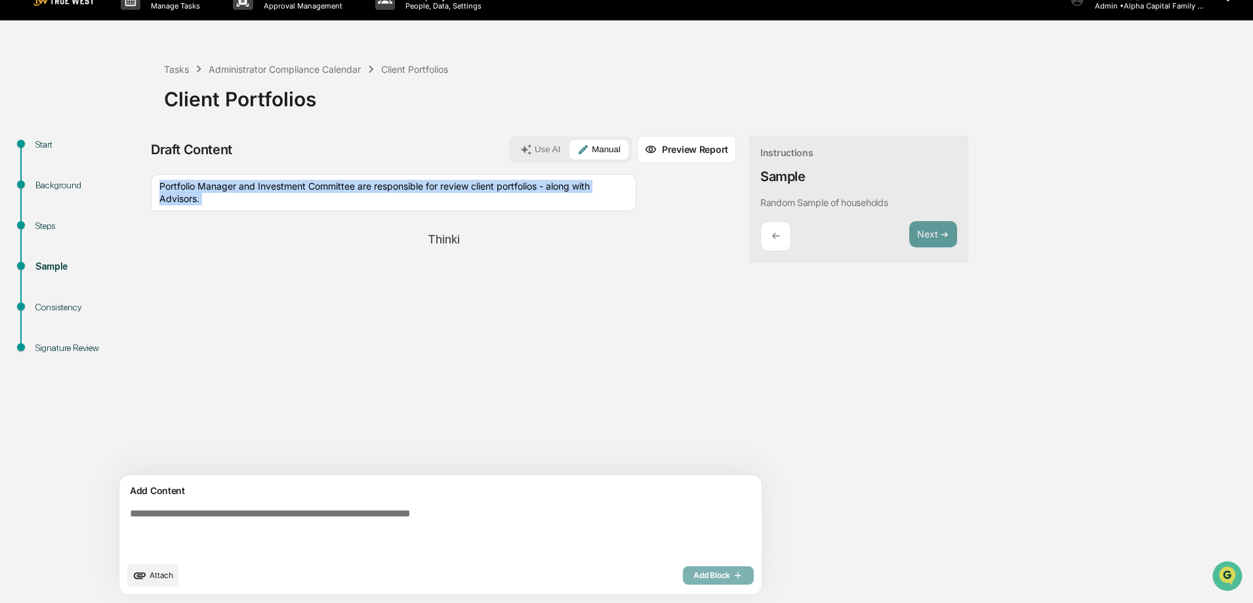
click at [329, 184] on div "Portfolio Manager and Investment Committee are responsible for review client po…" at bounding box center [393, 192] width 485 height 37
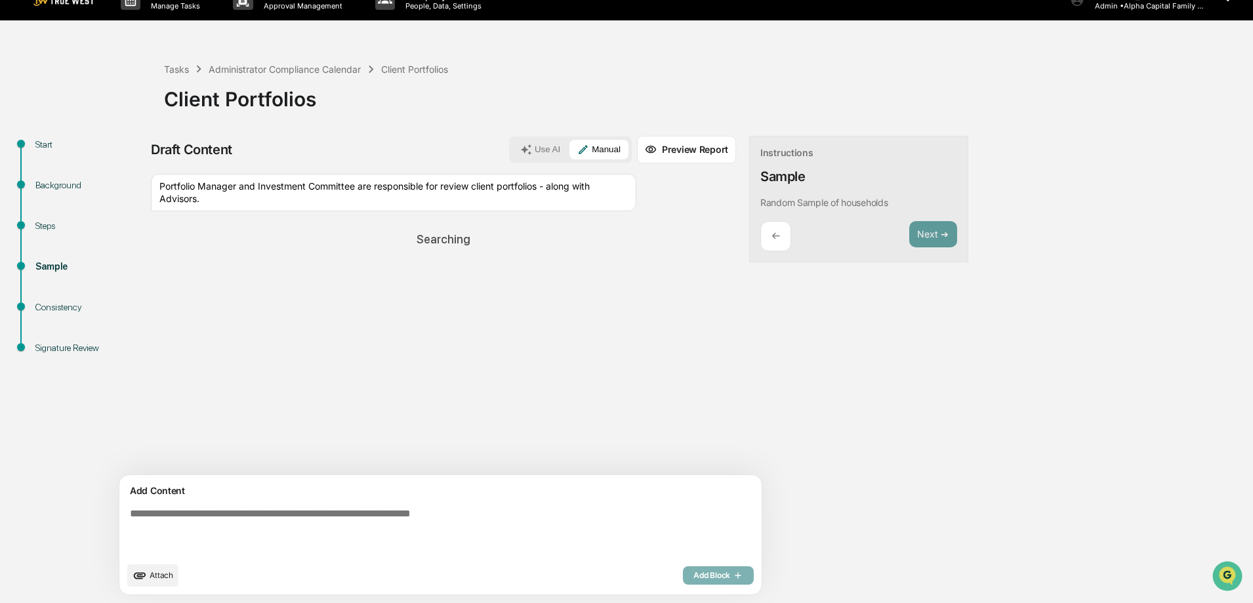
copy div
click at [431, 517] on textarea at bounding box center [410, 532] width 571 height 58
paste textarea "**********"
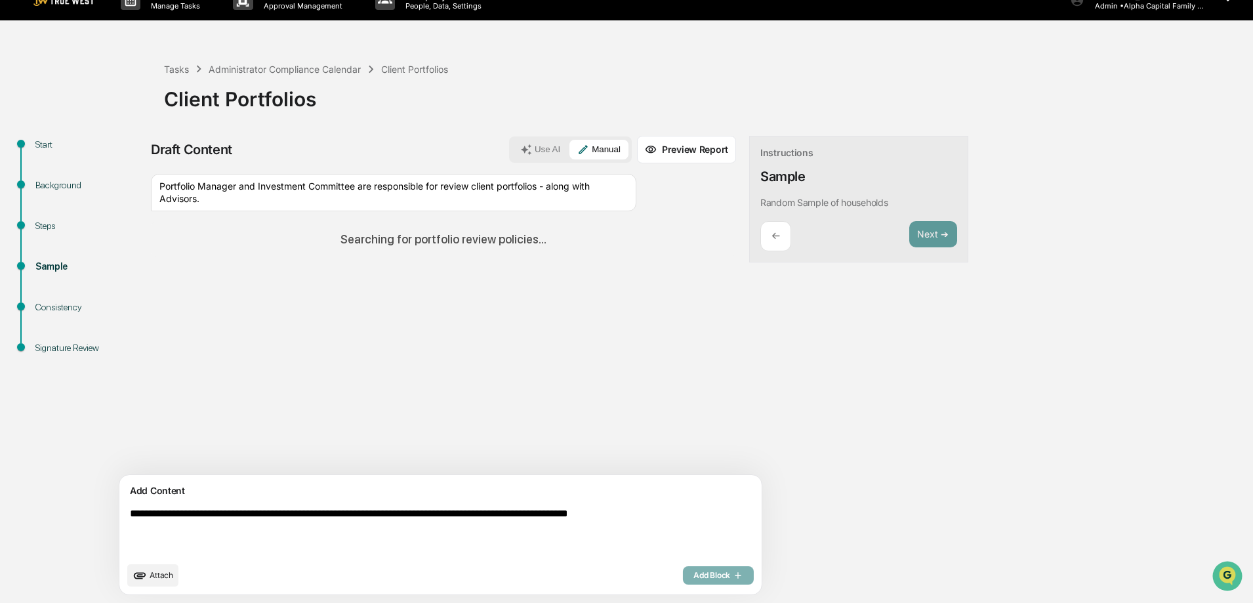
type textarea "**********"
click at [683, 572] on div "Add Block" at bounding box center [718, 575] width 71 height 18
click at [505, 478] on div "**********" at bounding box center [440, 534] width 642 height 119
click at [394, 421] on div "Sources Portfolio Manager and Investment Committee are responsible for review c…" at bounding box center [443, 324] width 585 height 301
click at [386, 253] on div "Searching for portfolio review policies..." at bounding box center [443, 239] width 585 height 35
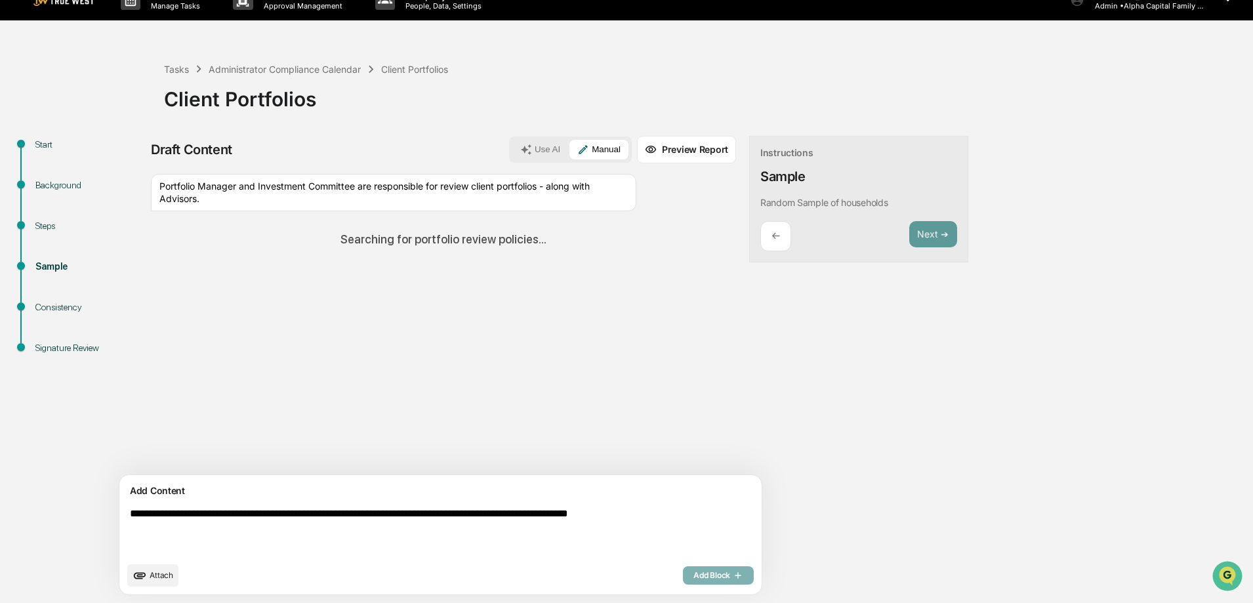
click at [512, 147] on button "Use AI" at bounding box center [540, 150] width 56 height 20
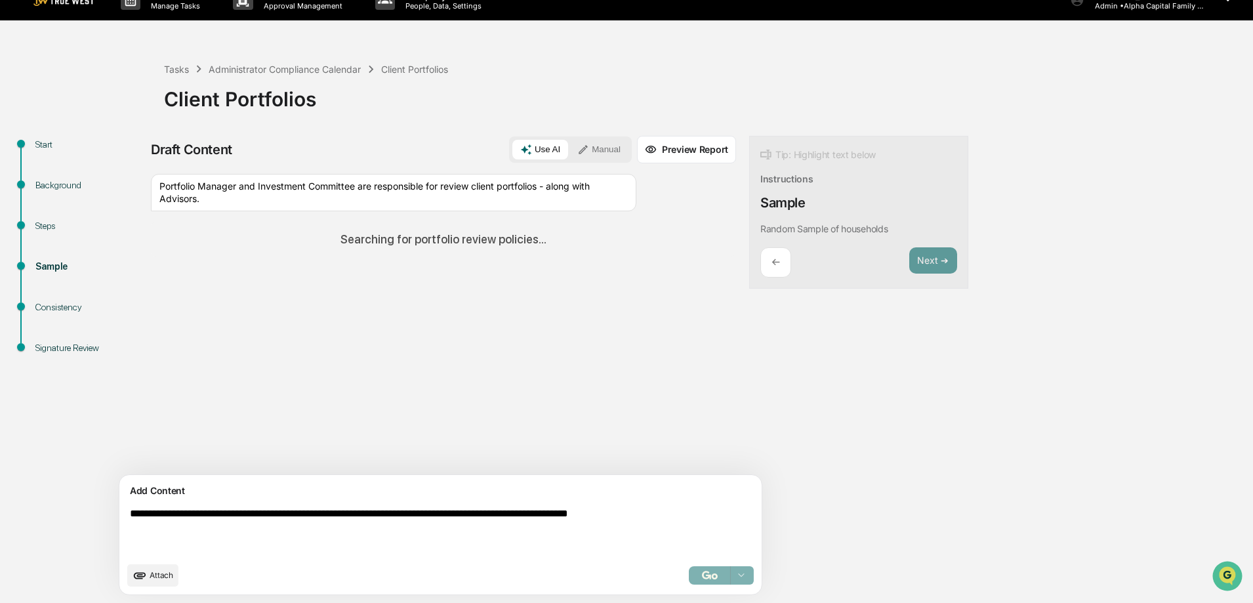
click at [569, 149] on button "Manual" at bounding box center [598, 150] width 59 height 20
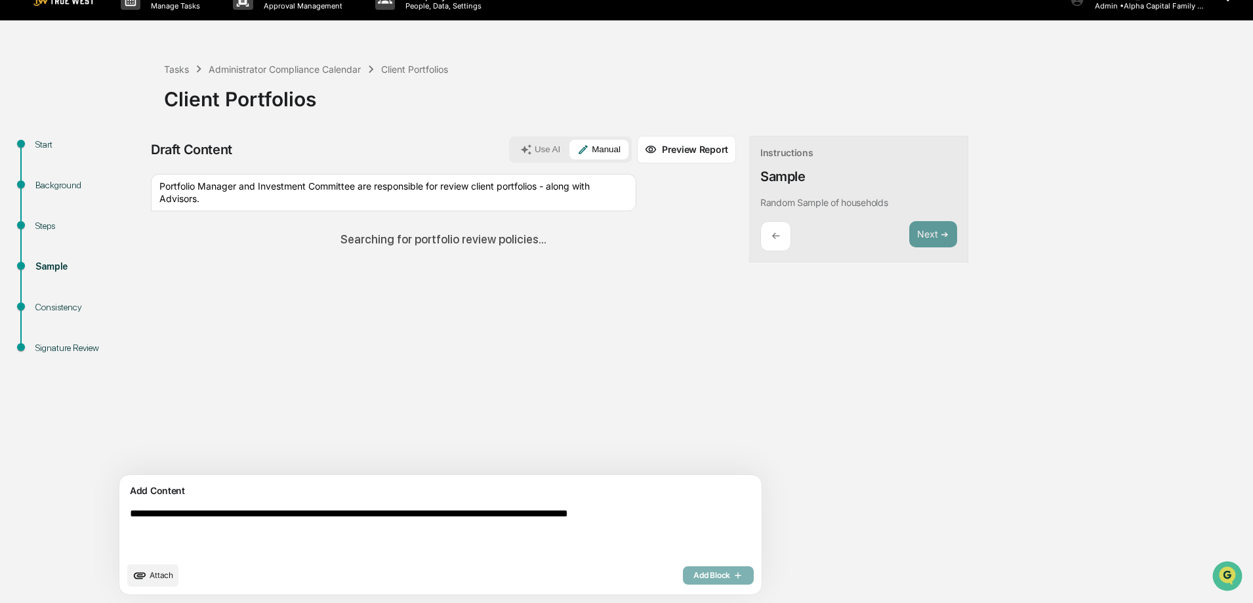
drag, startPoint x: 577, startPoint y: 525, endPoint x: 569, endPoint y: 525, distance: 7.2
click at [576, 525] on textarea "**********" at bounding box center [410, 532] width 571 height 58
click at [683, 577] on div "Add Block" at bounding box center [718, 575] width 71 height 18
click at [43, 232] on div "Steps" at bounding box center [89, 226] width 108 height 14
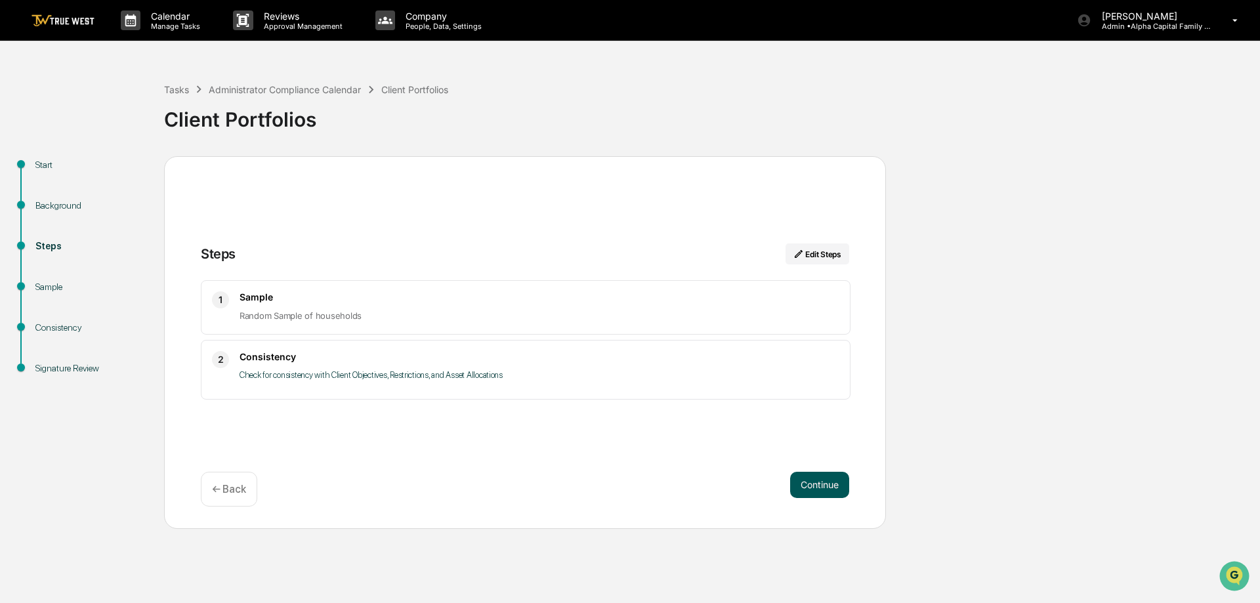
click at [824, 482] on button "Continue" at bounding box center [819, 485] width 59 height 26
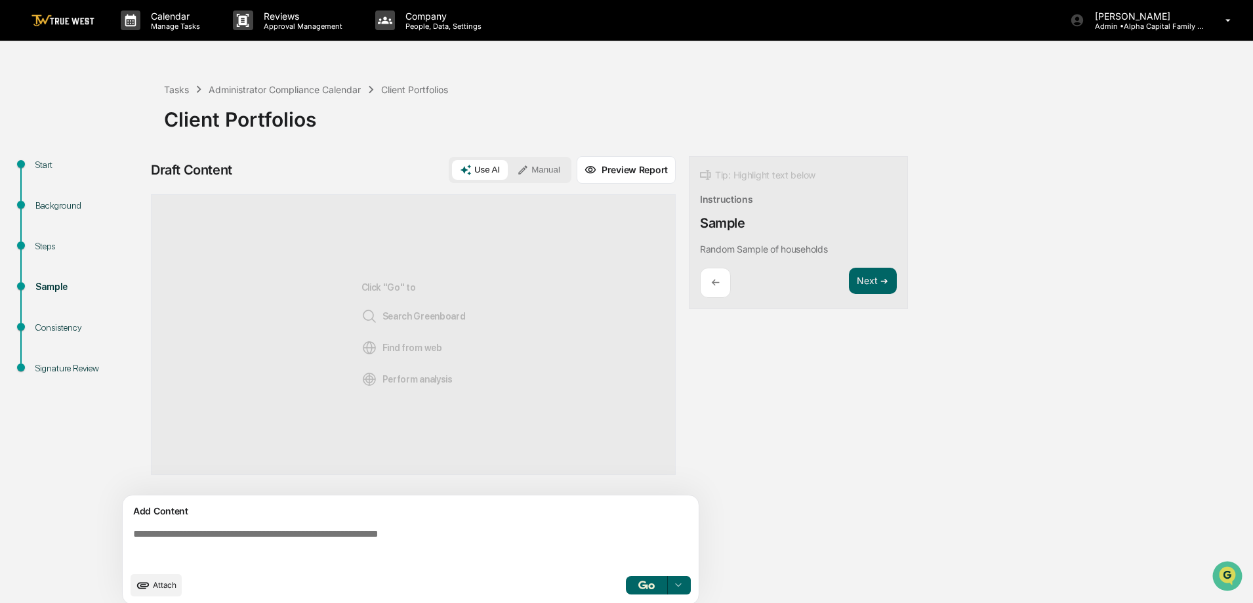
click at [548, 170] on button "Manual" at bounding box center [538, 170] width 59 height 20
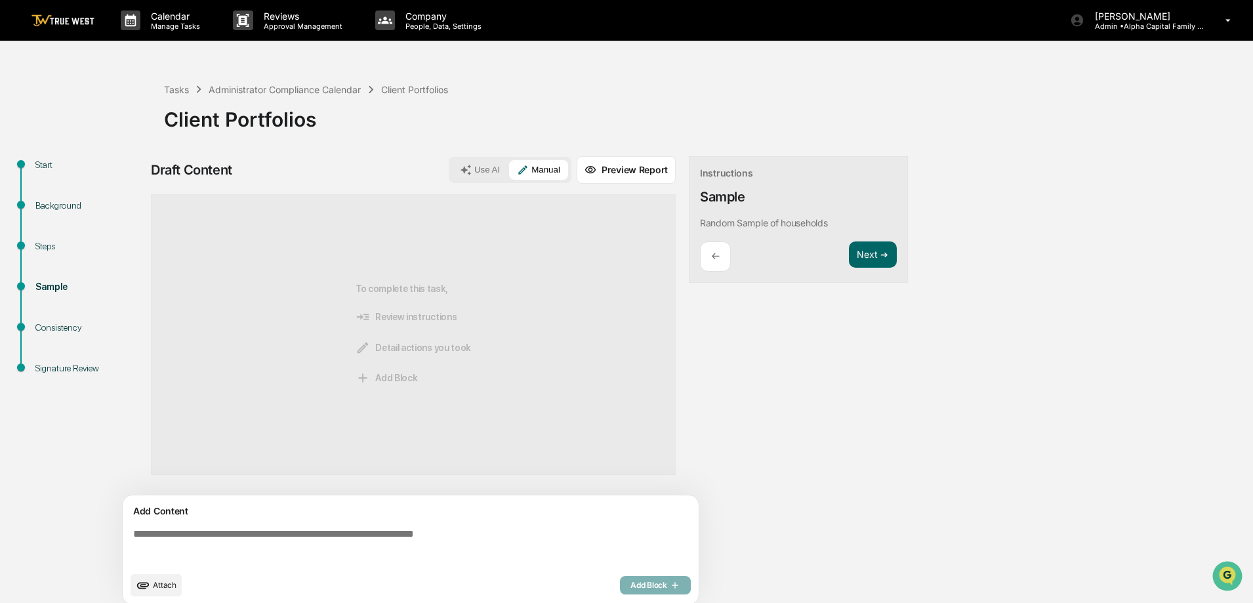
click at [394, 525] on textarea at bounding box center [413, 546] width 571 height 47
paste textarea "**********"
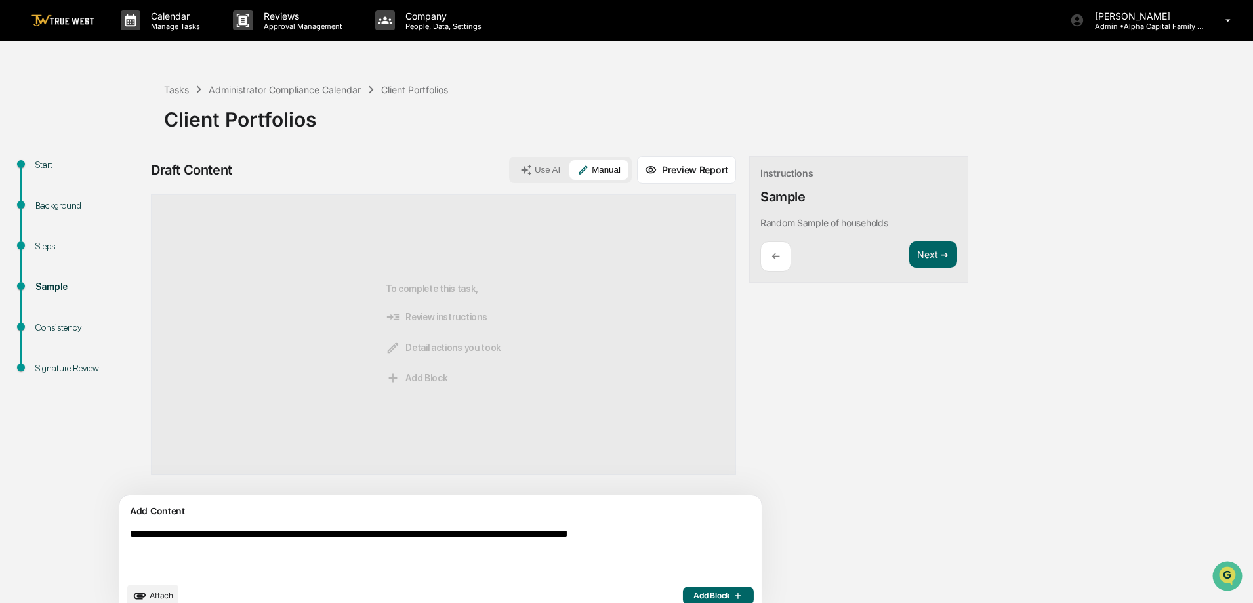
type textarea "**********"
click at [683, 586] on button "Add Block" at bounding box center [718, 595] width 71 height 18
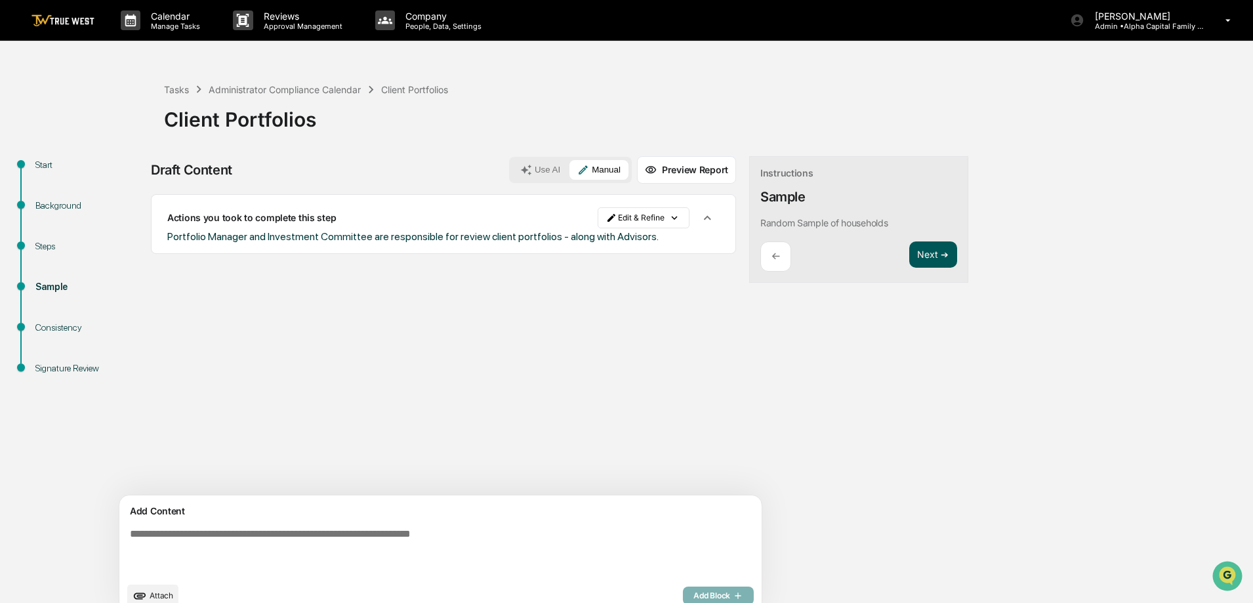
click at [909, 243] on button "Next ➔" at bounding box center [933, 254] width 48 height 27
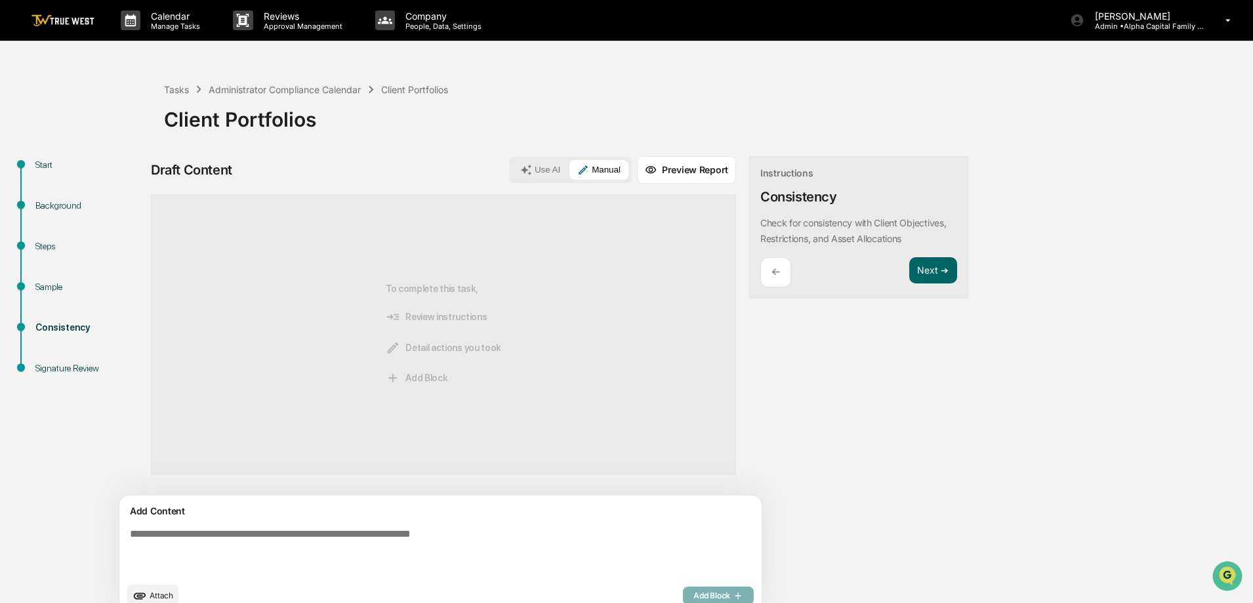
click at [451, 545] on textarea at bounding box center [410, 552] width 571 height 58
type textarea "**********"
click at [693, 598] on span "Add Block" at bounding box center [718, 595] width 50 height 10
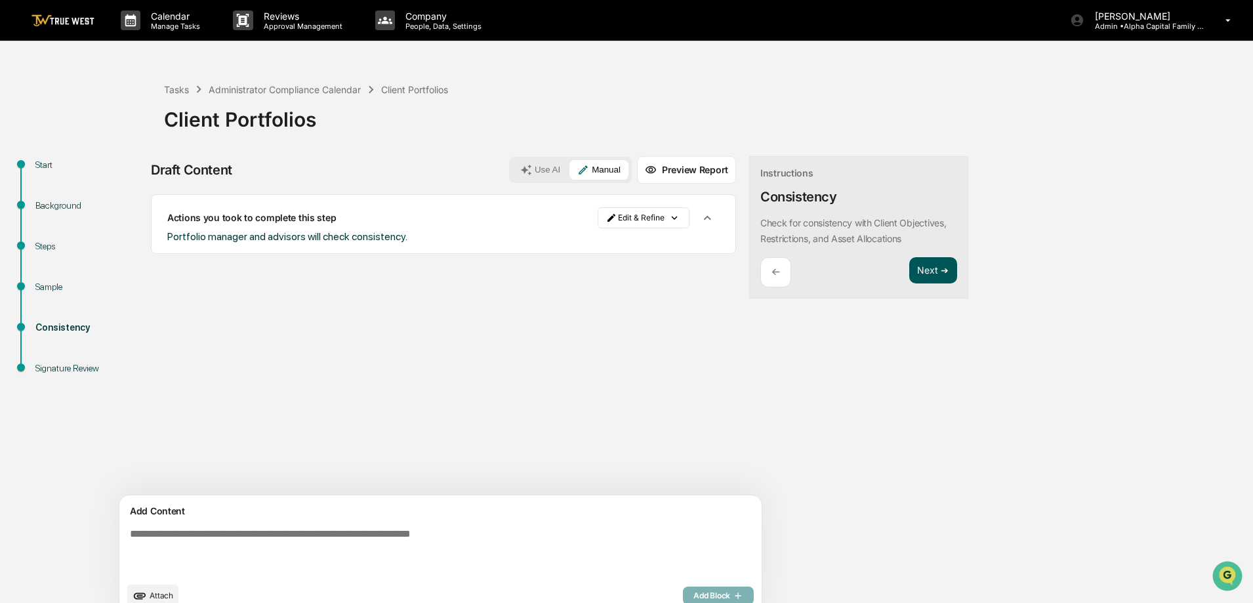
click at [909, 266] on button "Next ➔" at bounding box center [933, 270] width 48 height 27
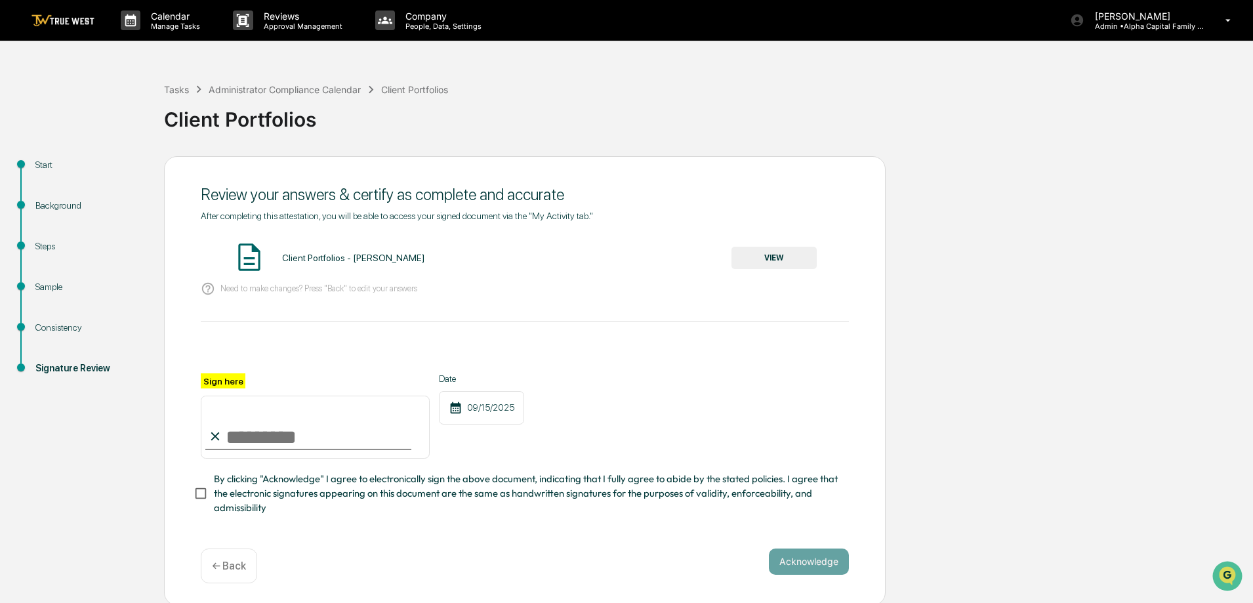
click at [794, 260] on button "VIEW" at bounding box center [773, 258] width 85 height 22
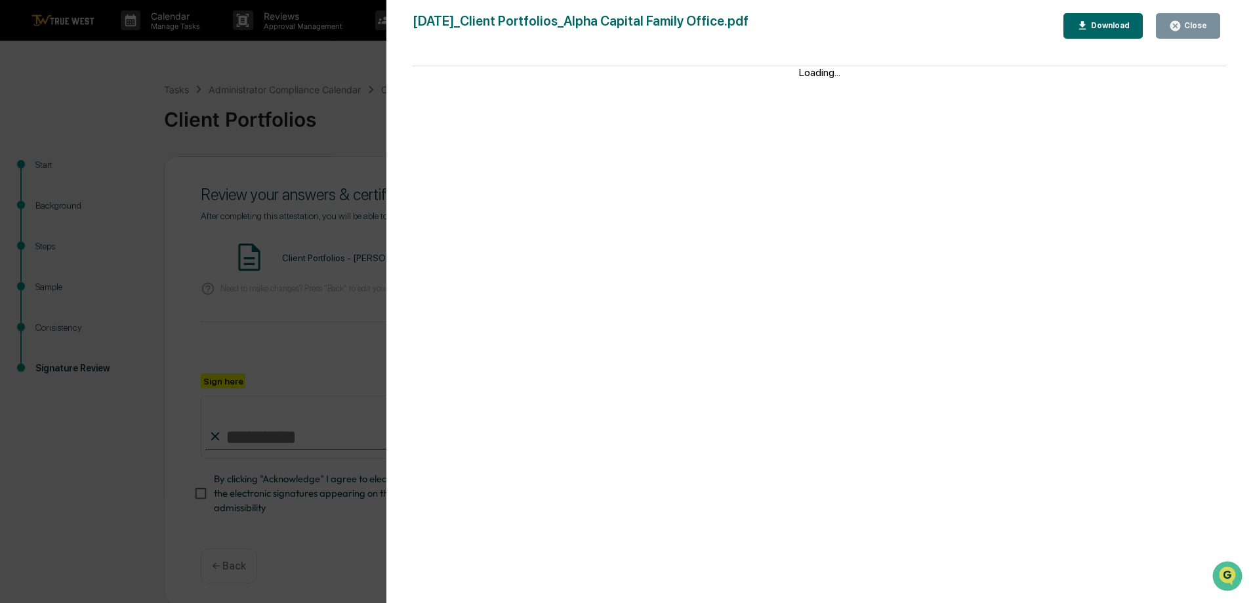
click at [1172, 28] on icon "button" at bounding box center [1175, 26] width 12 height 12
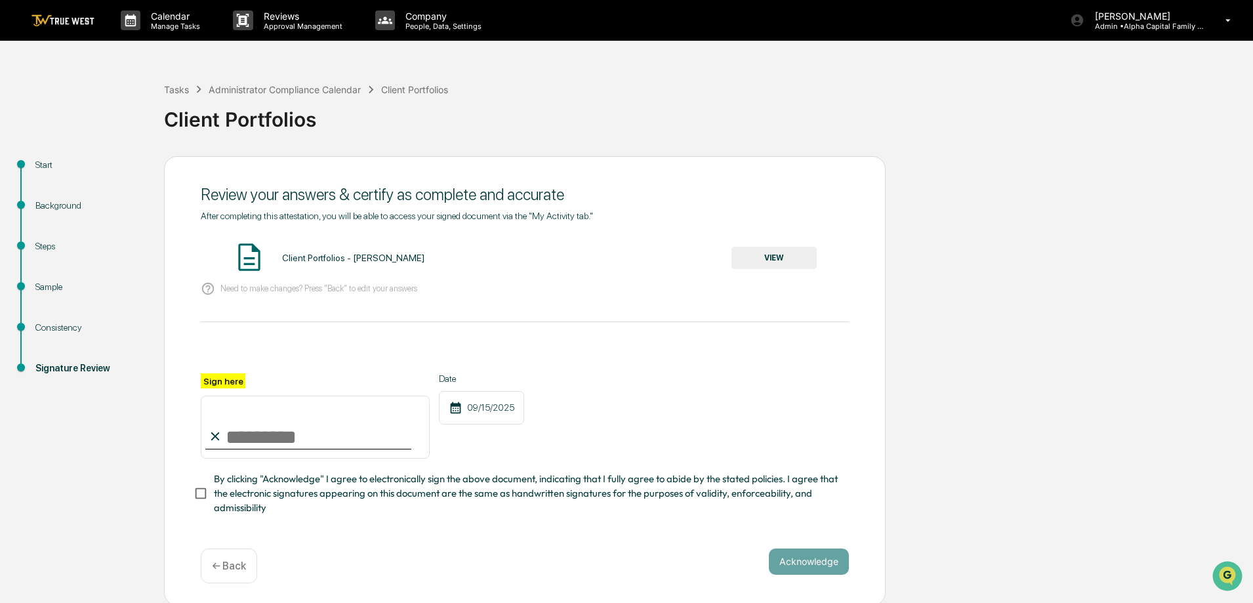
click at [240, 442] on input "Sign here" at bounding box center [315, 427] width 229 height 63
type input "**********"
click at [215, 495] on span "By clicking "Acknowledge" I agree to electronically sign the above document, in…" at bounding box center [526, 494] width 625 height 44
click at [794, 566] on button "Acknowledge" at bounding box center [809, 561] width 80 height 26
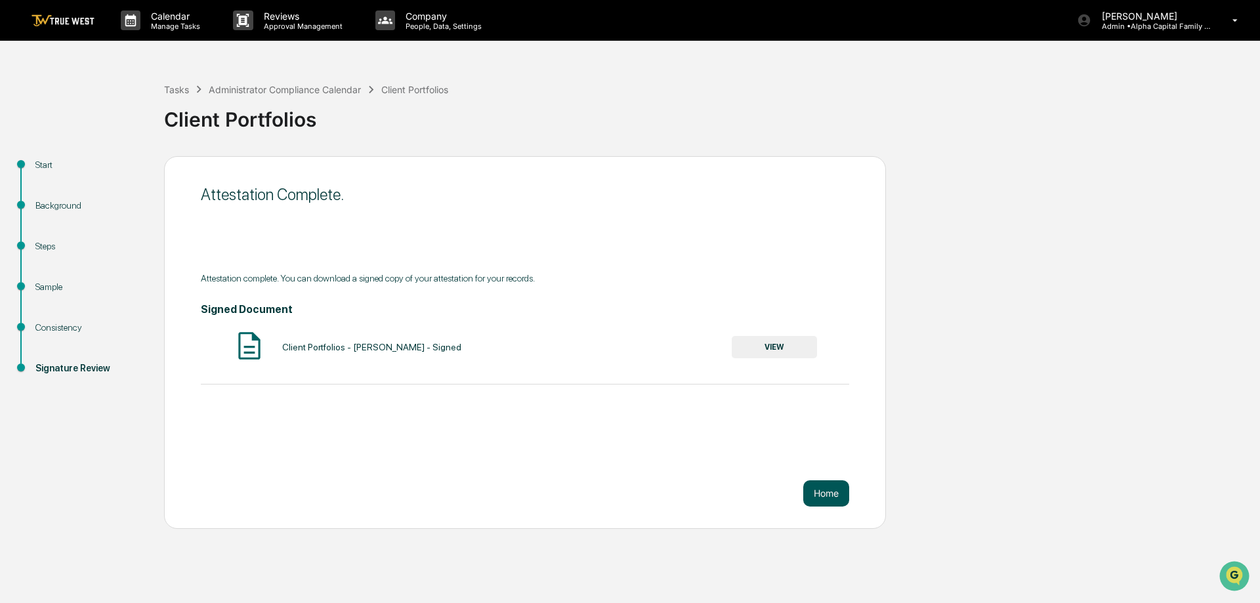
click at [819, 499] on button "Home" at bounding box center [826, 493] width 46 height 26
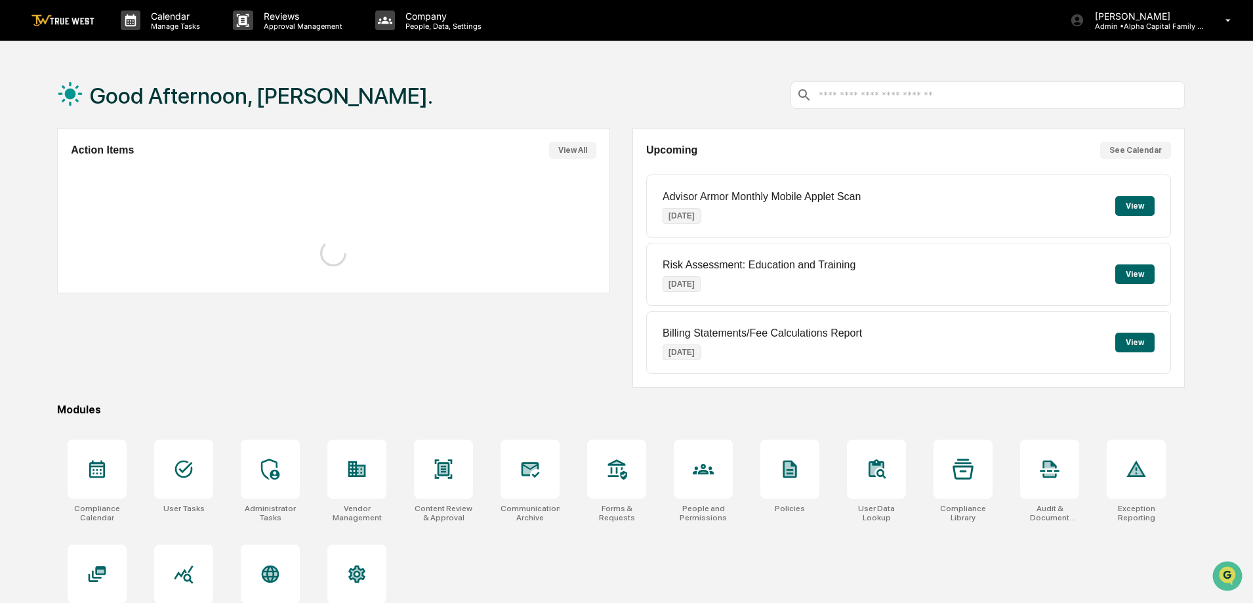
click at [434, 62] on div "Good Afternoon, [PERSON_NAME]." at bounding box center [621, 95] width 1128 height 66
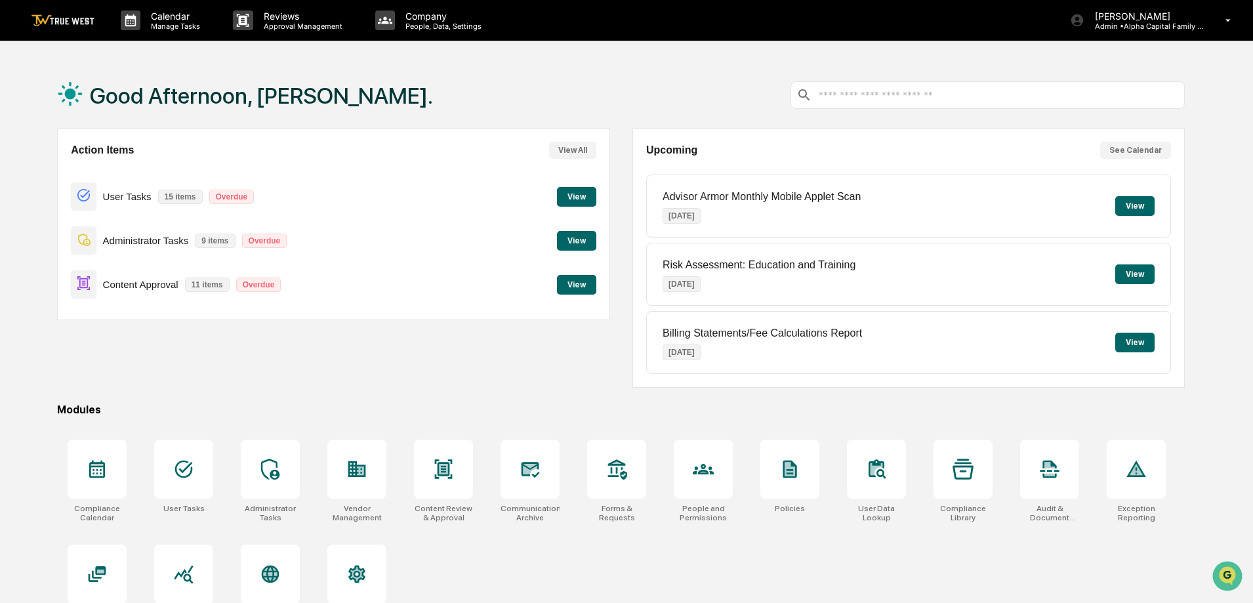
click at [585, 242] on button "View" at bounding box center [576, 241] width 39 height 20
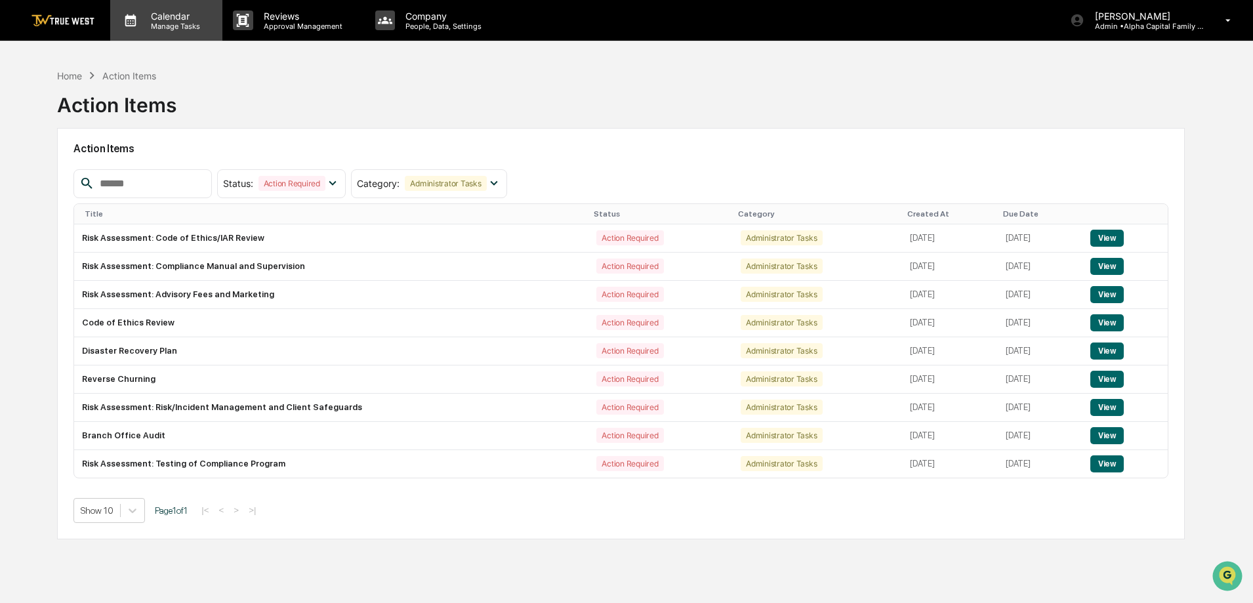
click at [176, 5] on div "Calendar Manage Tasks" at bounding box center [166, 20] width 112 height 41
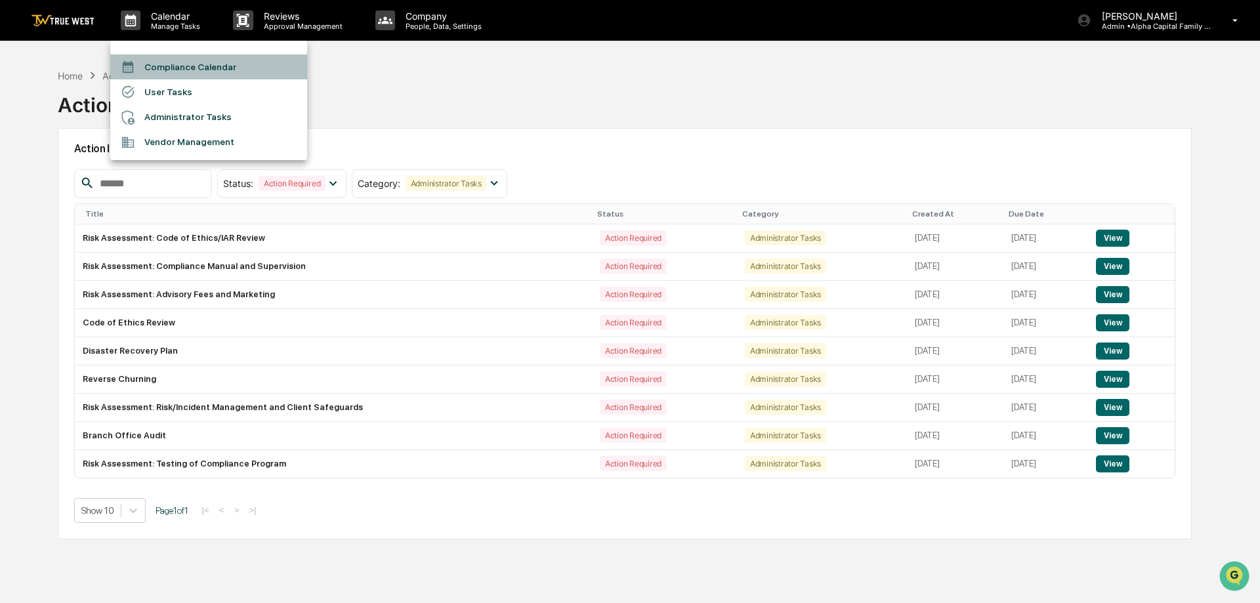
click at [182, 68] on li "Compliance Calendar" at bounding box center [208, 66] width 197 height 25
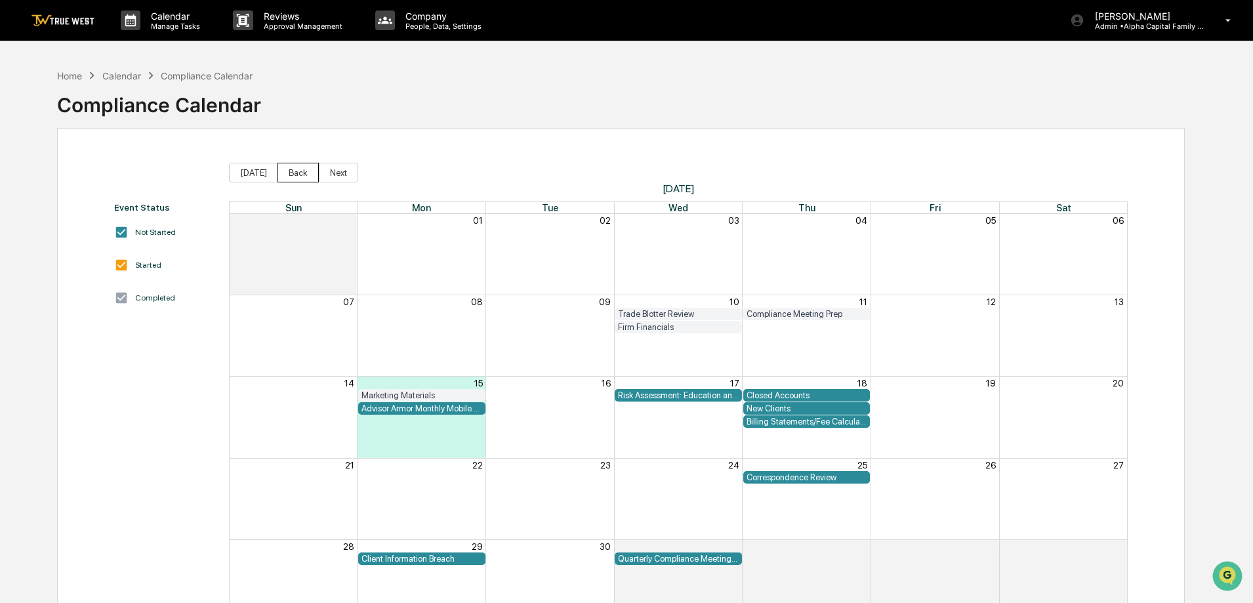
click at [281, 172] on button "Back" at bounding box center [298, 173] width 41 height 20
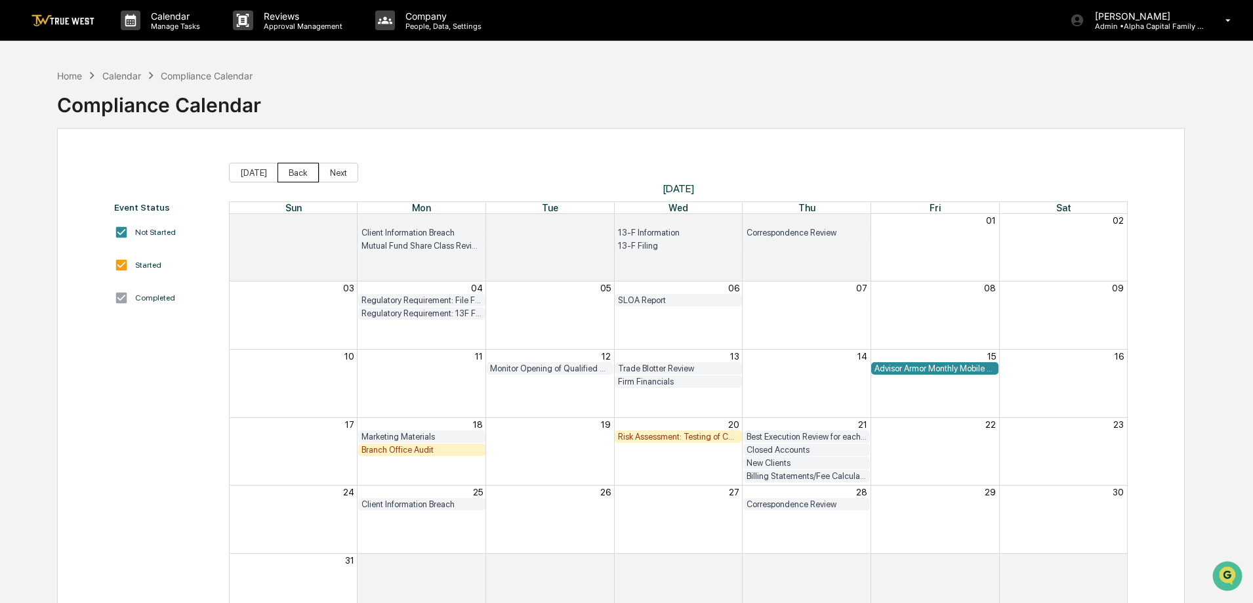
click at [281, 172] on button "Back" at bounding box center [298, 173] width 41 height 20
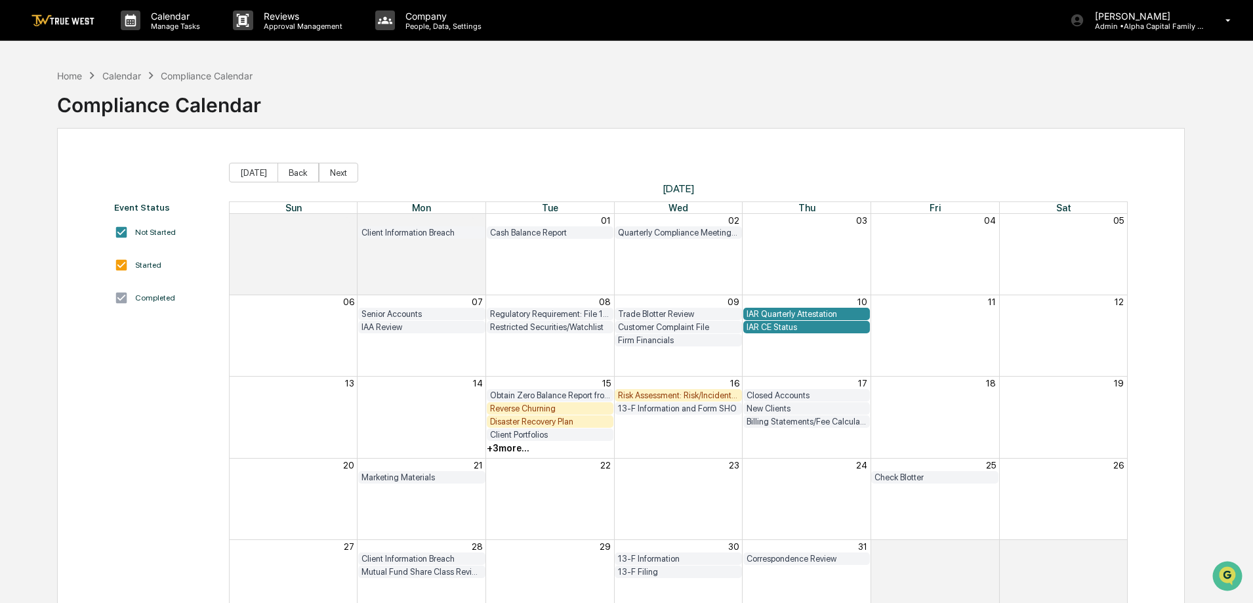
click at [537, 447] on div "+ 3 more..." at bounding box center [550, 448] width 129 height 13
click at [512, 444] on div "+ 3 more..." at bounding box center [508, 448] width 43 height 10
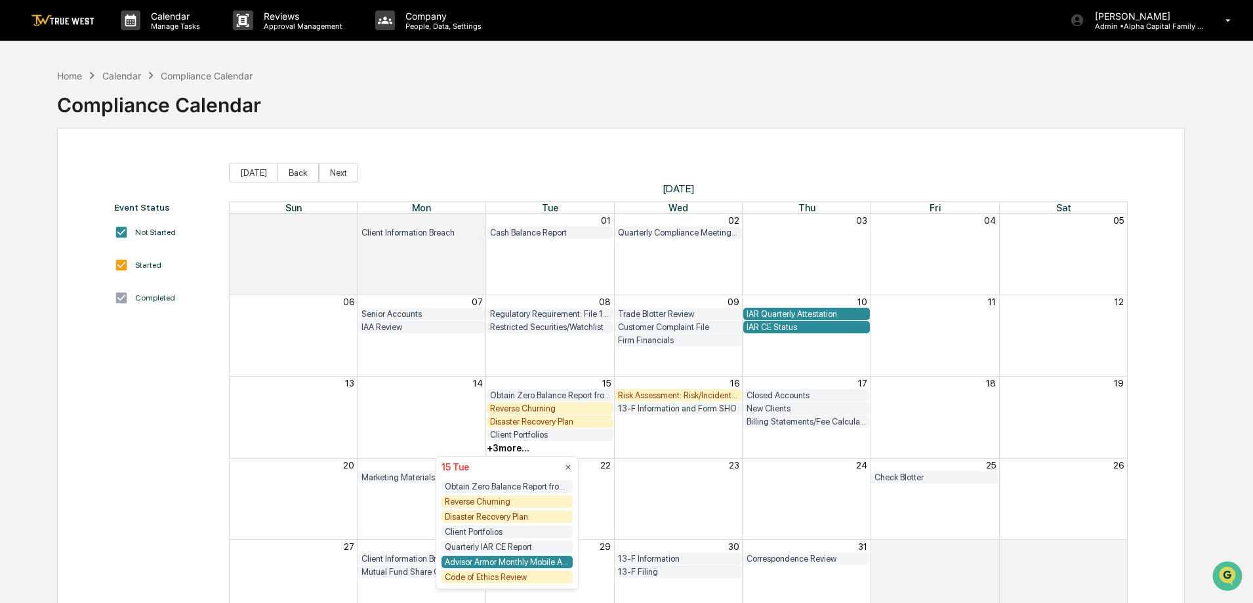
click at [489, 576] on div "Code of Ethics Review" at bounding box center [507, 577] width 131 height 12
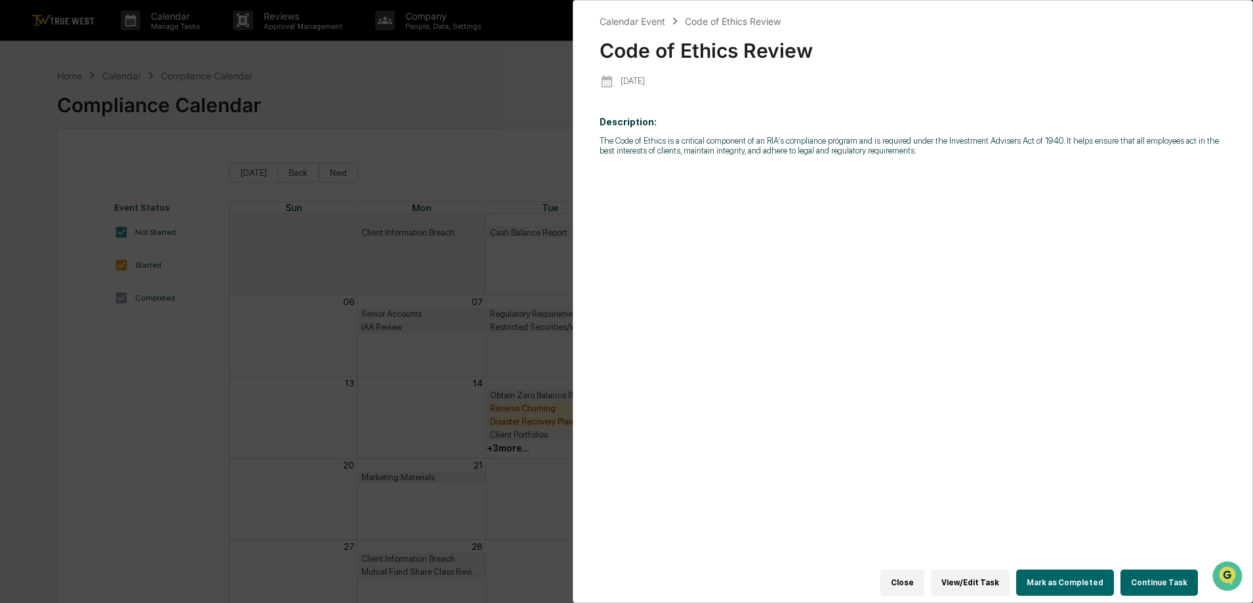
click at [1162, 573] on button "Continue Task" at bounding box center [1159, 582] width 77 height 26
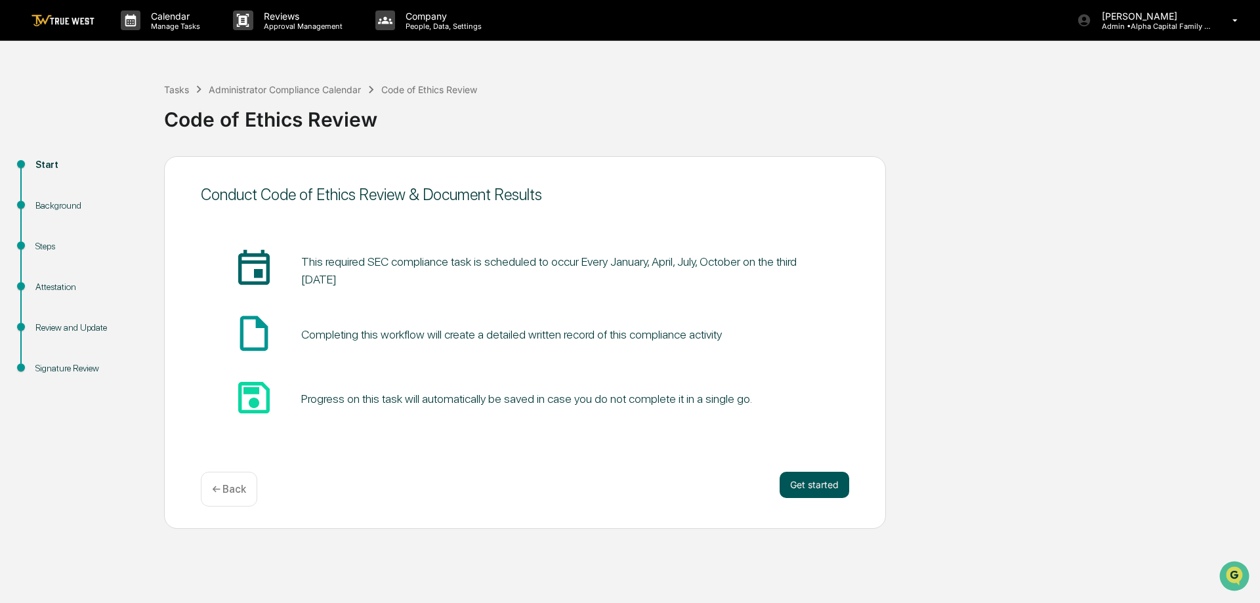
click at [839, 482] on button "Get started" at bounding box center [814, 485] width 70 height 26
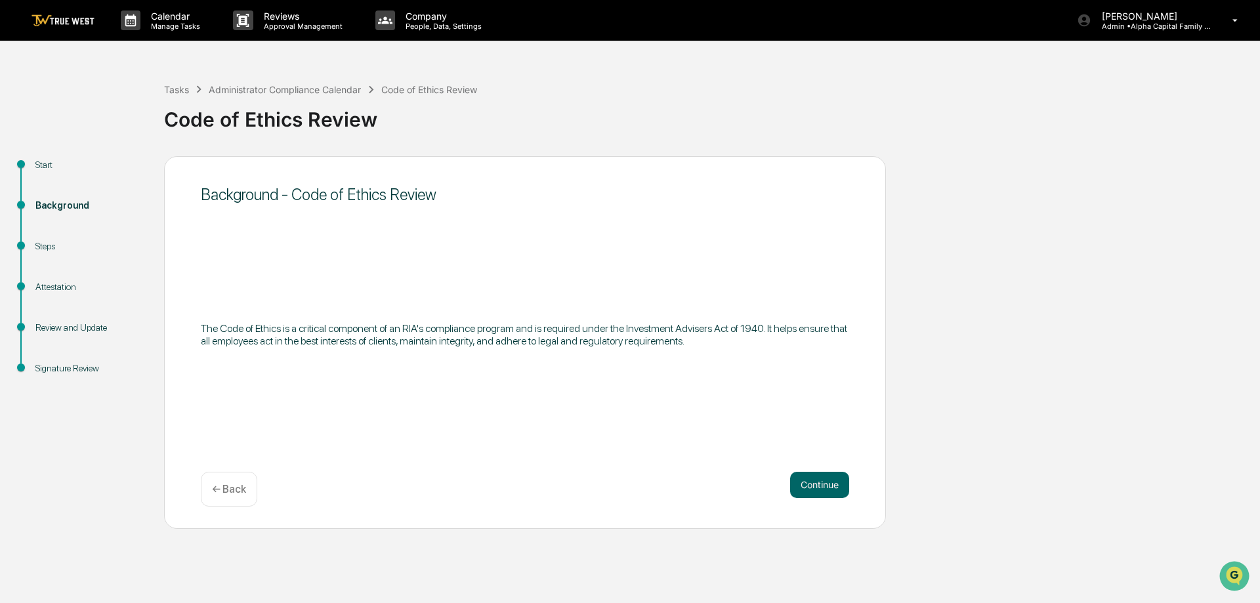
click at [839, 482] on button "Continue" at bounding box center [819, 485] width 59 height 26
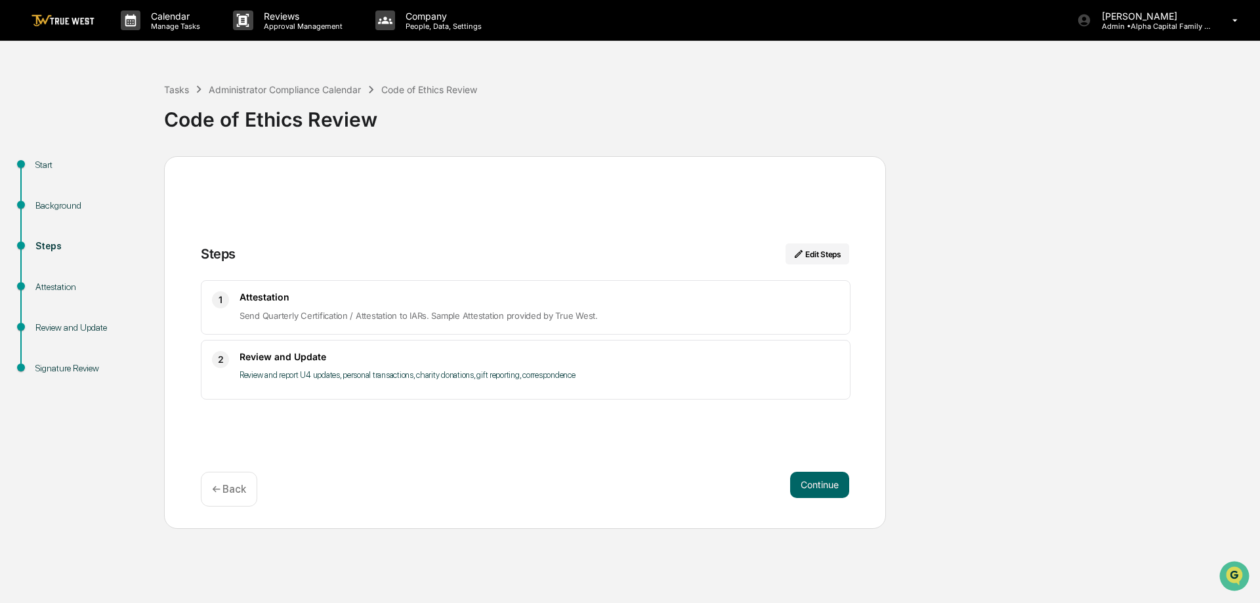
click at [839, 482] on button "Continue" at bounding box center [819, 485] width 59 height 26
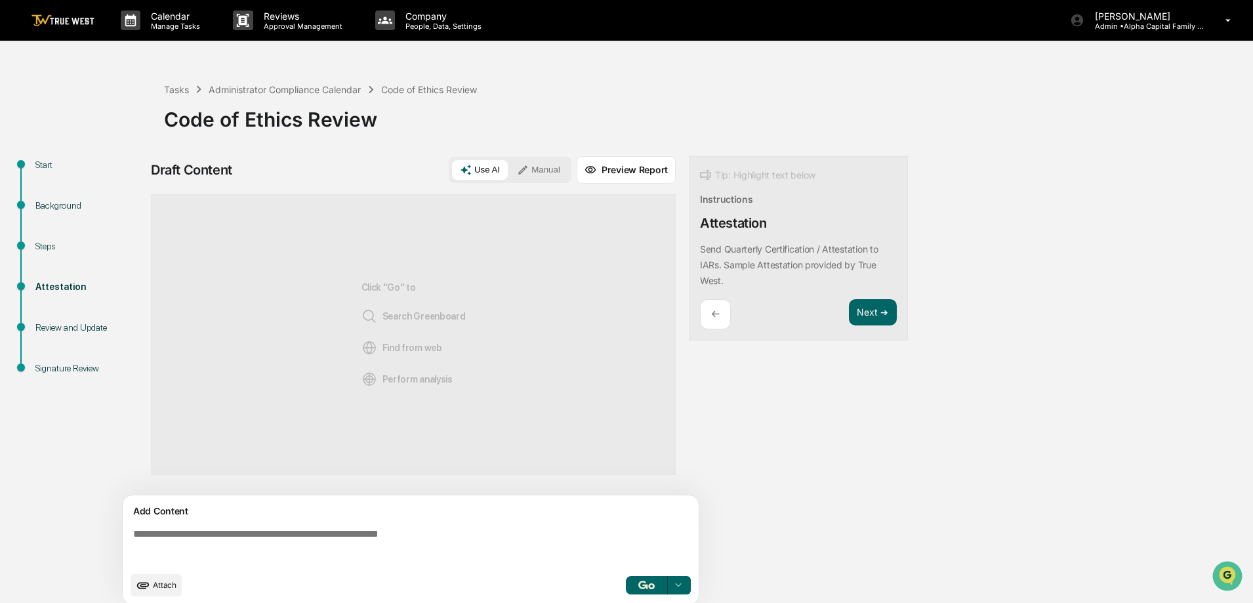
click at [529, 170] on icon at bounding box center [523, 170] width 12 height 12
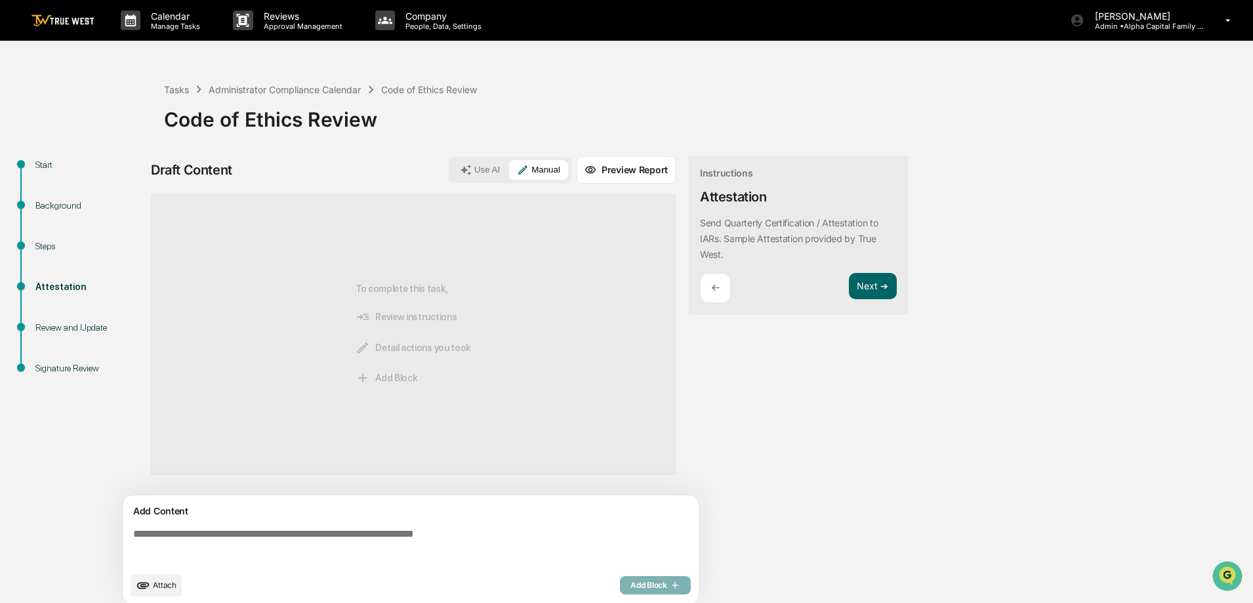
click at [302, 531] on textarea at bounding box center [413, 546] width 571 height 47
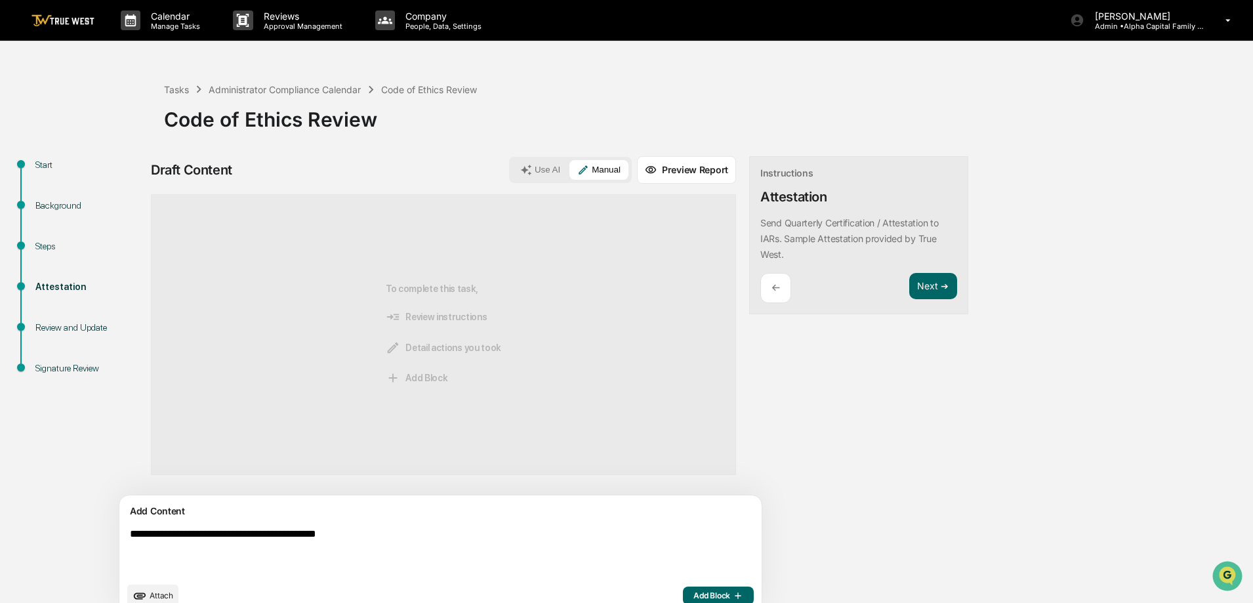
type textarea "**********"
click at [693, 592] on span "Add Block" at bounding box center [718, 595] width 50 height 10
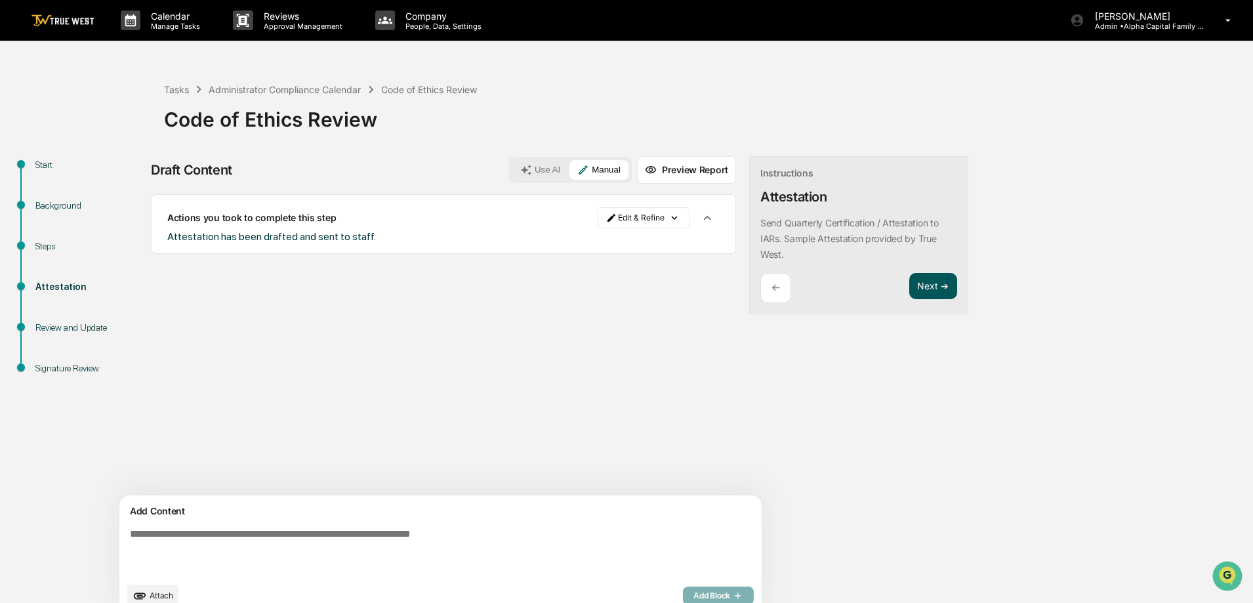
click at [909, 278] on button "Next ➔" at bounding box center [933, 286] width 48 height 27
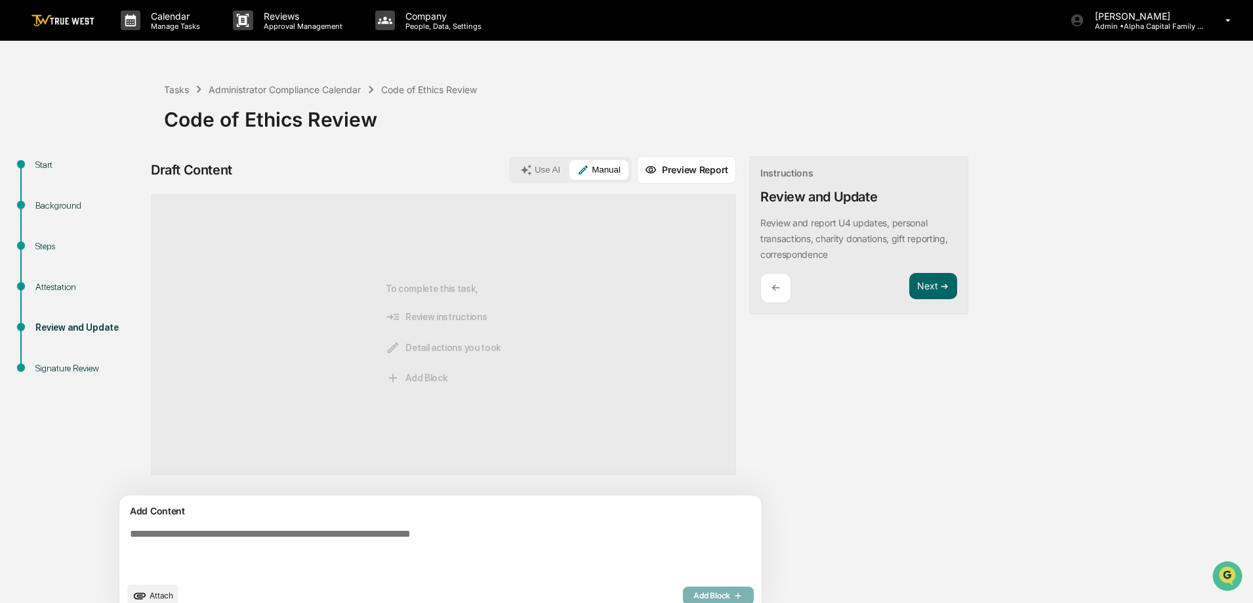
click at [269, 545] on textarea at bounding box center [410, 552] width 571 height 58
type textarea "**********"
click at [683, 596] on button "Add Block" at bounding box center [718, 595] width 71 height 18
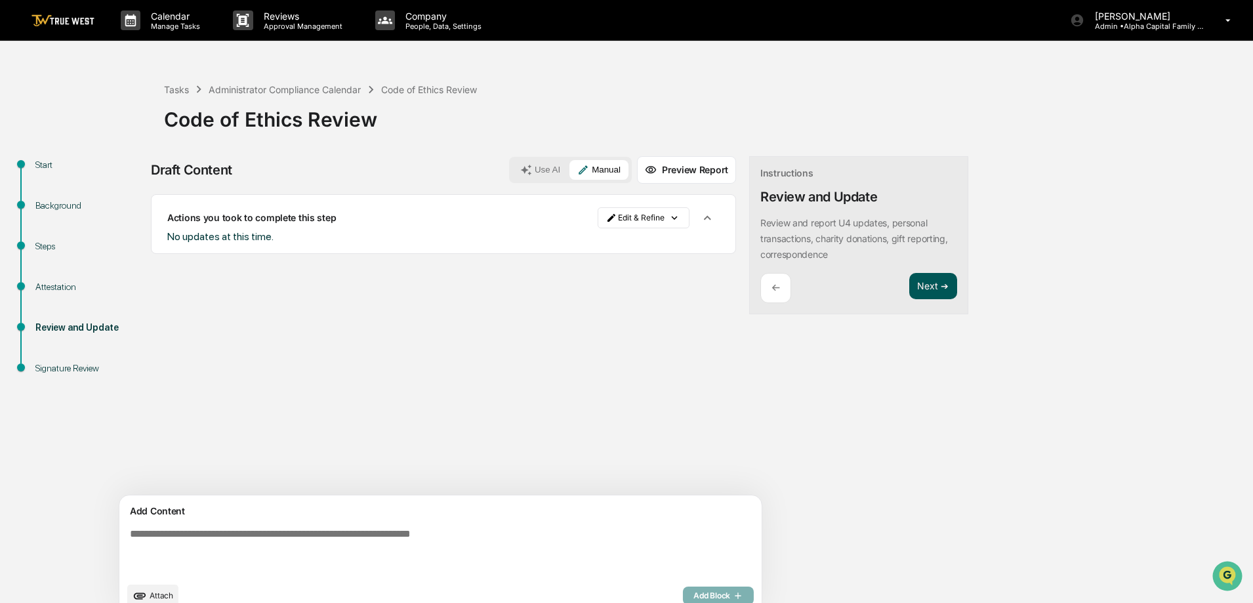
click at [909, 285] on button "Next ➔" at bounding box center [933, 286] width 48 height 27
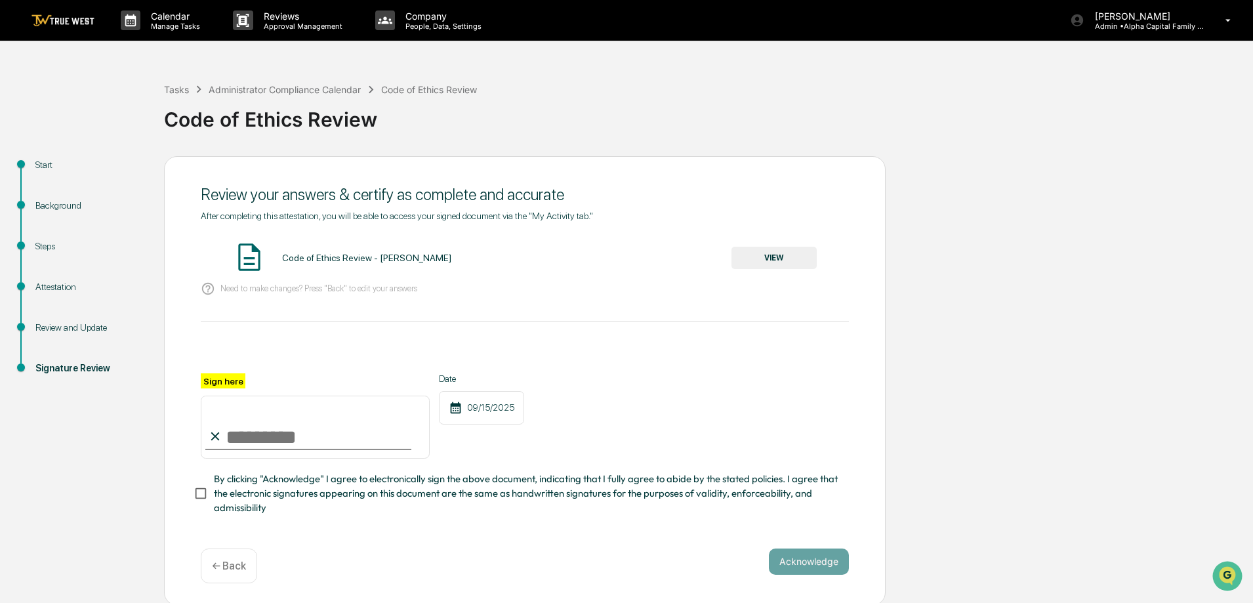
click at [756, 257] on button "VIEW" at bounding box center [773, 258] width 85 height 22
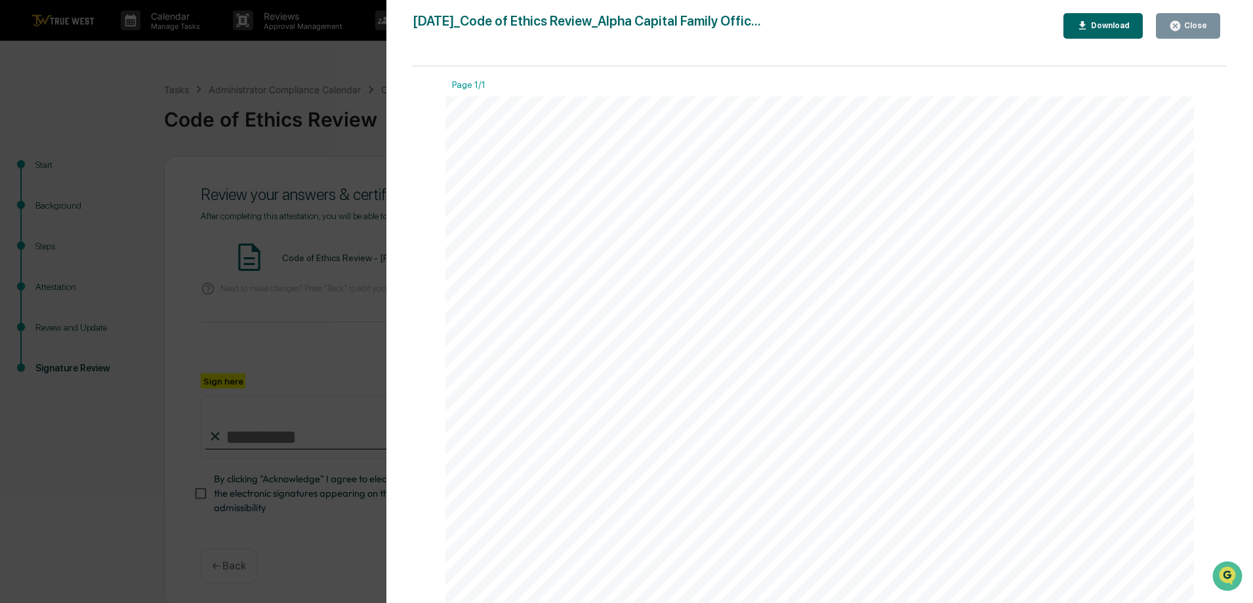
click at [1193, 31] on div "Close" at bounding box center [1188, 26] width 38 height 12
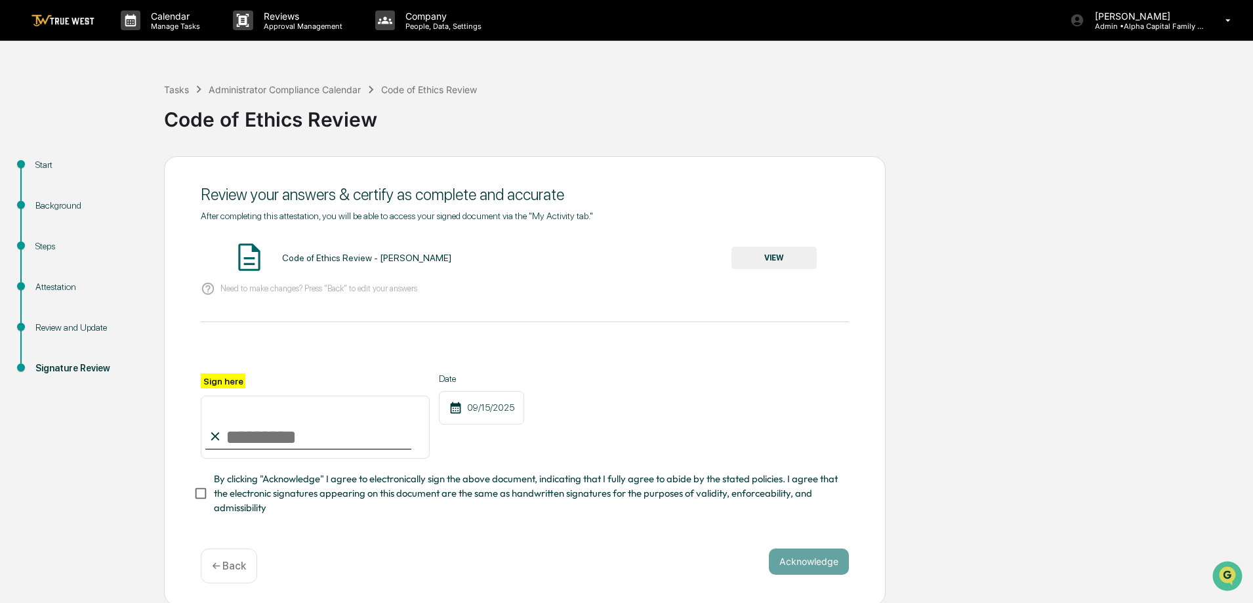
click at [306, 438] on input "Sign here" at bounding box center [315, 427] width 229 height 63
type input "**********"
click at [783, 558] on button "Acknowledge" at bounding box center [809, 561] width 80 height 26
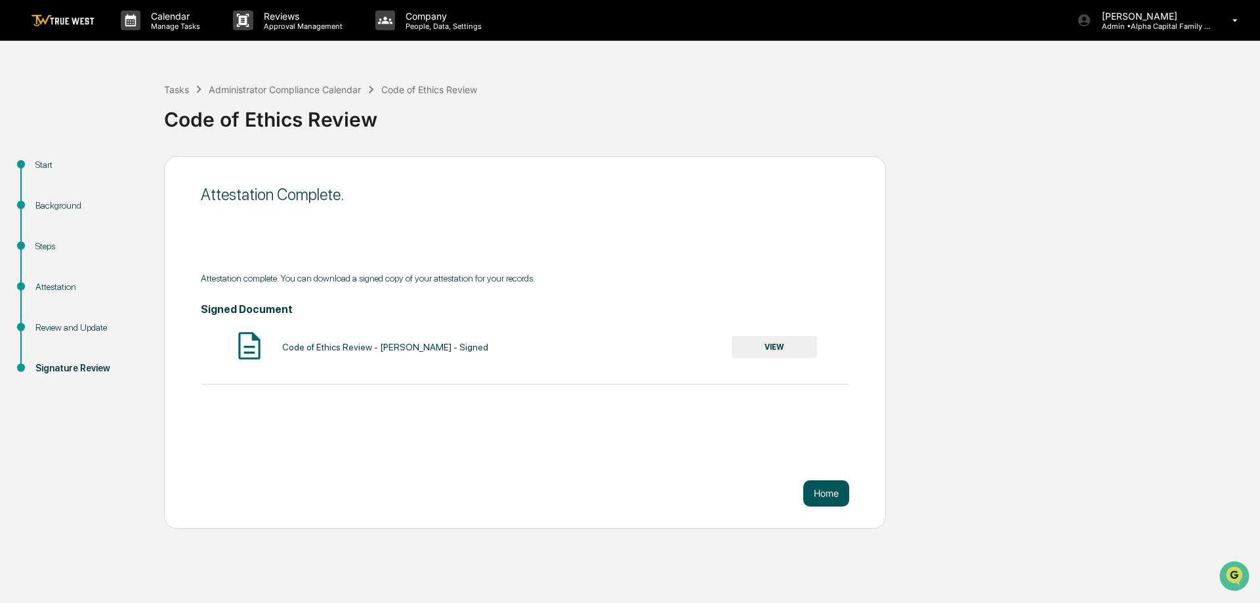
click at [817, 495] on button "Home" at bounding box center [826, 493] width 46 height 26
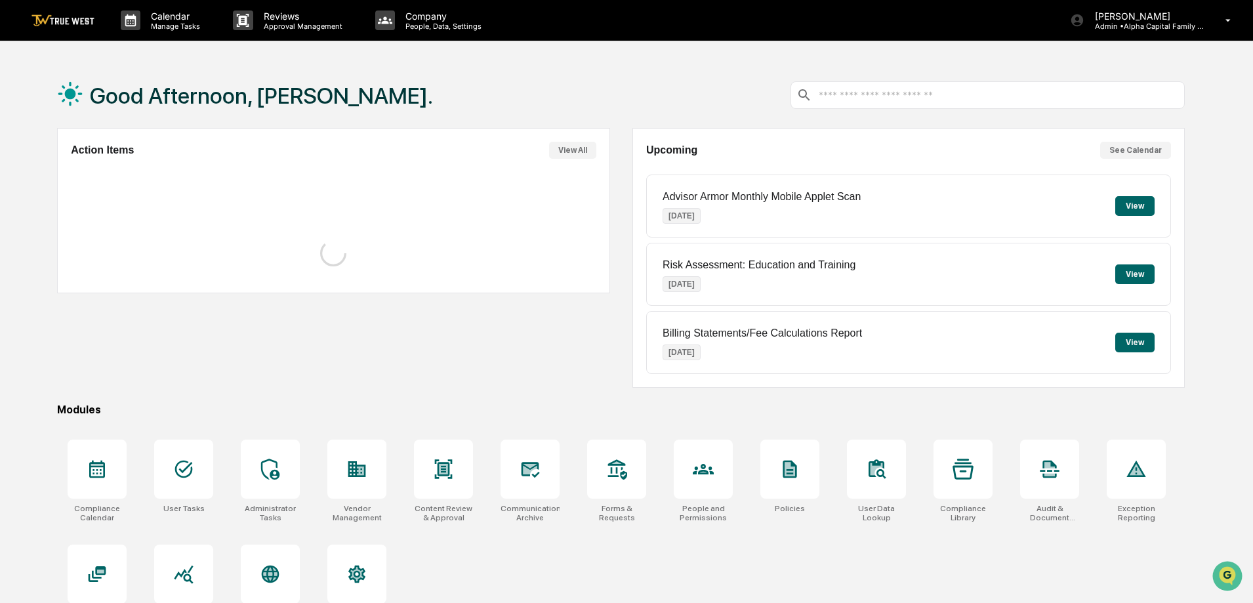
click at [424, 81] on div "Good Afternoon, [PERSON_NAME]." at bounding box center [621, 95] width 1128 height 66
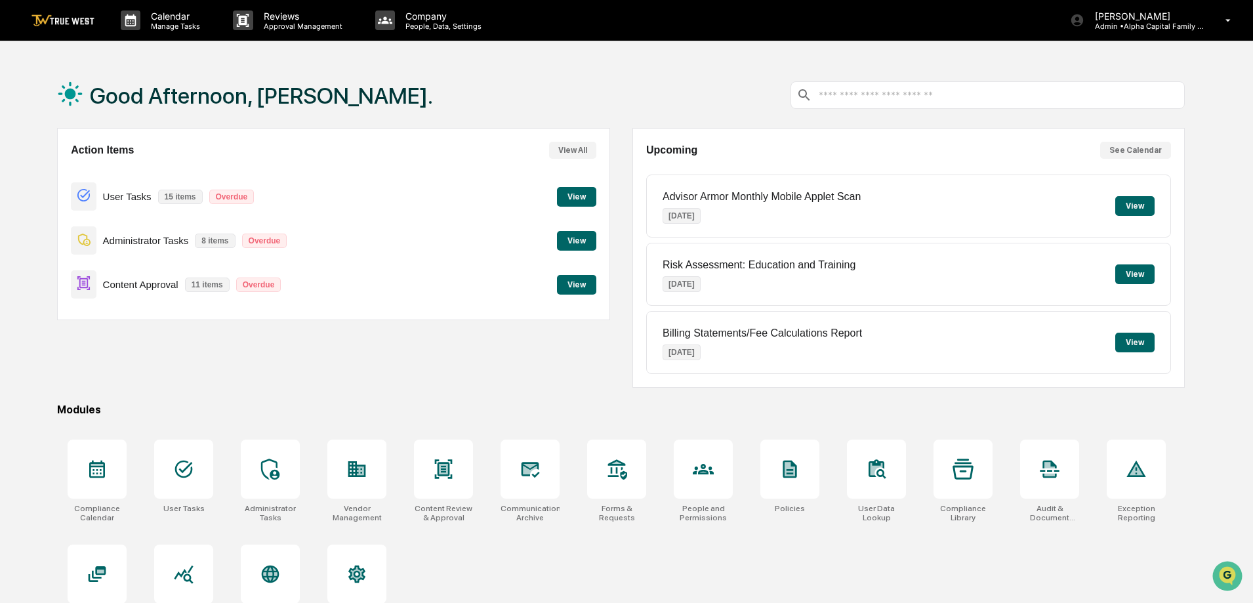
click at [577, 106] on div "Good Afternoon, [PERSON_NAME]." at bounding box center [621, 95] width 1128 height 66
click at [614, 397] on div "Good Afternoon, [PERSON_NAME]. Action Items View All User Tasks 15 items Overdu…" at bounding box center [620, 363] width 1167 height 603
click at [128, 16] on icon at bounding box center [130, 20] width 11 height 12
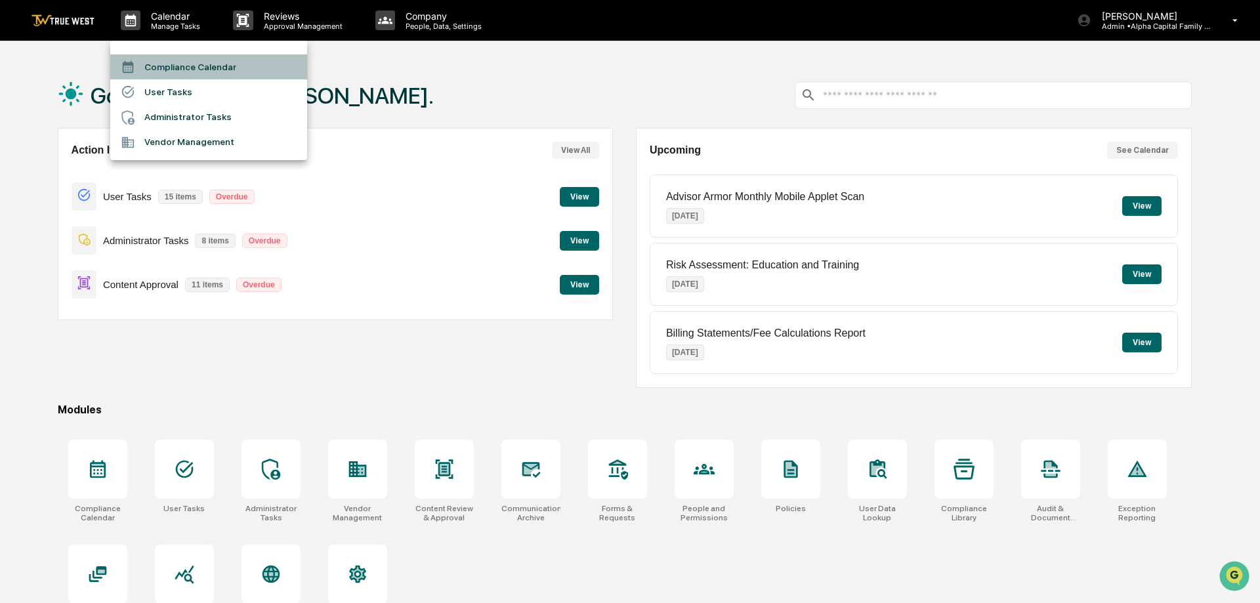
click at [158, 65] on li "Compliance Calendar" at bounding box center [208, 66] width 197 height 25
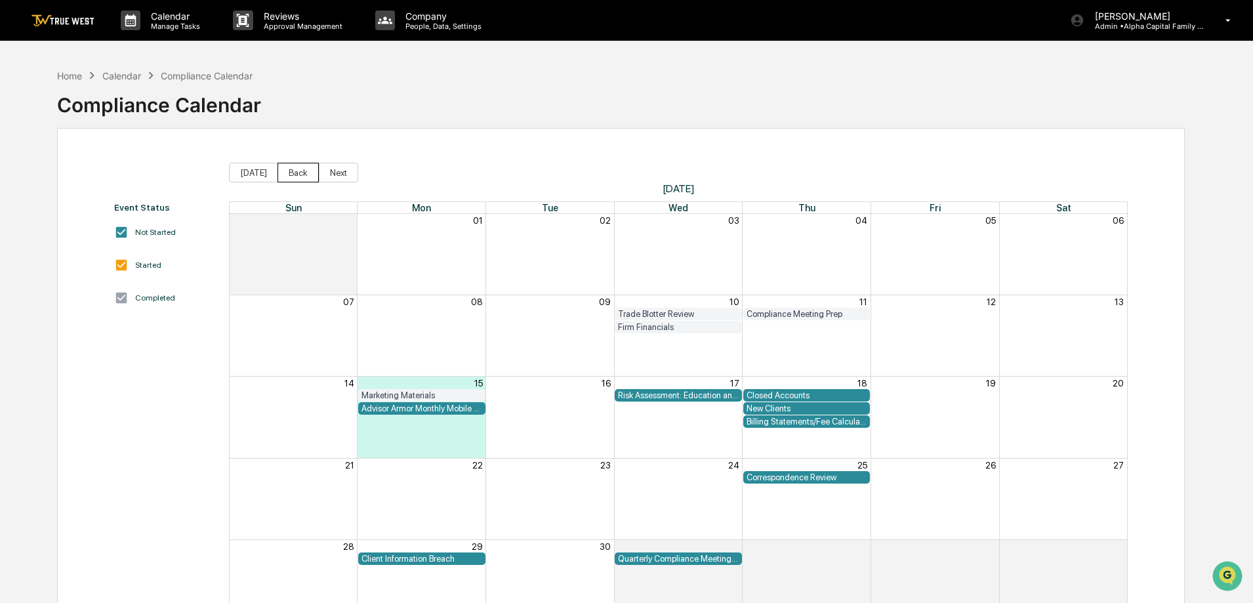
click at [292, 170] on button "Back" at bounding box center [298, 173] width 41 height 20
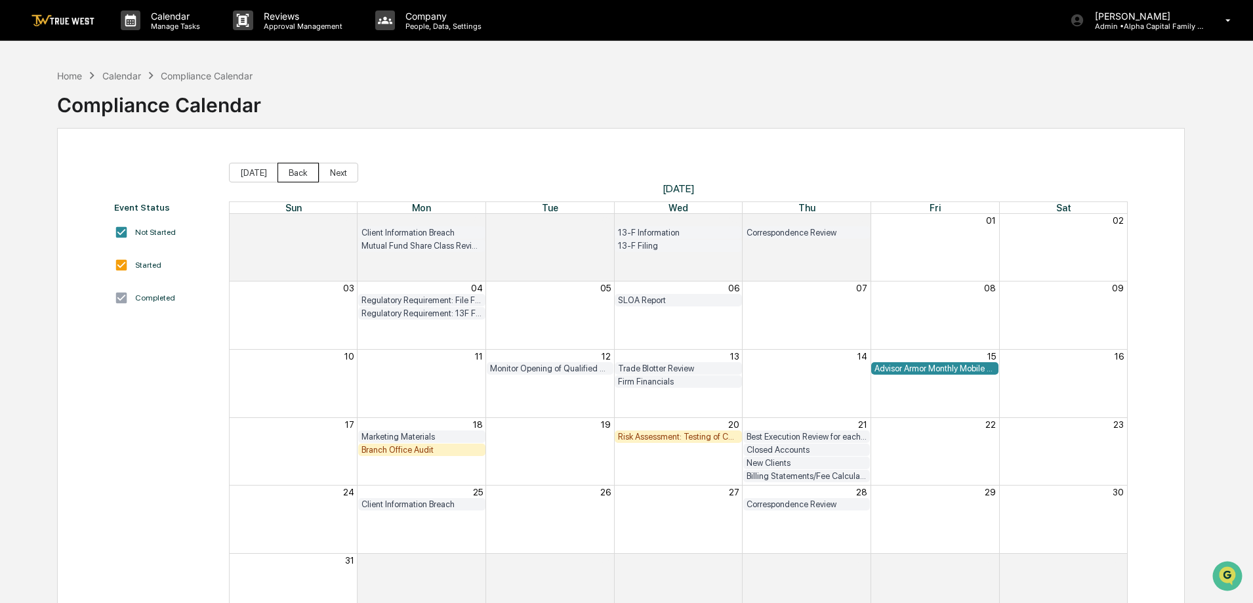
click at [292, 170] on button "Back" at bounding box center [298, 173] width 41 height 20
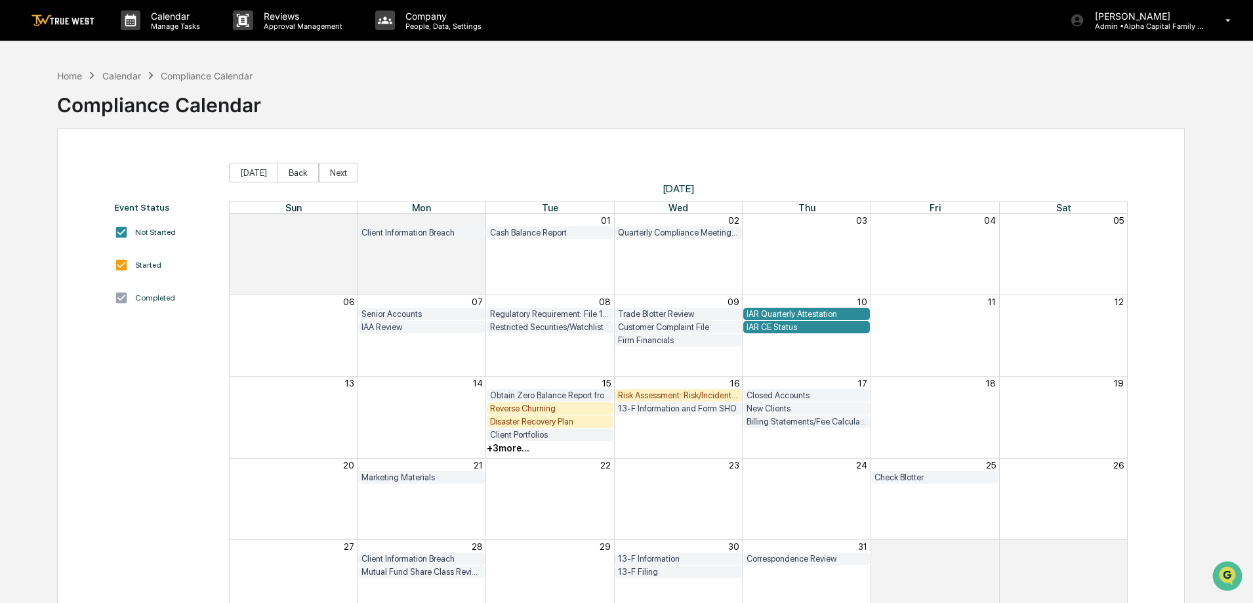
click at [525, 448] on div "+ 3 more..." at bounding box center [508, 448] width 43 height 10
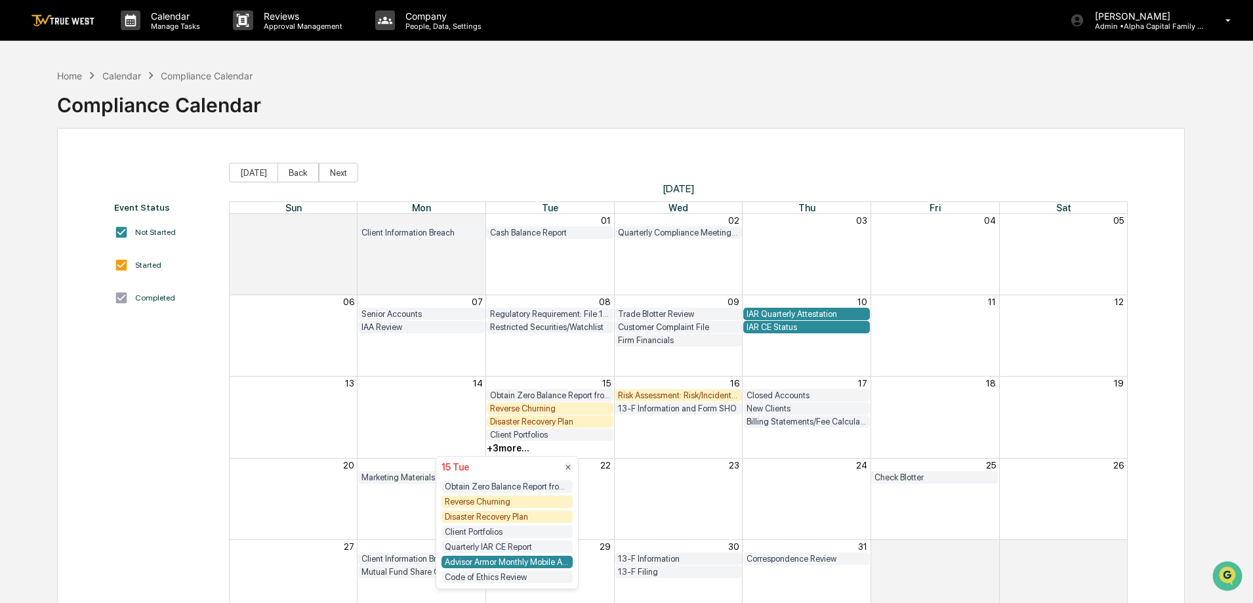
click at [525, 448] on div "+ 3 more..." at bounding box center [508, 448] width 43 height 10
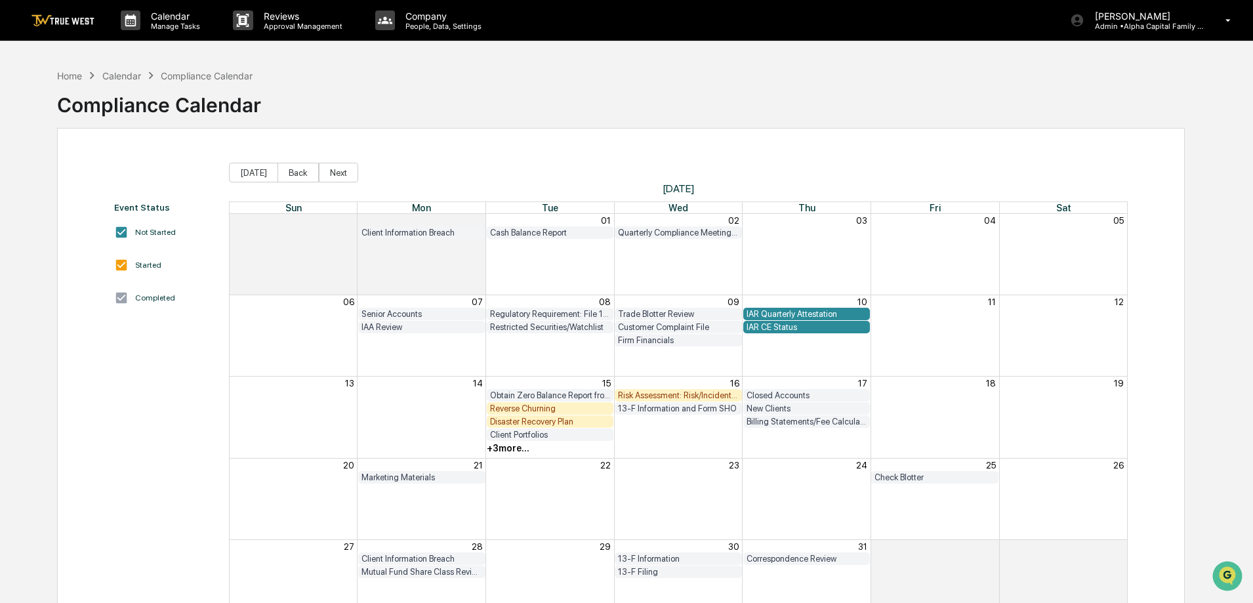
click at [521, 405] on div "Reverse Churning" at bounding box center [550, 408] width 121 height 10
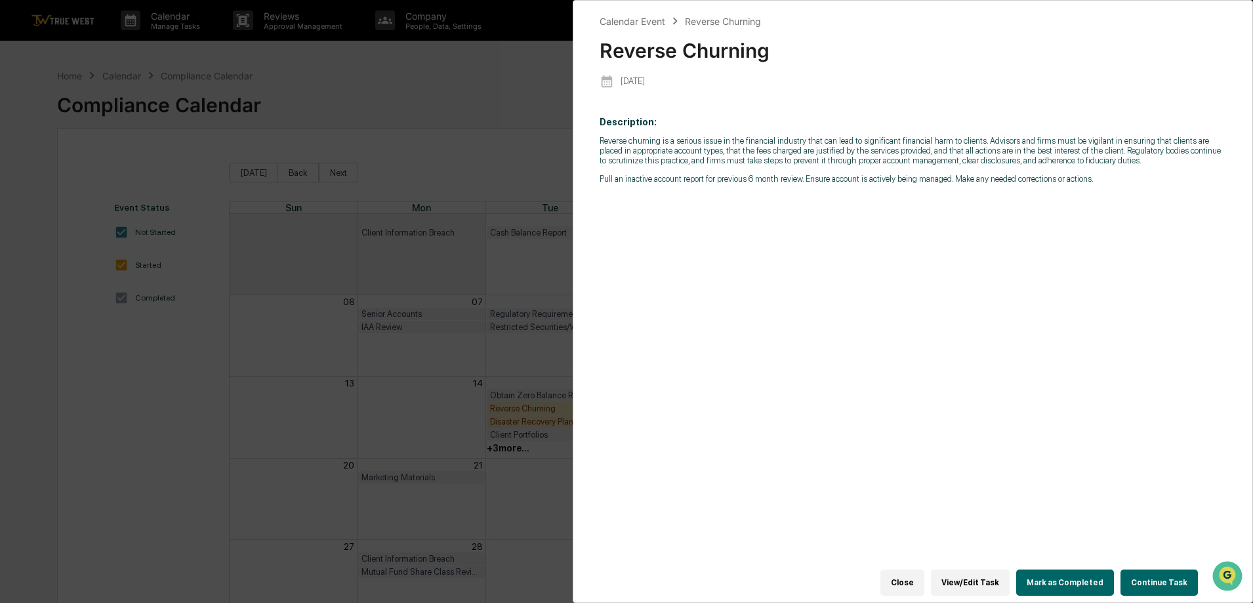
click at [921, 585] on button "Close" at bounding box center [902, 582] width 44 height 26
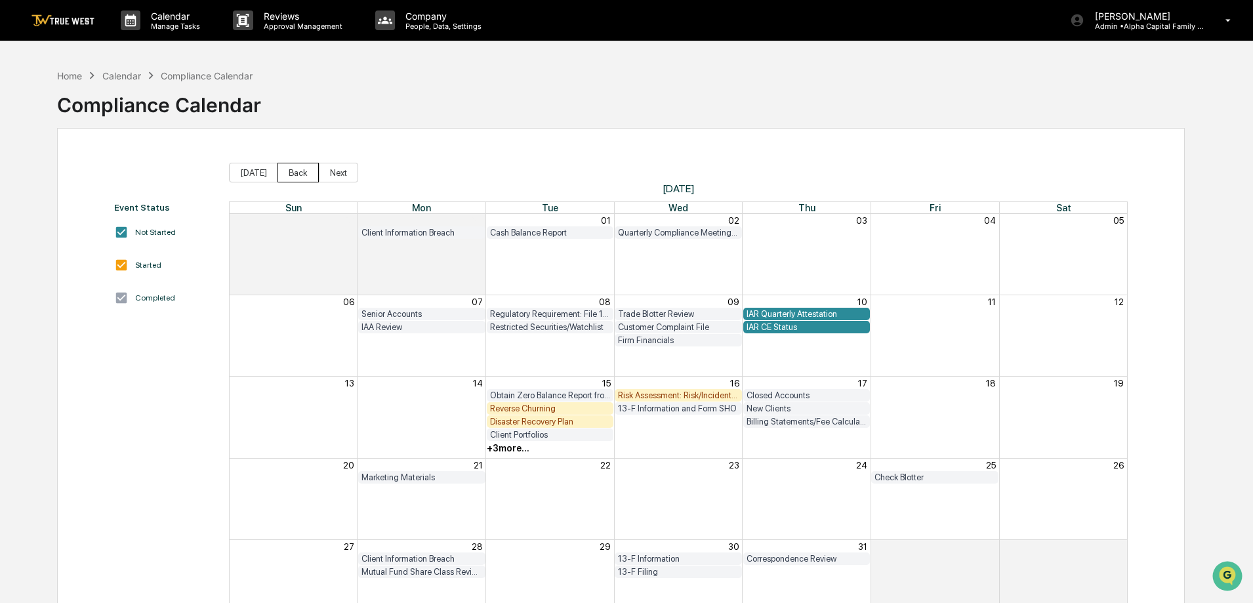
click at [306, 173] on button "Back" at bounding box center [298, 173] width 41 height 20
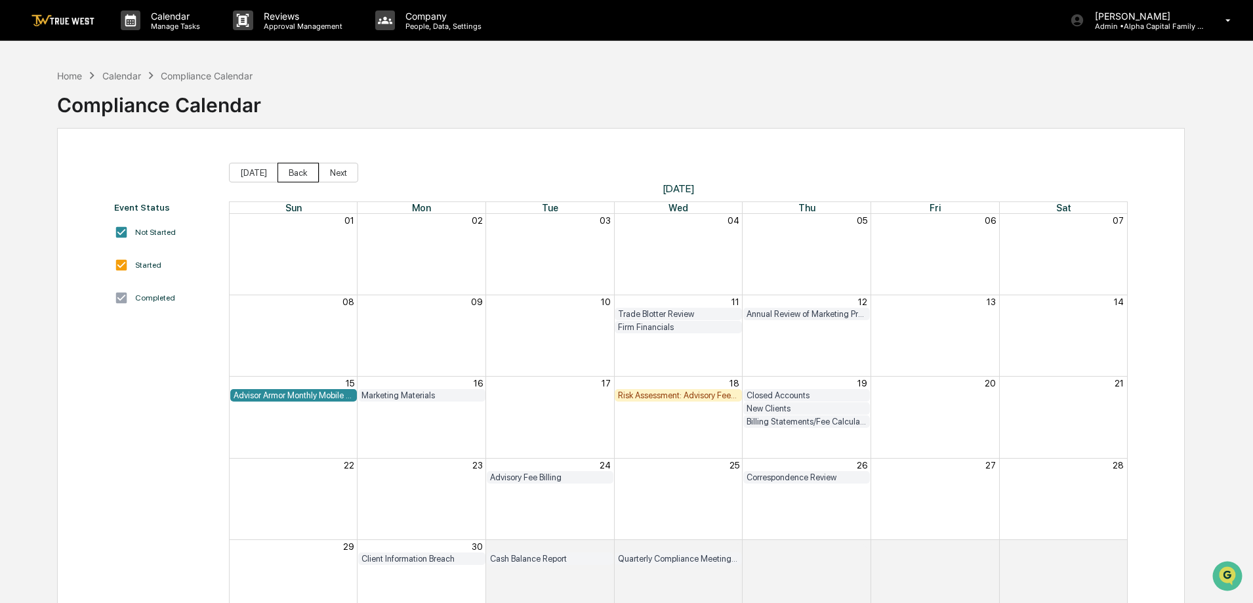
click at [306, 173] on button "Back" at bounding box center [298, 173] width 41 height 20
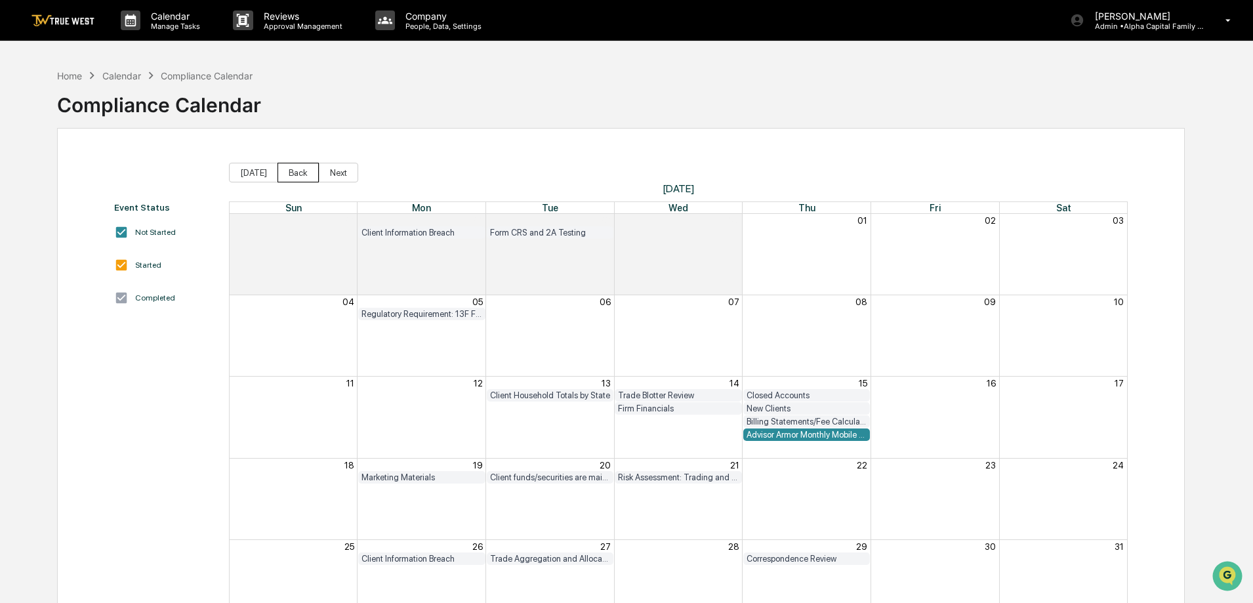
click at [306, 173] on button "Back" at bounding box center [298, 173] width 41 height 20
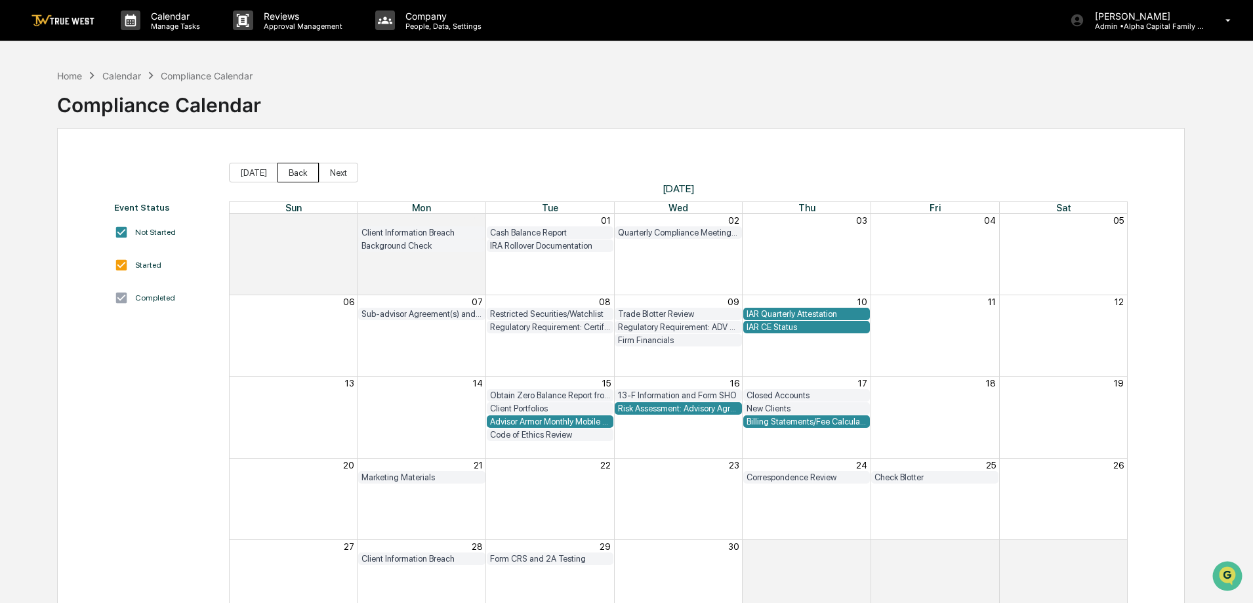
click at [306, 173] on button "Back" at bounding box center [298, 173] width 41 height 20
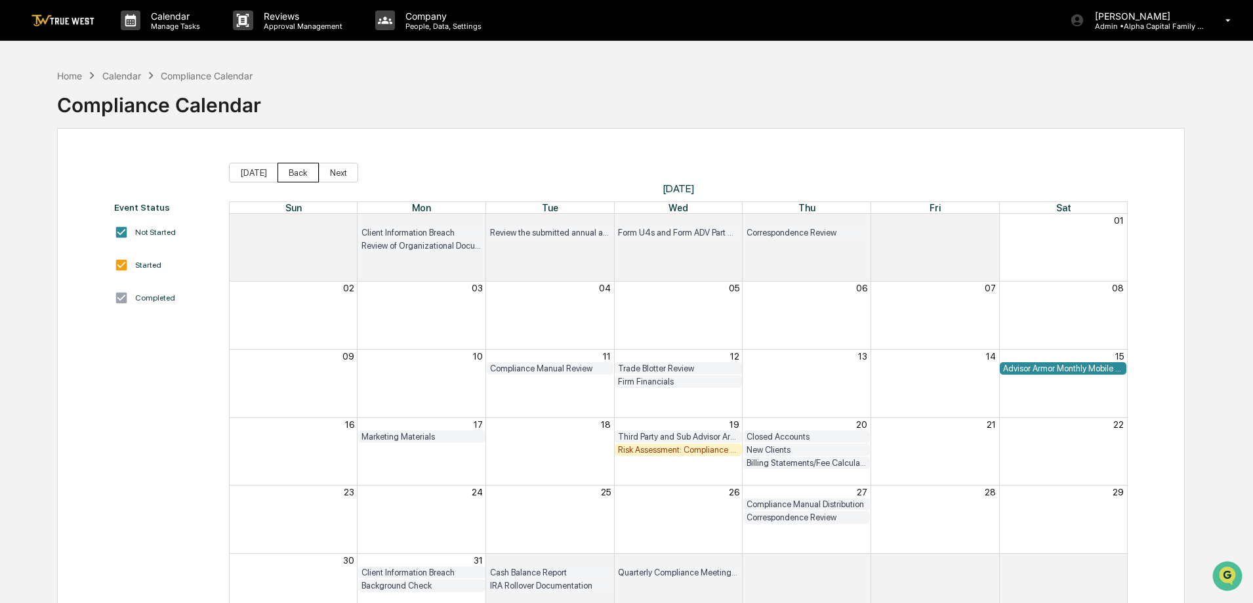
click at [306, 173] on button "Back" at bounding box center [298, 173] width 41 height 20
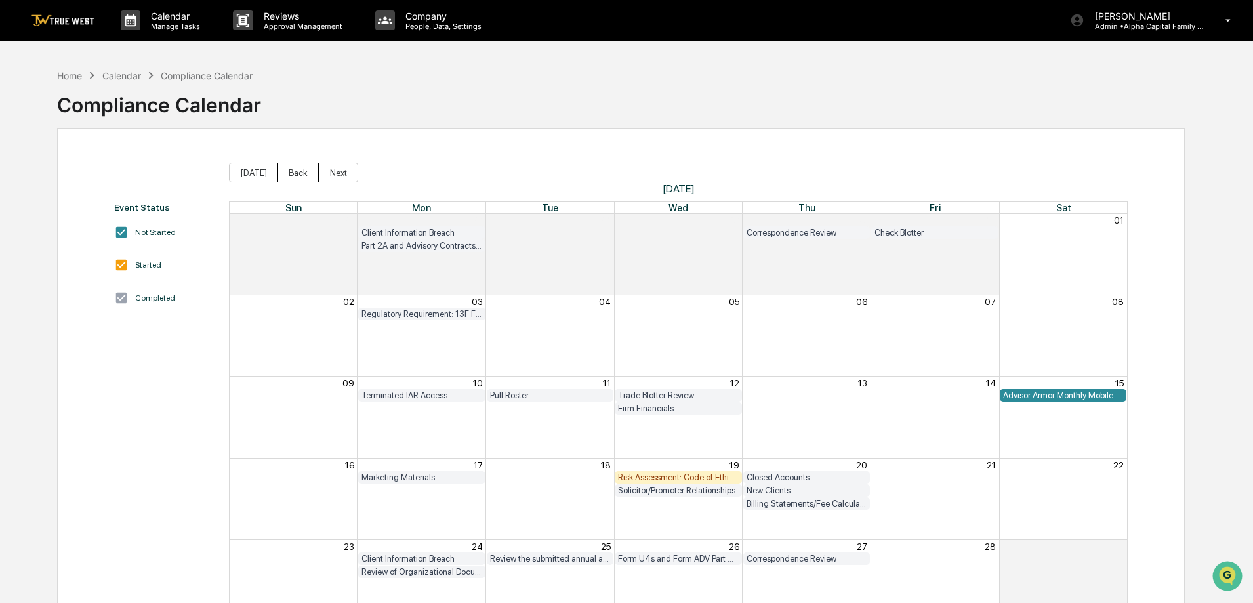
click at [306, 173] on button "Back" at bounding box center [298, 173] width 41 height 20
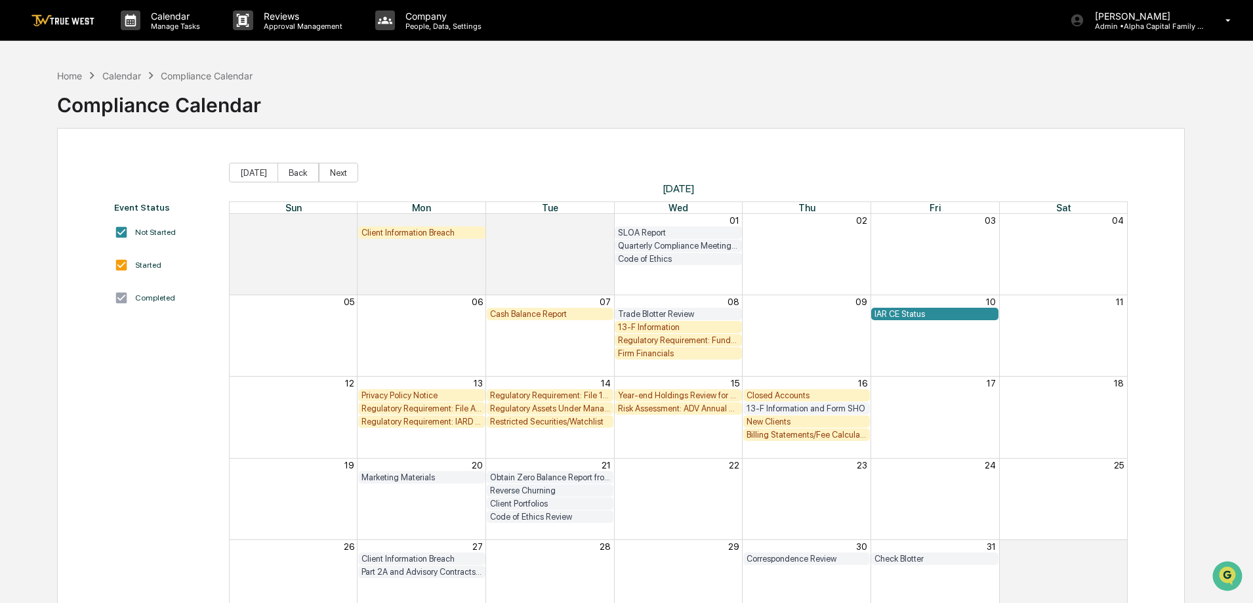
click at [556, 311] on div "Cash Balance Report" at bounding box center [550, 314] width 121 height 10
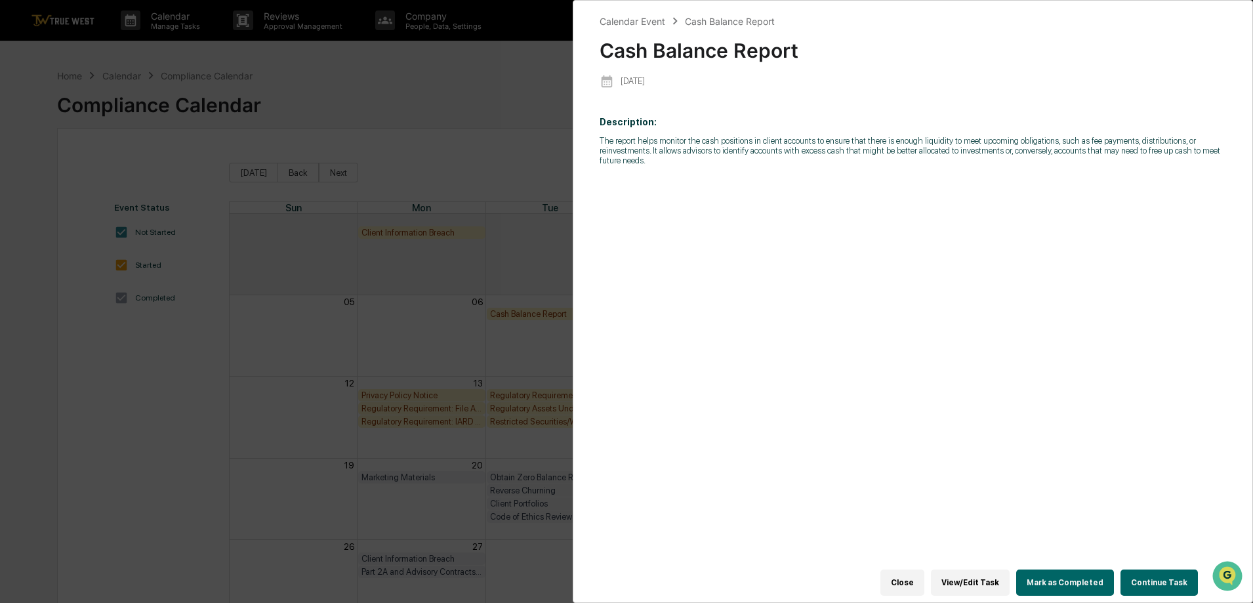
click at [1172, 571] on button "Continue Task" at bounding box center [1159, 582] width 77 height 26
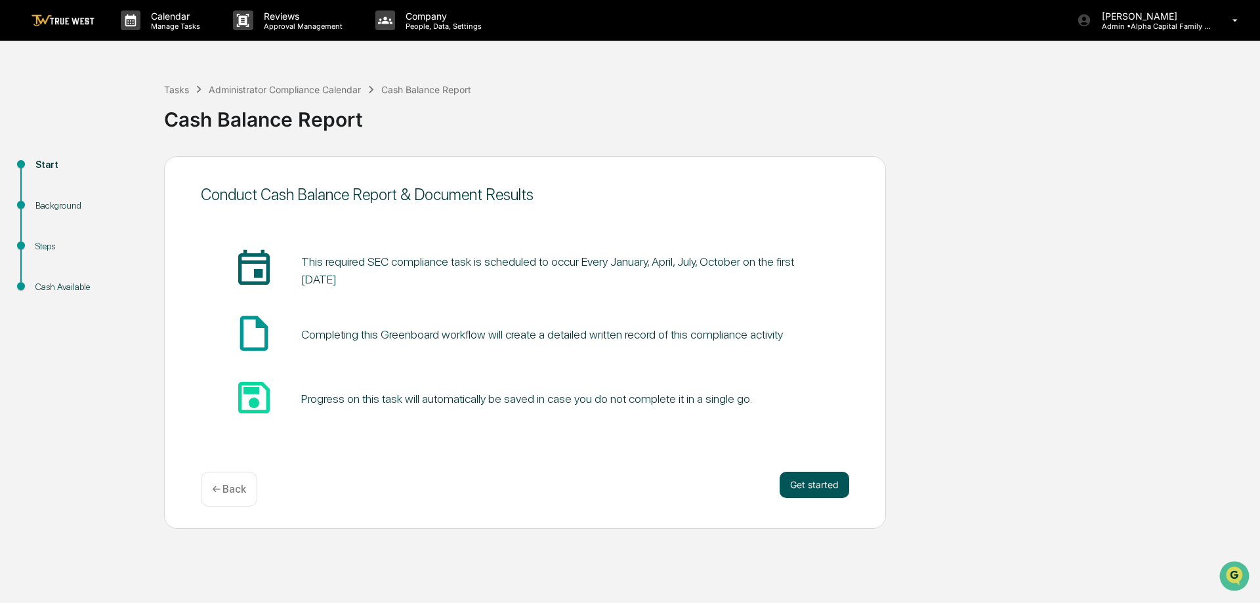
click at [810, 474] on button "Get started" at bounding box center [814, 485] width 70 height 26
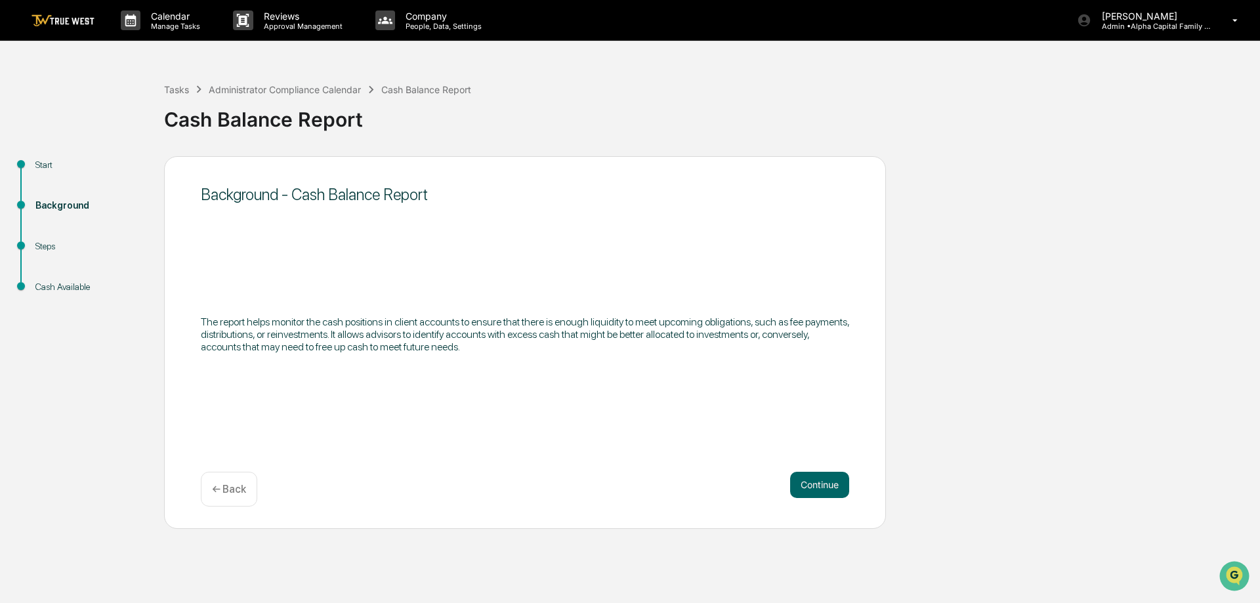
click at [810, 474] on button "Continue" at bounding box center [819, 485] width 59 height 26
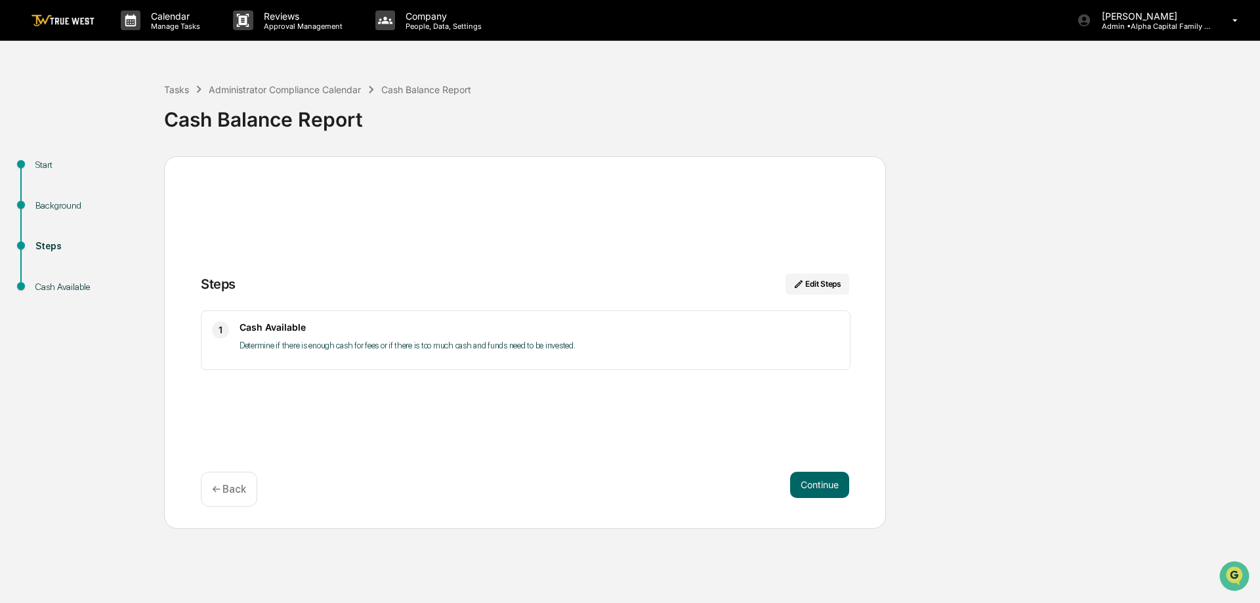
click at [810, 474] on button "Continue" at bounding box center [819, 485] width 59 height 26
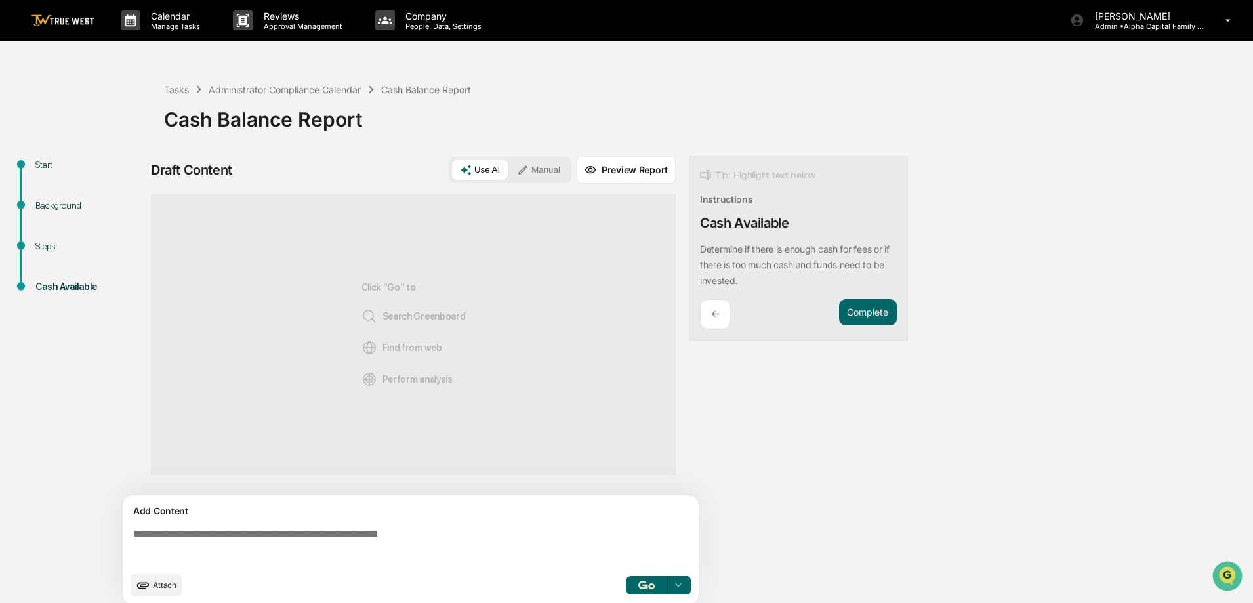
click at [550, 175] on button "Manual" at bounding box center [538, 170] width 59 height 20
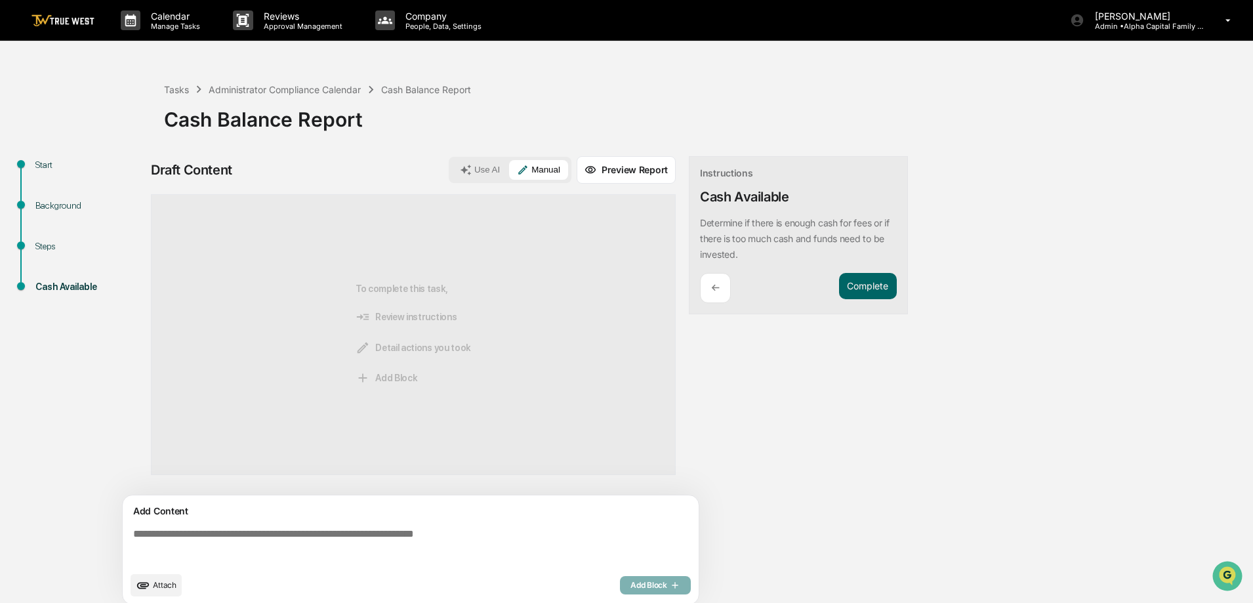
click at [346, 533] on textarea at bounding box center [413, 546] width 571 height 47
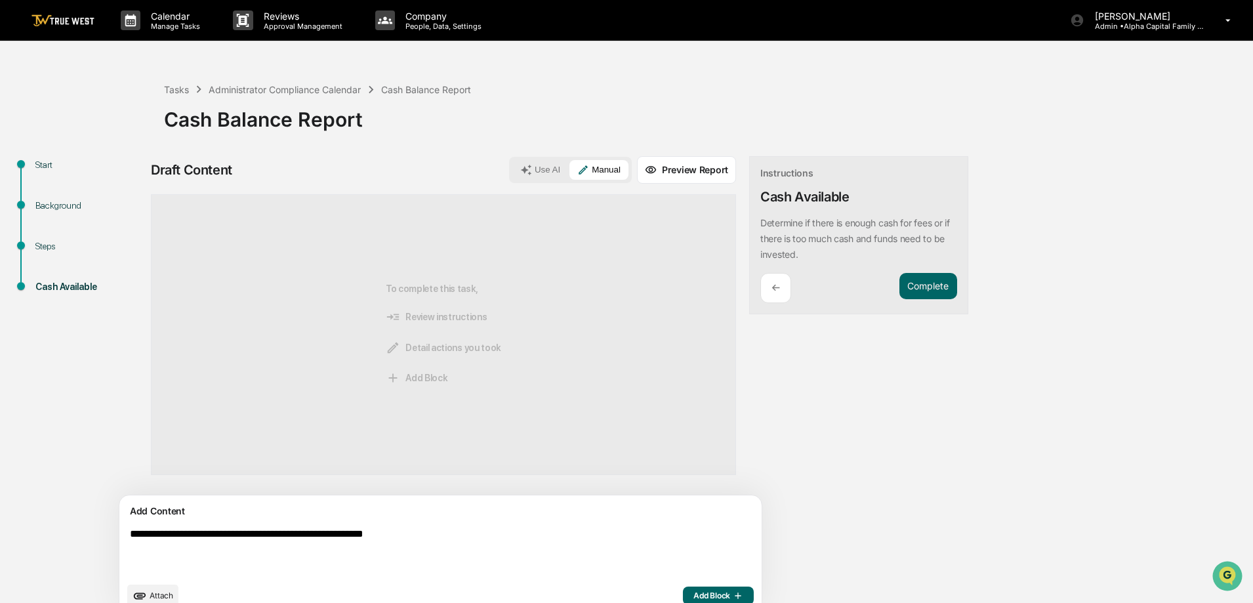
type textarea "**********"
click at [693, 594] on span "Add Block" at bounding box center [718, 595] width 50 height 10
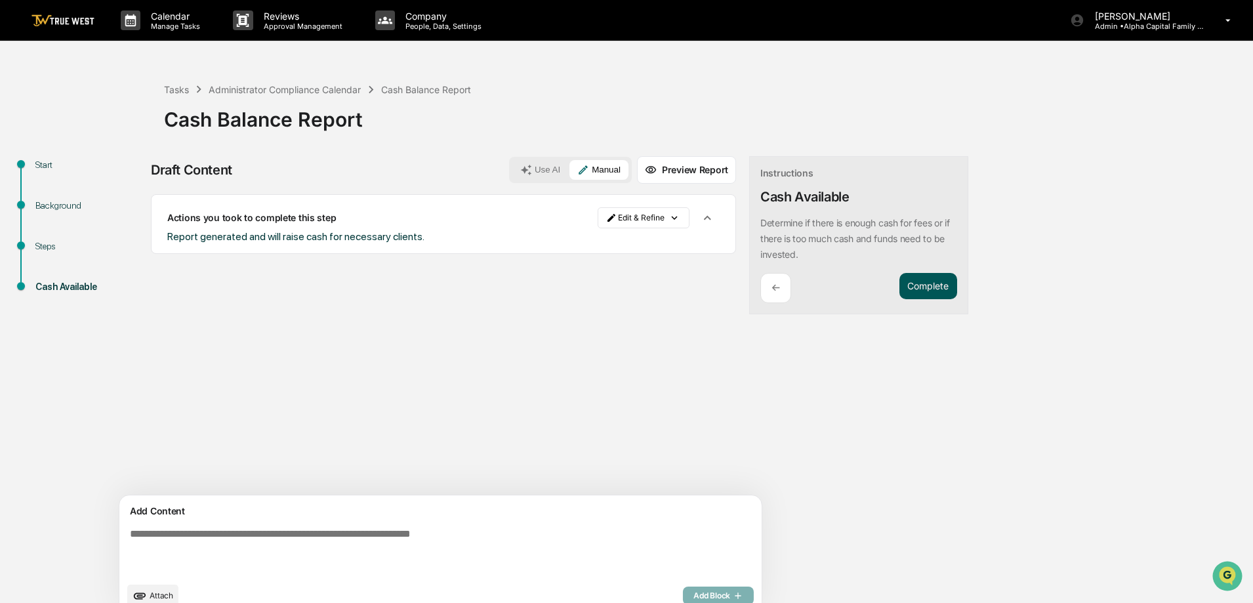
click at [899, 285] on button "Complete" at bounding box center [928, 286] width 58 height 27
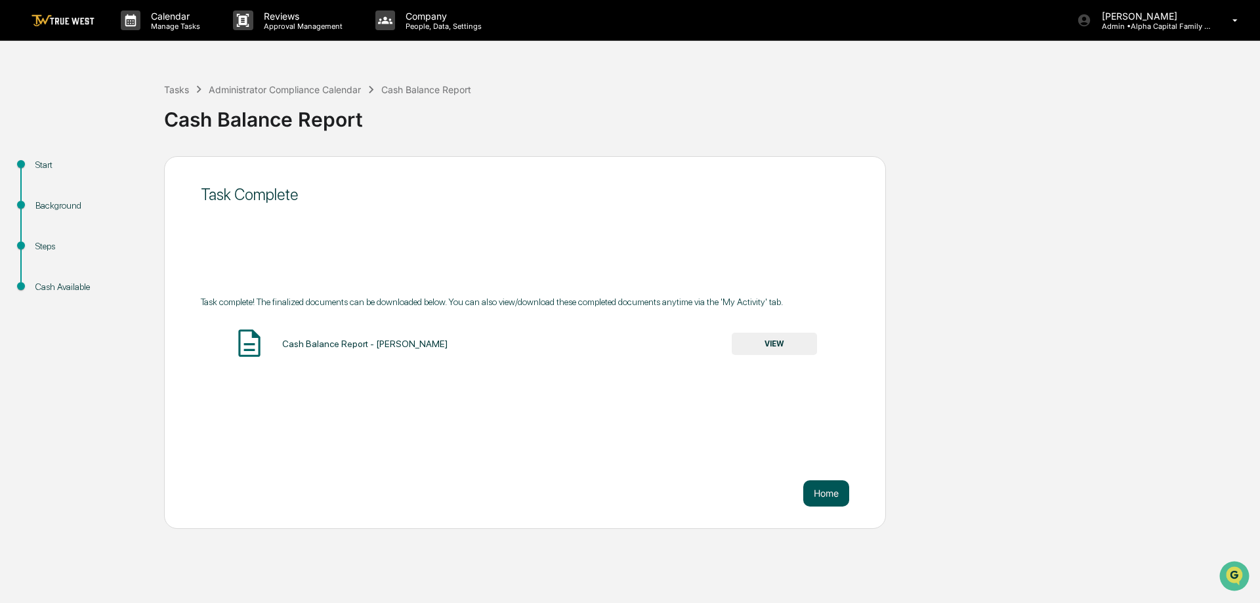
click at [837, 493] on button "Home" at bounding box center [826, 493] width 46 height 26
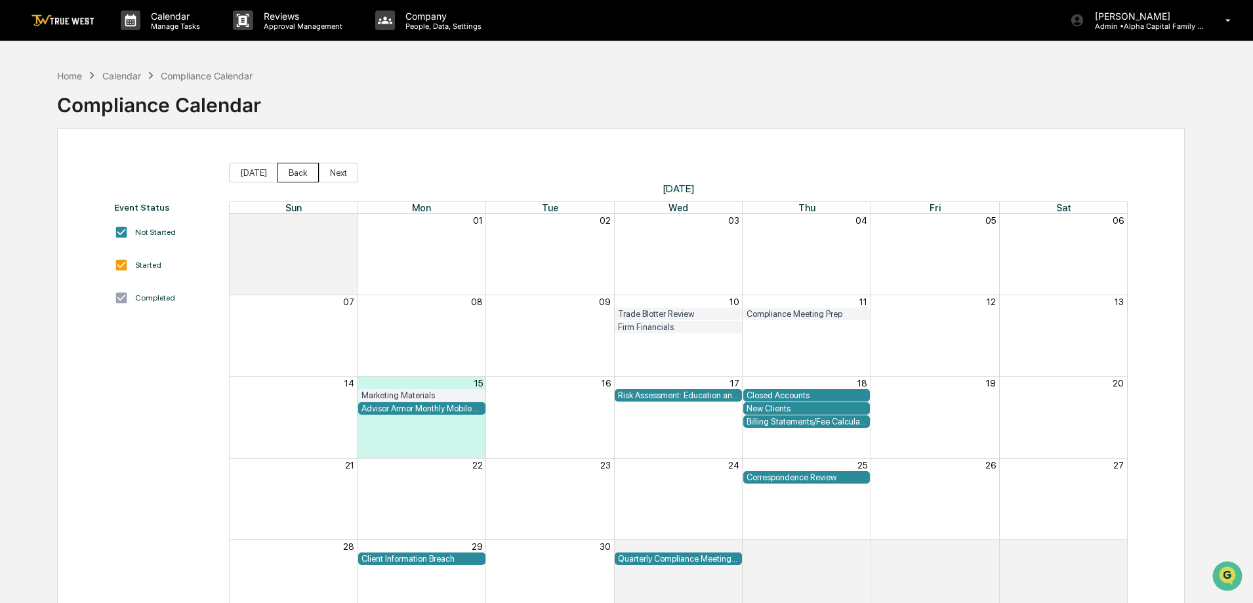
click at [287, 173] on button "Back" at bounding box center [298, 173] width 41 height 20
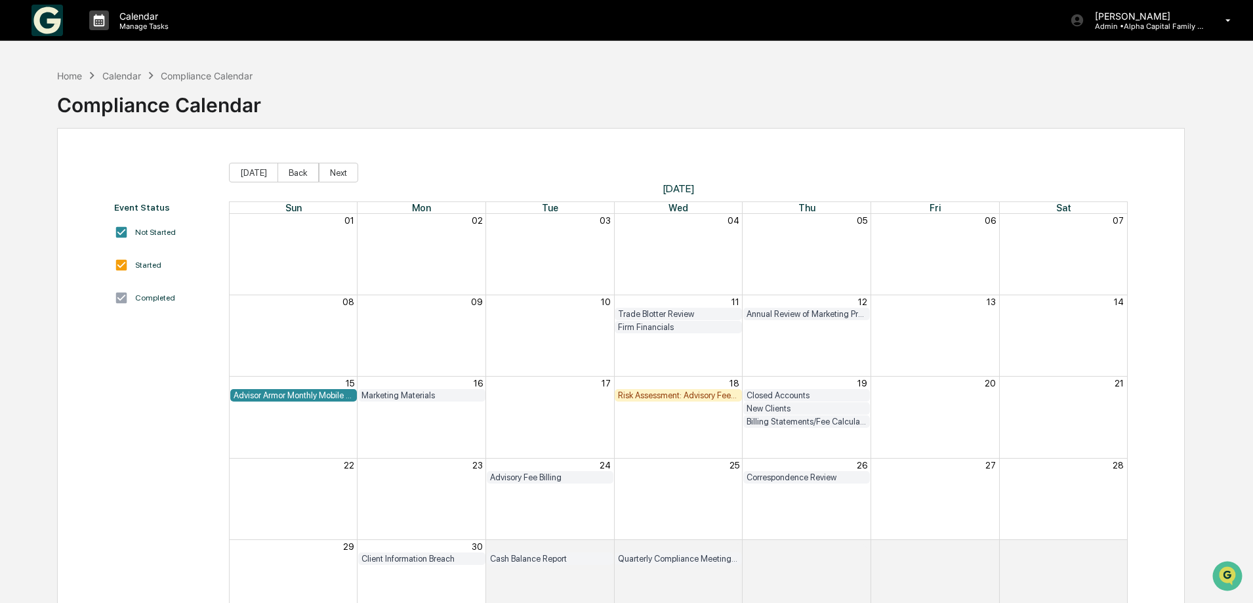
click at [287, 173] on button "Back" at bounding box center [298, 173] width 41 height 20
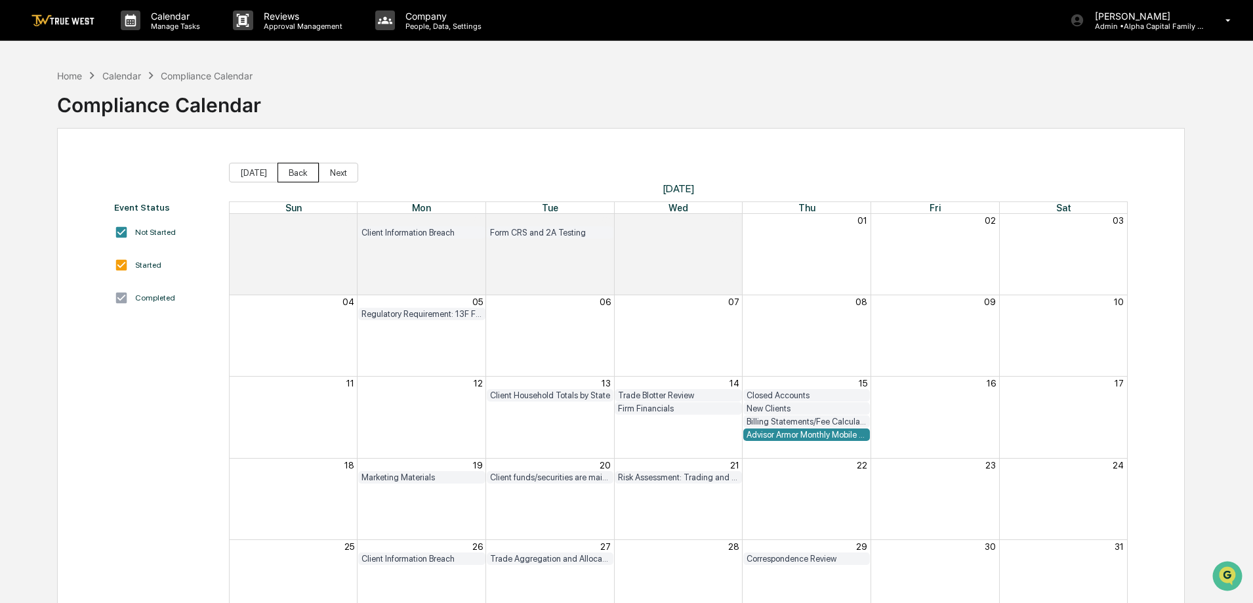
click at [287, 173] on button "Back" at bounding box center [298, 173] width 41 height 20
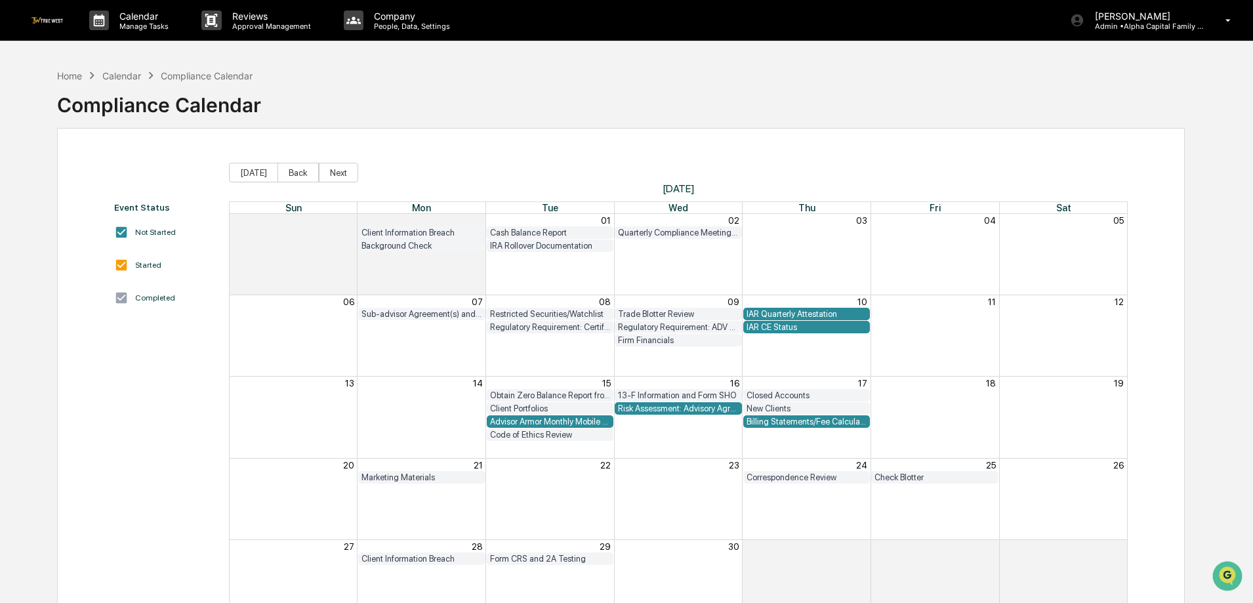
click at [287, 173] on button "Back" at bounding box center [298, 173] width 41 height 20
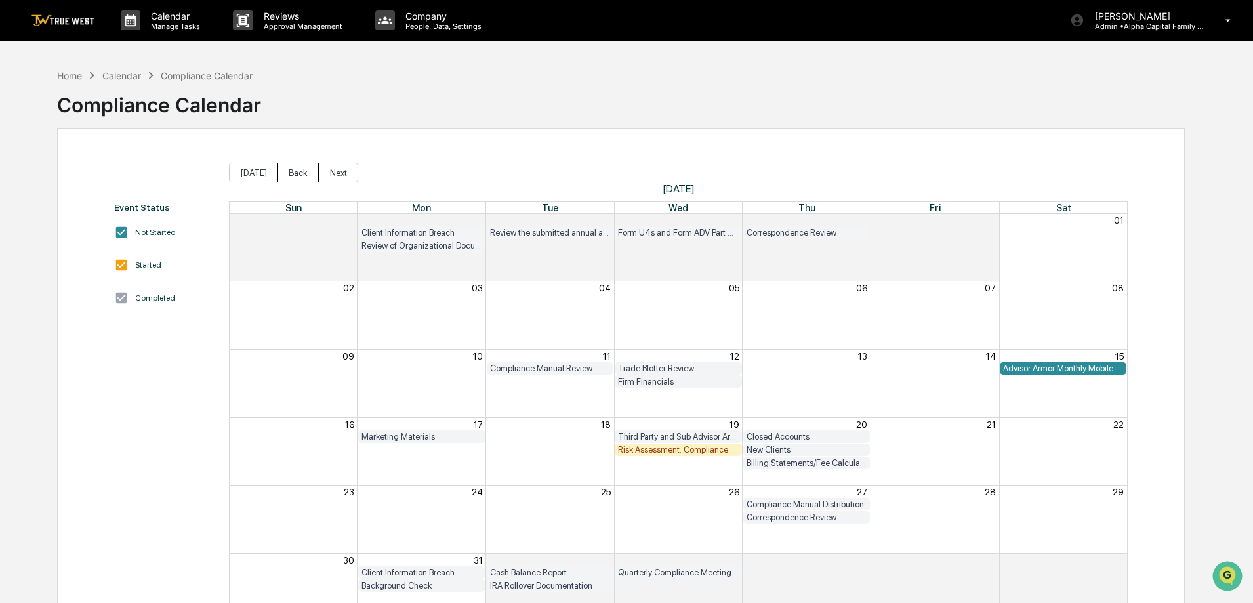
click at [287, 173] on button "Back" at bounding box center [298, 173] width 41 height 20
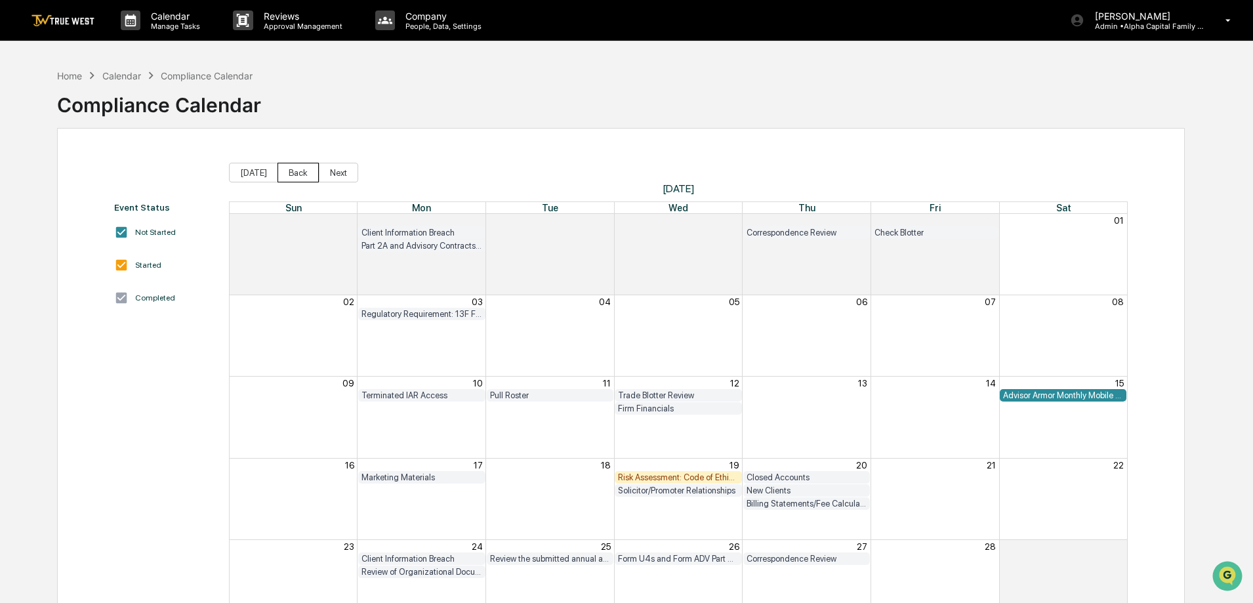
click at [287, 173] on button "Back" at bounding box center [298, 173] width 41 height 20
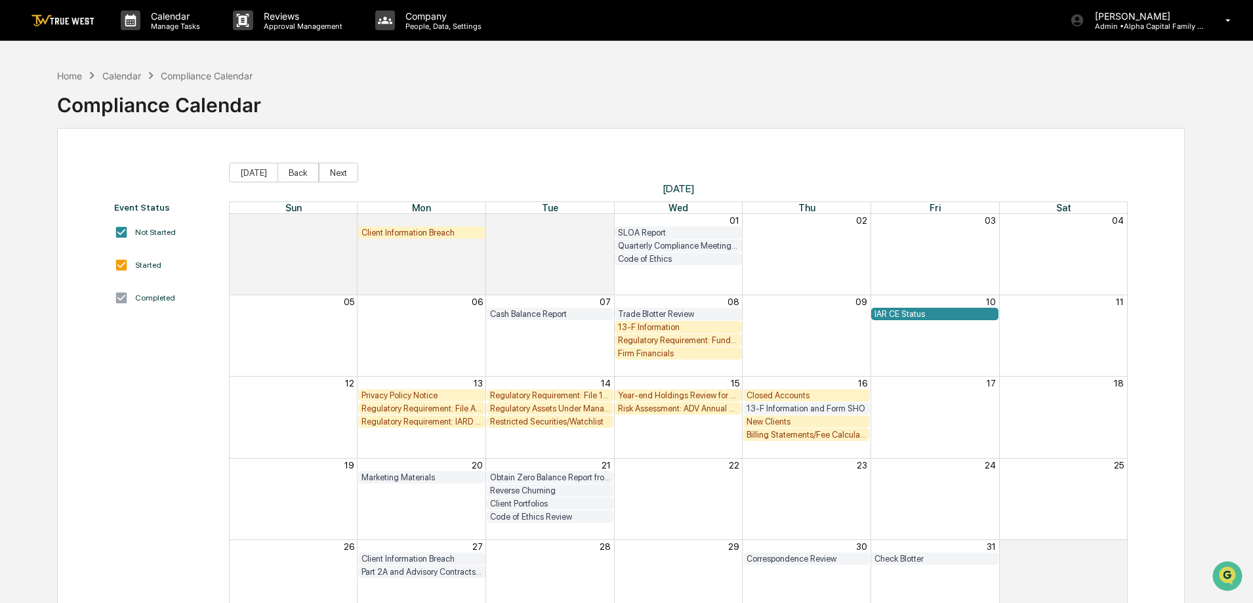
click at [670, 327] on div "13-F Information" at bounding box center [678, 327] width 121 height 10
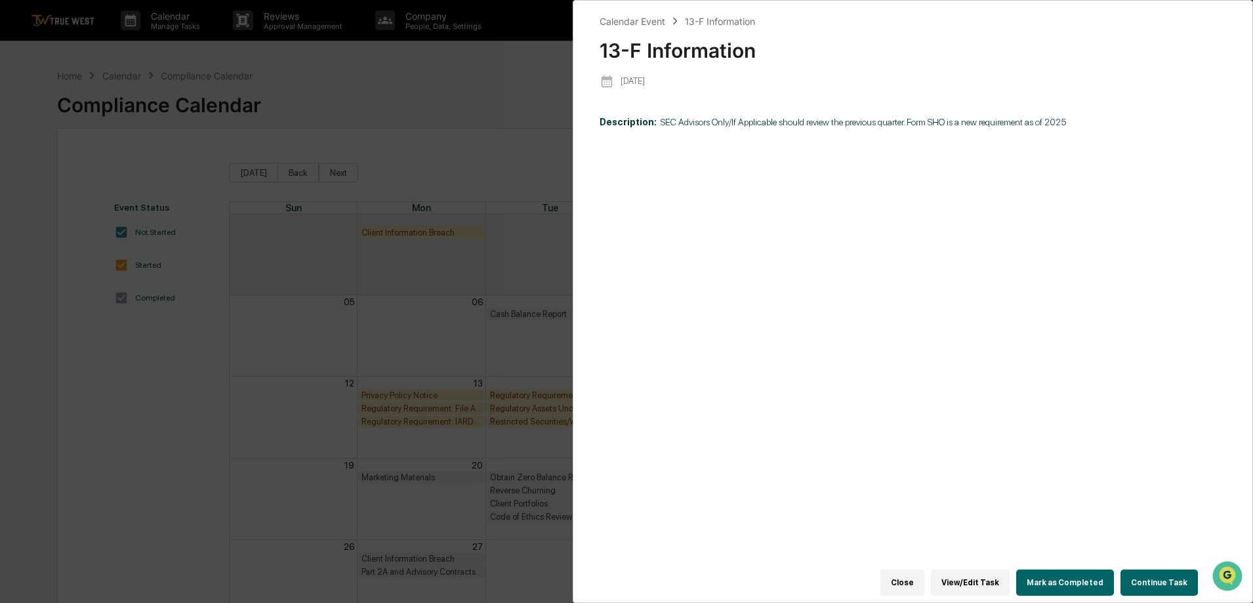
click at [1156, 580] on button "Continue Task" at bounding box center [1159, 582] width 77 height 26
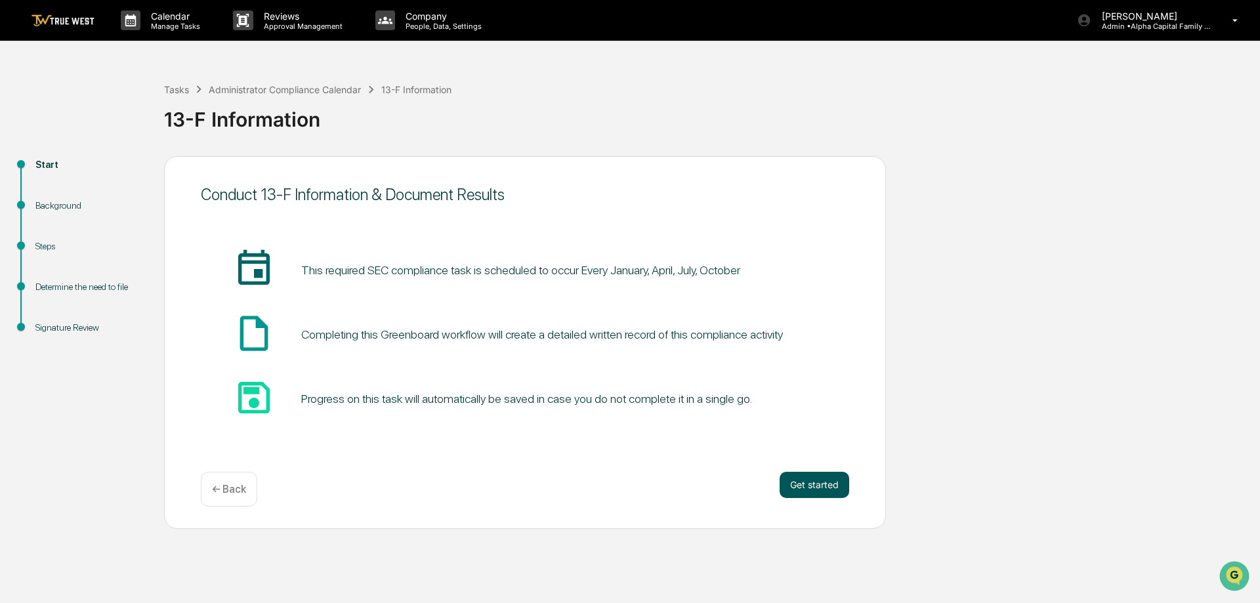
click at [818, 482] on button "Get started" at bounding box center [814, 485] width 70 height 26
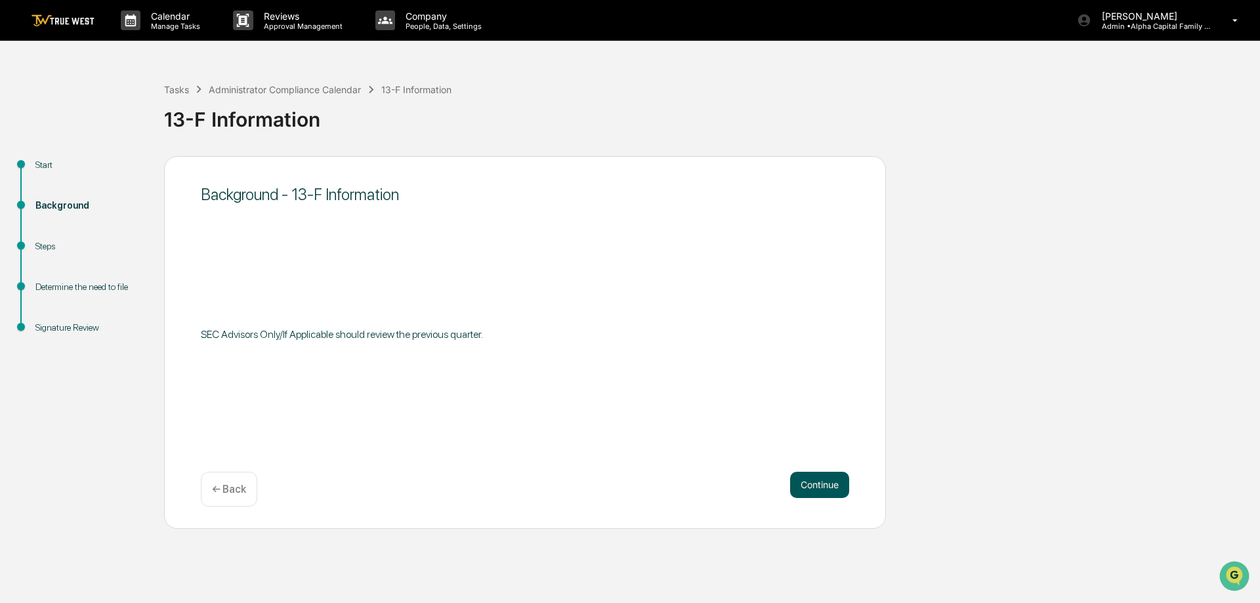
click at [818, 497] on button "Continue" at bounding box center [819, 485] width 59 height 26
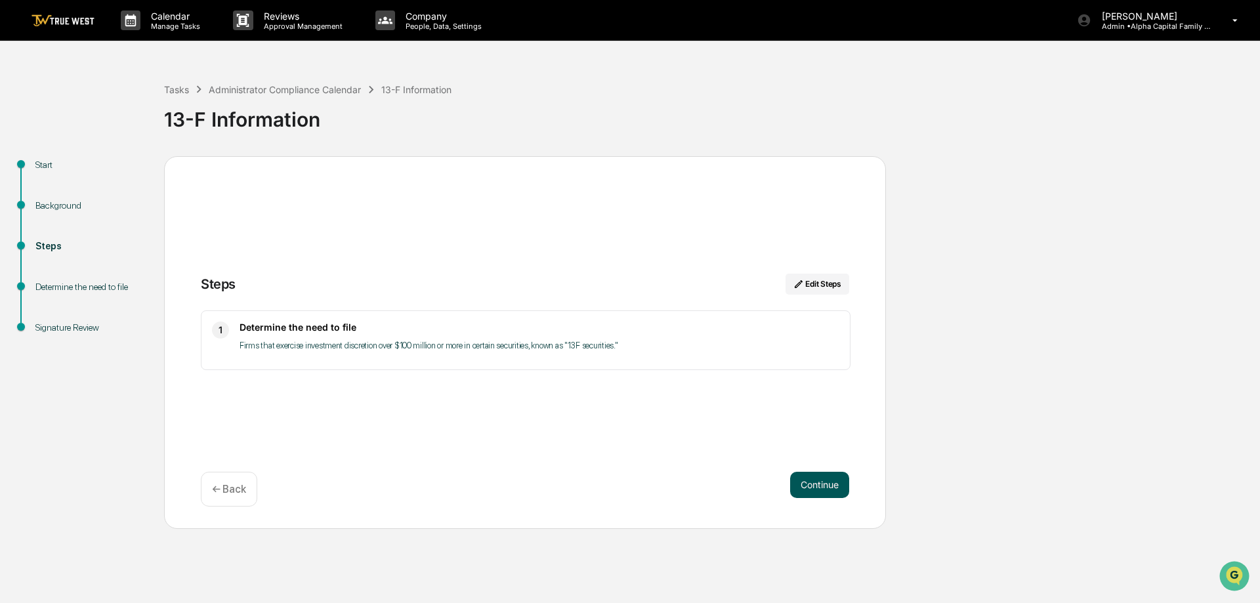
click at [817, 497] on button "Continue" at bounding box center [819, 485] width 59 height 26
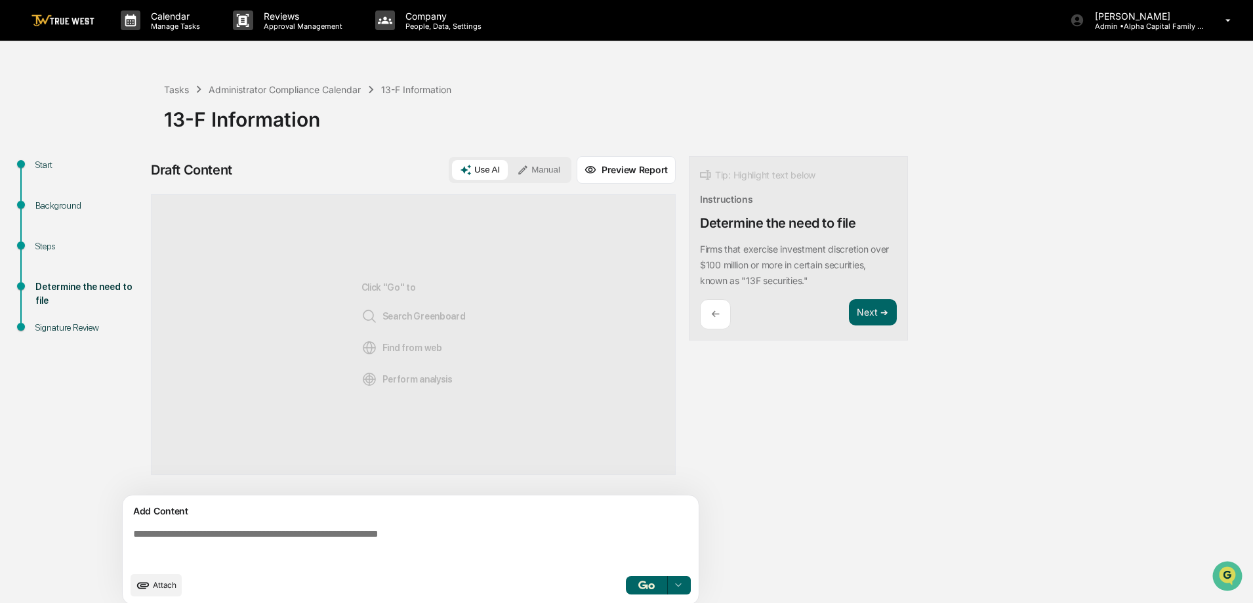
click at [547, 162] on button "Manual" at bounding box center [538, 170] width 59 height 20
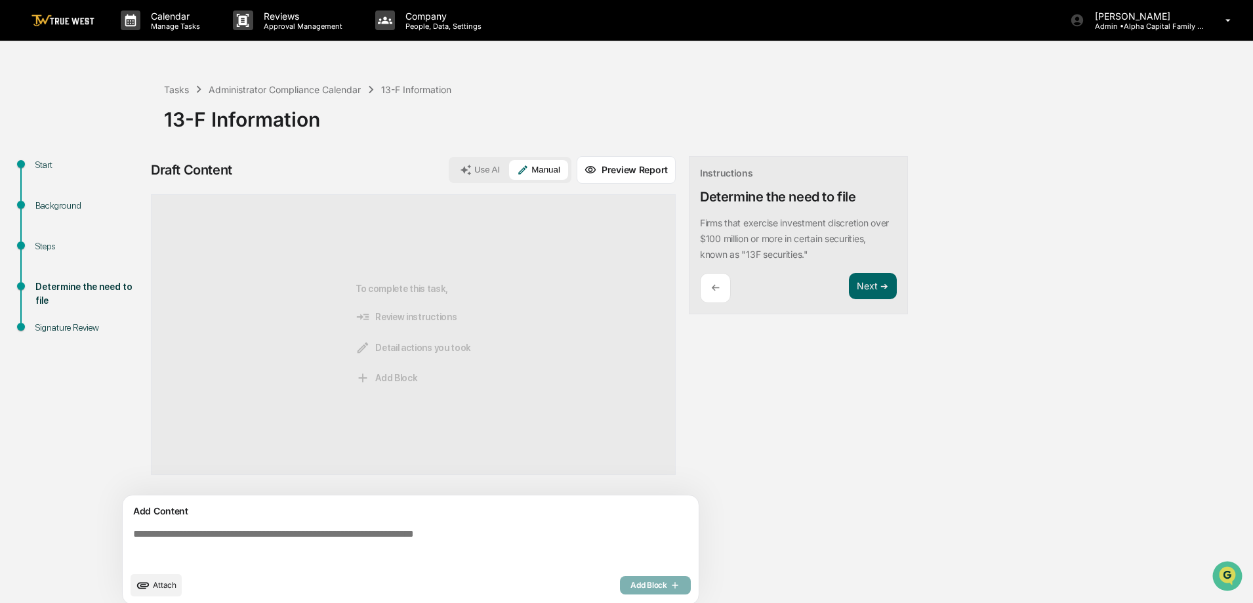
click at [332, 537] on textarea at bounding box center [413, 546] width 571 height 47
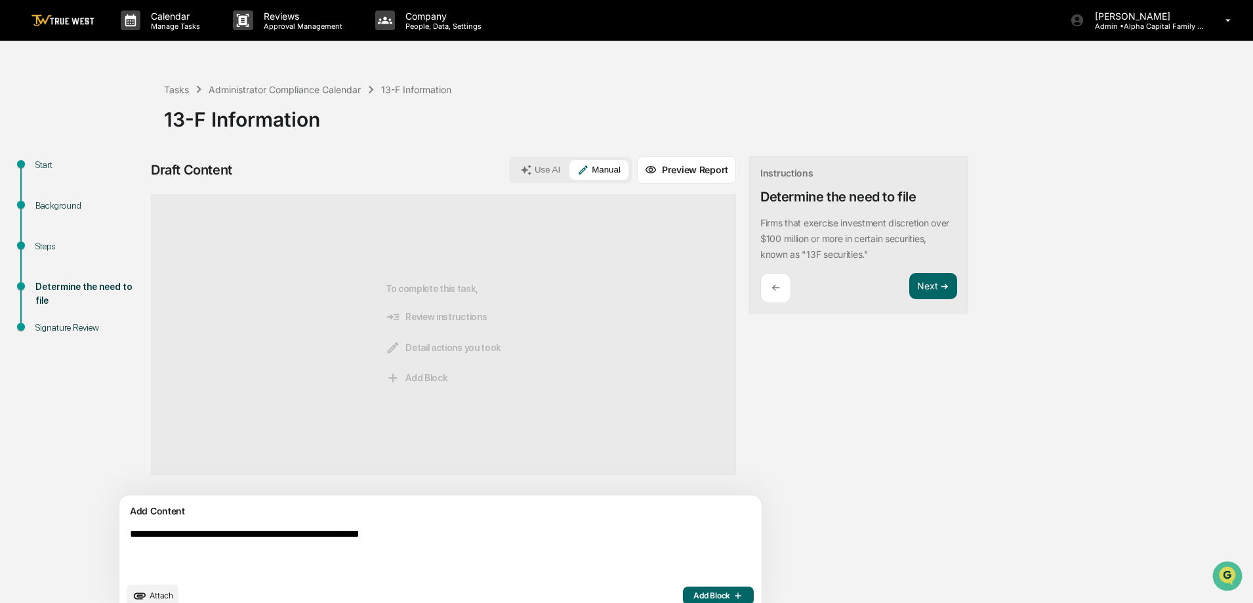
type textarea "**********"
drag, startPoint x: 643, startPoint y: 592, endPoint x: 734, endPoint y: 319, distance: 287.7
click at [693, 592] on span "Add Block" at bounding box center [718, 595] width 50 height 10
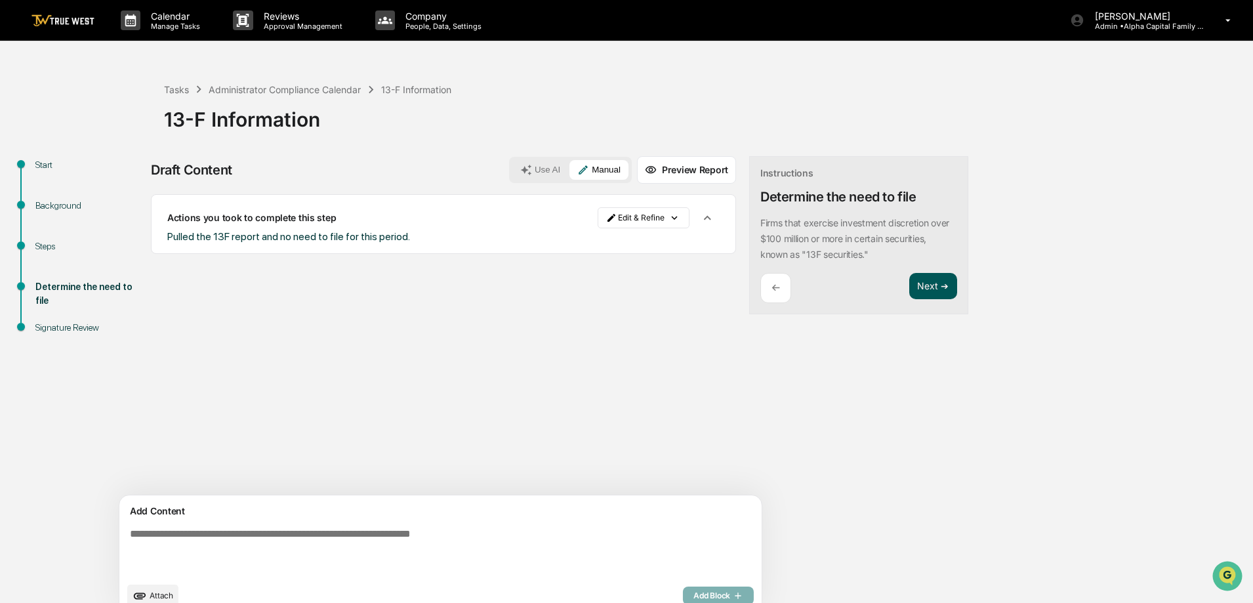
click at [909, 288] on button "Next ➔" at bounding box center [933, 286] width 48 height 27
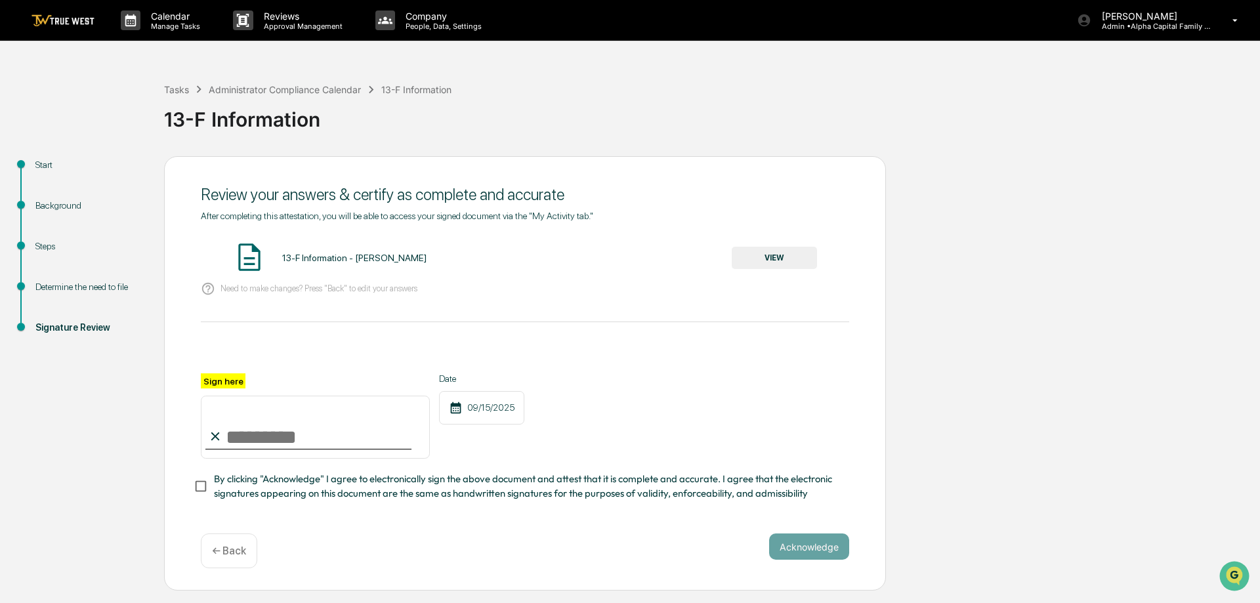
click at [804, 257] on button "VIEW" at bounding box center [773, 258] width 85 height 22
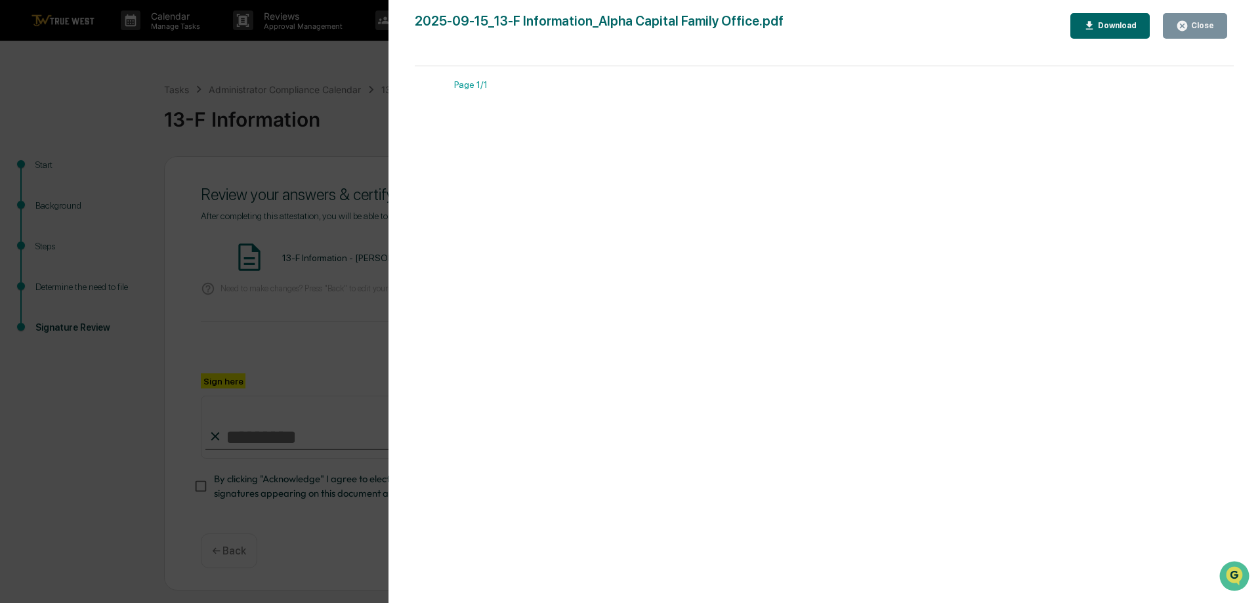
click at [1214, 31] on button "Close" at bounding box center [1194, 26] width 64 height 26
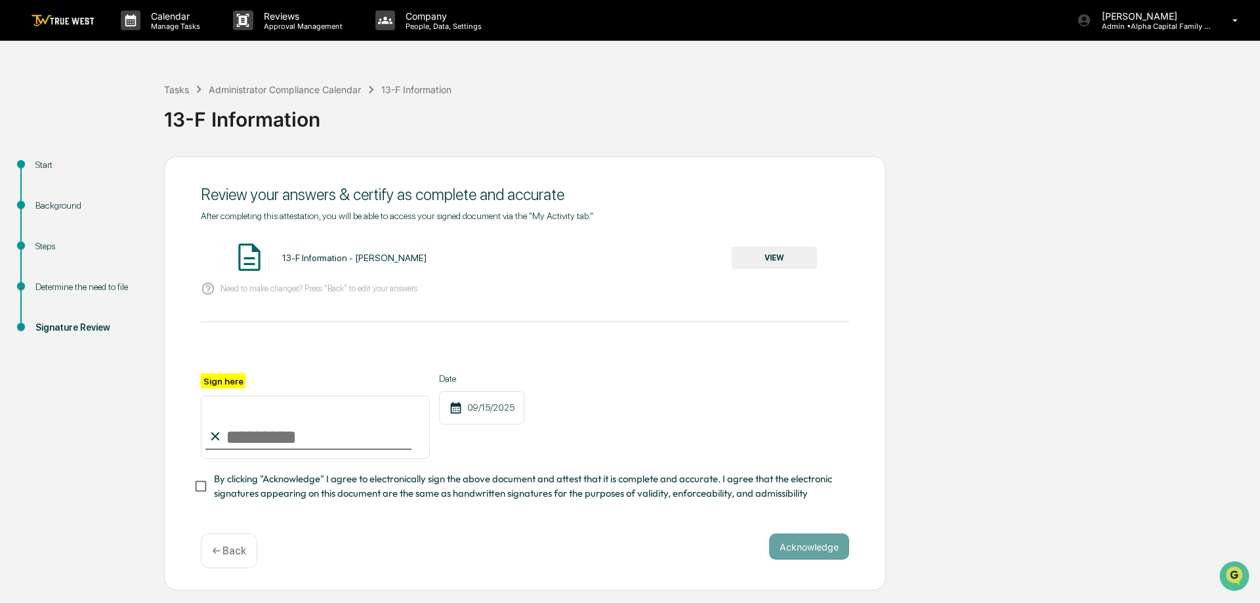
click at [317, 436] on input "Sign here" at bounding box center [315, 427] width 229 height 63
type input "**********"
click at [192, 483] on div "**********" at bounding box center [525, 373] width 722 height 435
click at [842, 560] on button "Acknowledge" at bounding box center [809, 546] width 80 height 26
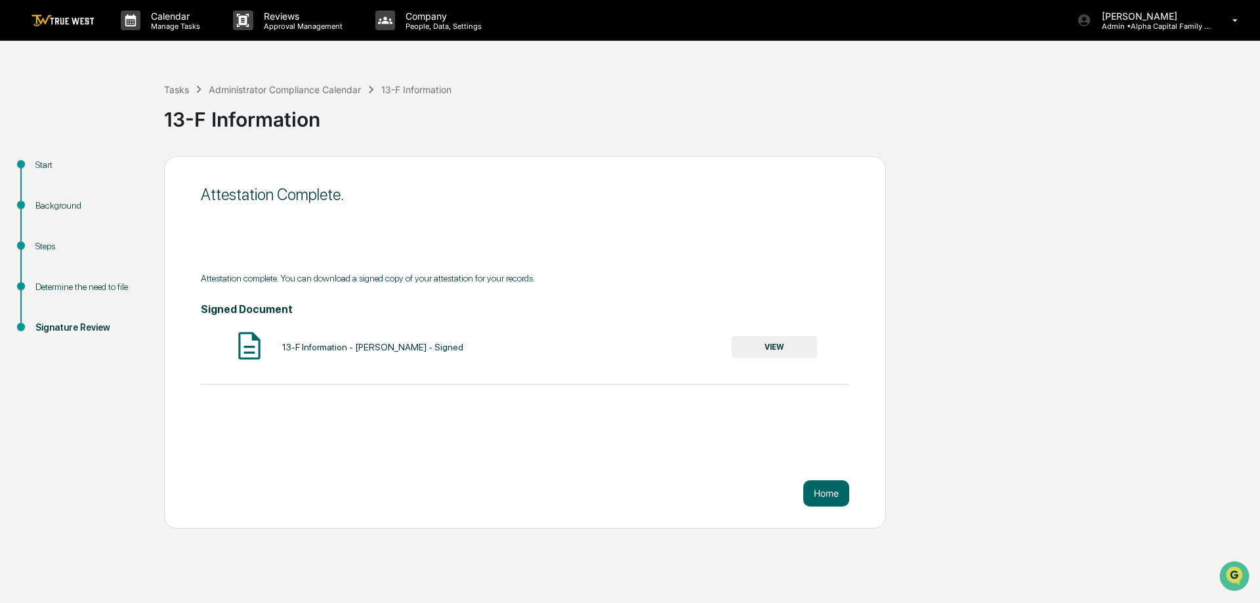
click at [73, 20] on img at bounding box center [62, 20] width 63 height 12
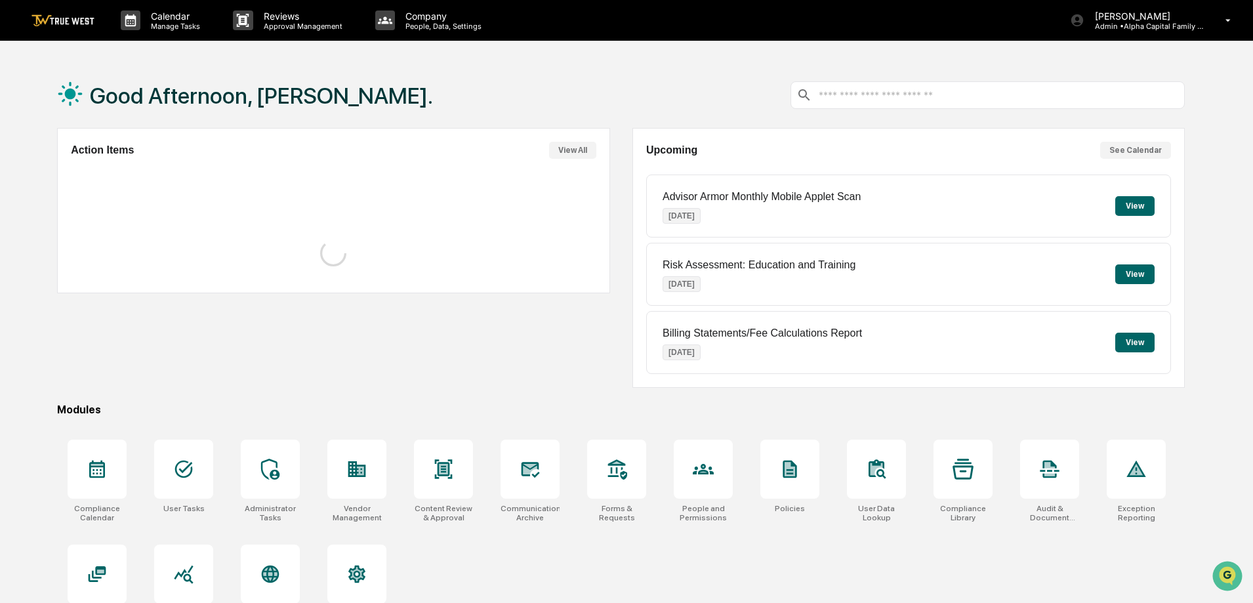
click at [31, 212] on div "Good Afternoon, [PERSON_NAME]. Action Items View All Upcoming See Calendar Advi…" at bounding box center [626, 363] width 1253 height 603
